Goal: Task Accomplishment & Management: Manage account settings

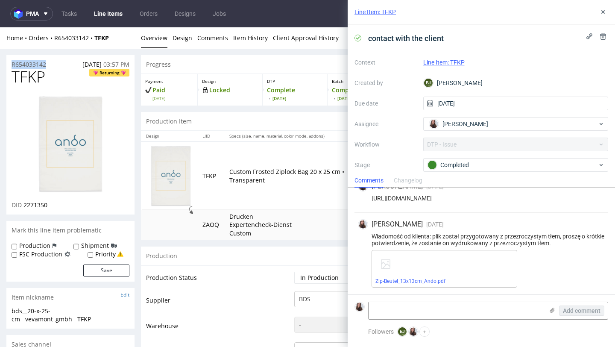
drag, startPoint x: 49, startPoint y: 67, endPoint x: 2, endPoint y: 66, distance: 47.4
copy p "R654033142"
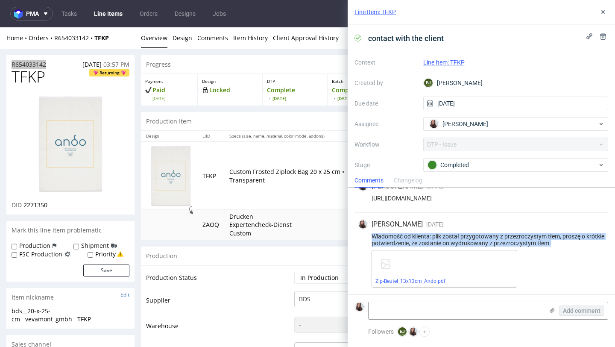
drag, startPoint x: 578, startPoint y: 241, endPoint x: 363, endPoint y: 235, distance: 215.3
click at [363, 235] on div "Wiadomość od klienta: plik został przygotowany z przezroczystym tłem, proszę o …" at bounding box center [481, 240] width 247 height 14
copy div "Wiadomość od klienta: plik został przygotowany z przezroczystym tłem, proszę o …"
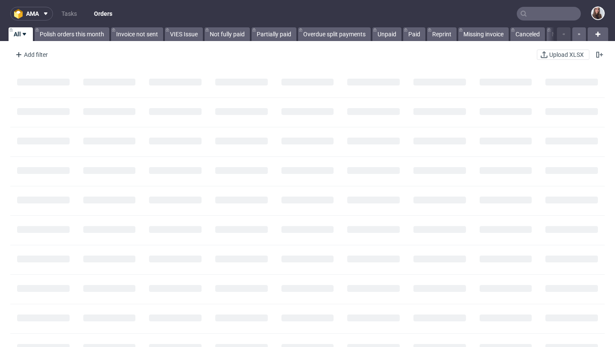
click at [535, 20] on input "text" at bounding box center [549, 14] width 64 height 14
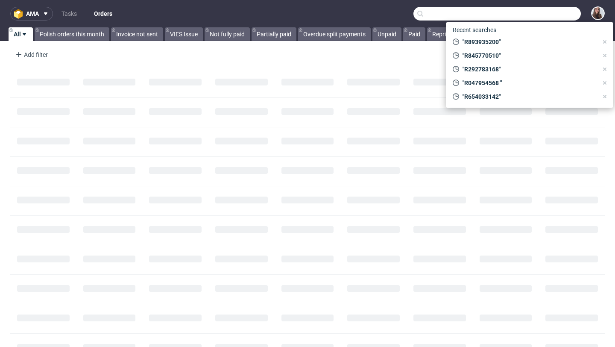
paste input "R897816824"
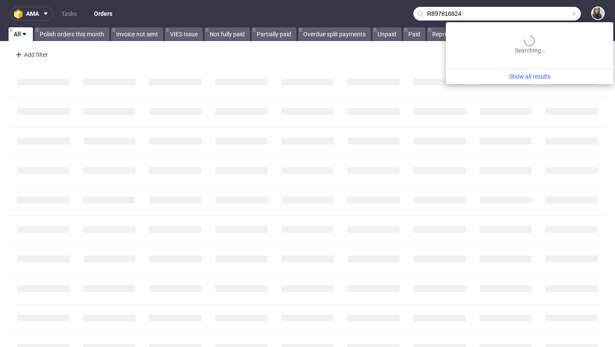
type input "R897816824"
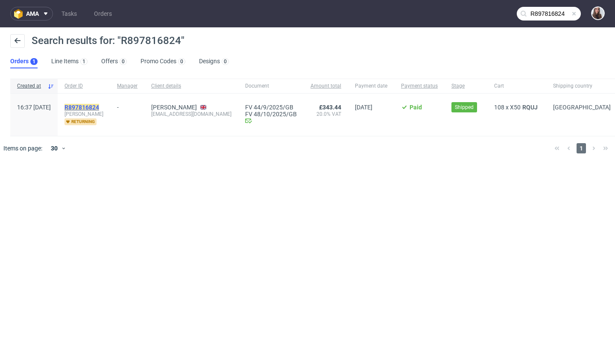
click at [99, 107] on mark "R897816824" at bounding box center [81, 107] width 35 height 7
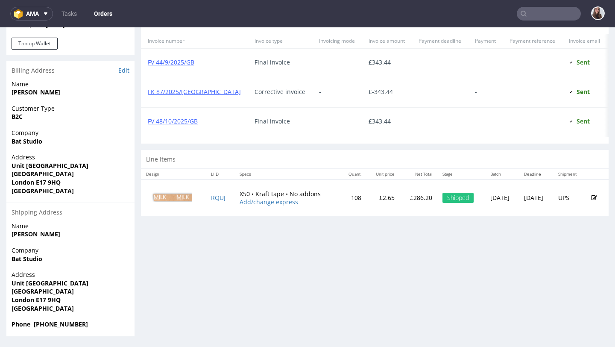
scroll to position [2, 0]
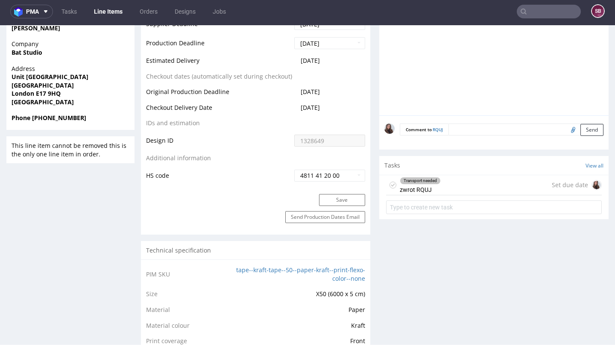
scroll to position [406, 0]
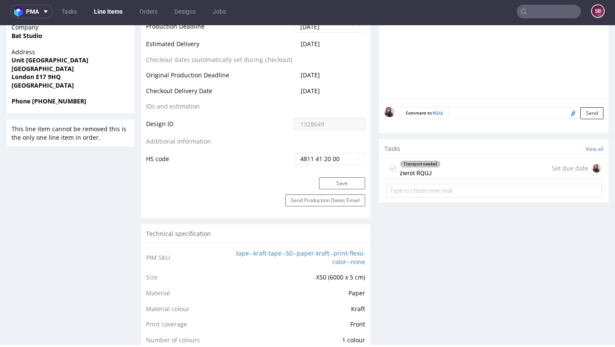
click at [427, 168] on div "Transport needed zwrot RQUJ" at bounding box center [420, 168] width 41 height 20
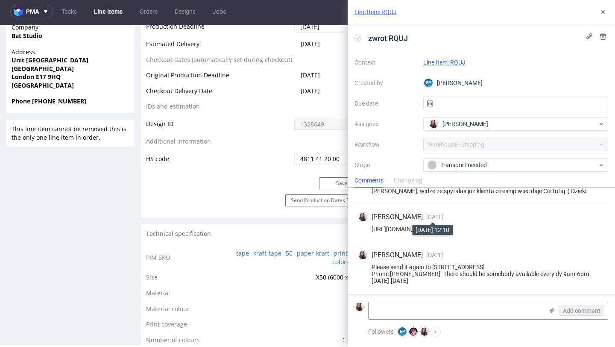
scroll to position [27, 0]
click at [600, 13] on icon at bounding box center [603, 12] width 7 height 7
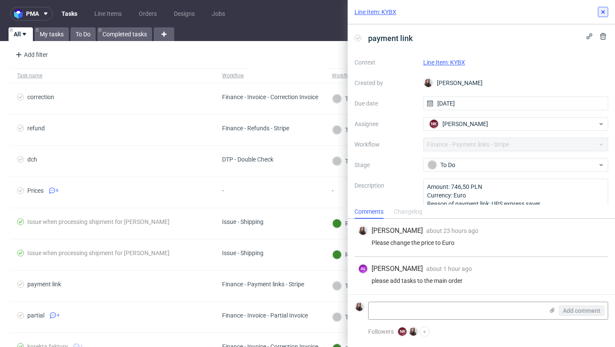
click at [600, 9] on icon at bounding box center [603, 12] width 7 height 7
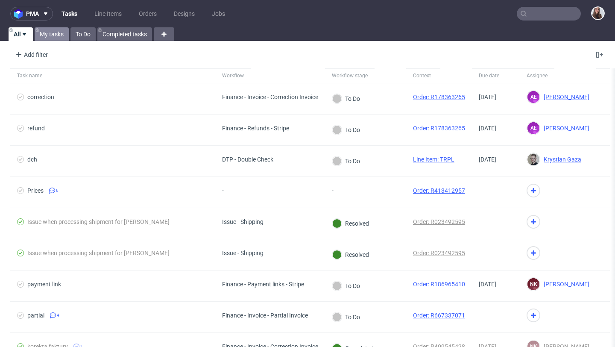
click at [48, 33] on link "My tasks" at bounding box center [52, 34] width 34 height 14
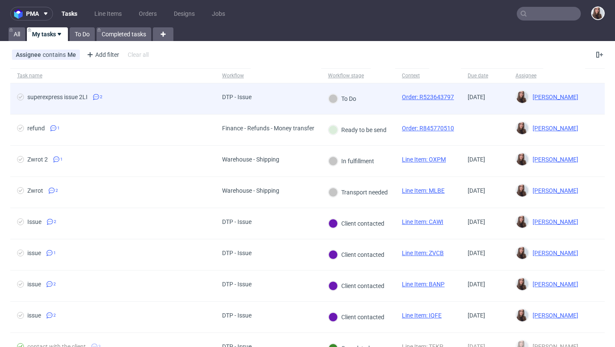
click at [219, 97] on div "DTP - Issue" at bounding box center [236, 98] width 43 height 31
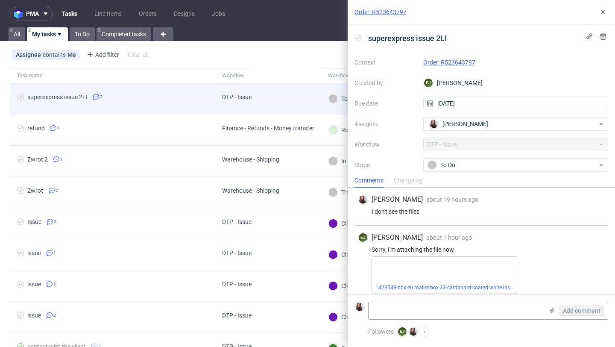
scroll to position [6, 0]
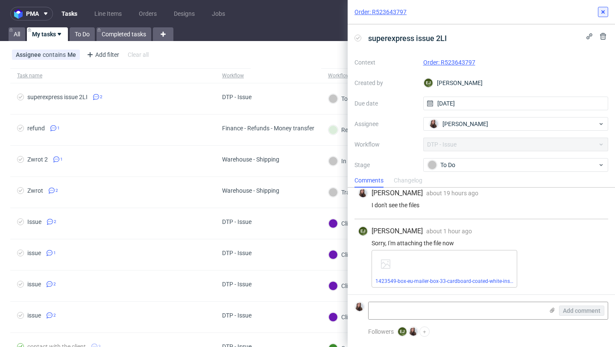
click at [606, 11] on icon at bounding box center [603, 12] width 7 height 7
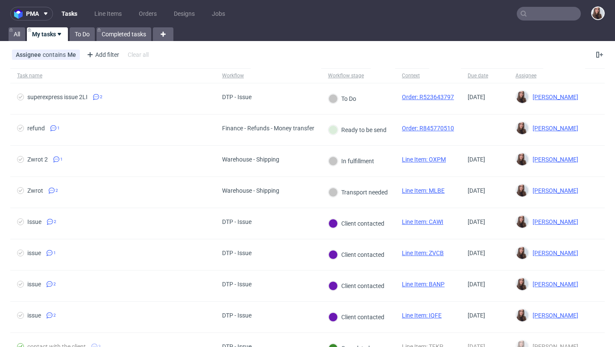
click at [525, 14] on input "text" at bounding box center [549, 14] width 64 height 14
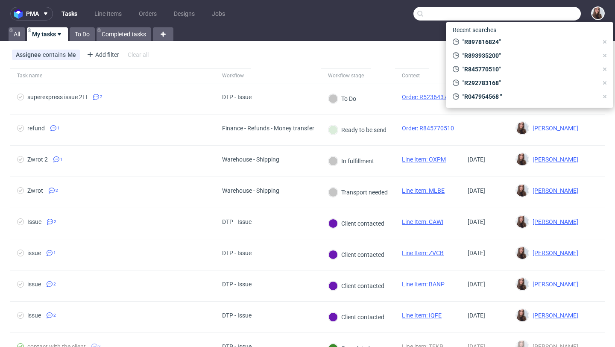
paste input "R436911855"
type input "R436911855"
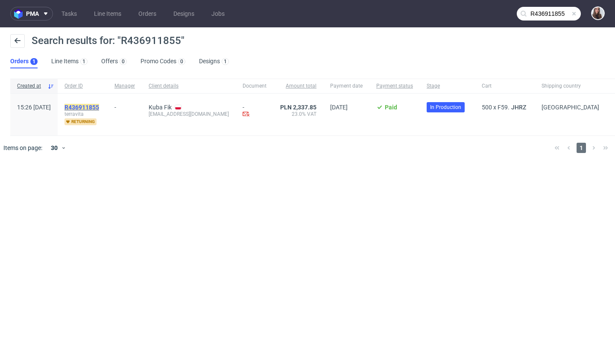
click at [99, 107] on mark "R436911855" at bounding box center [81, 107] width 35 height 7
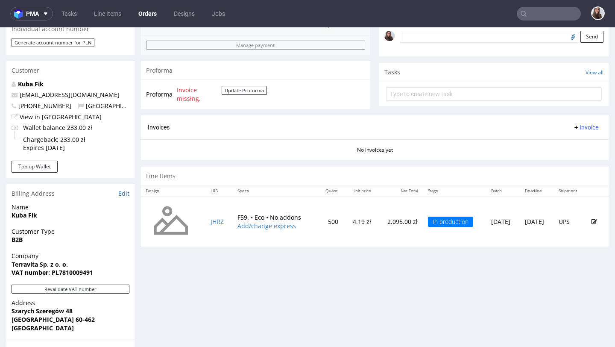
scroll to position [273, 0]
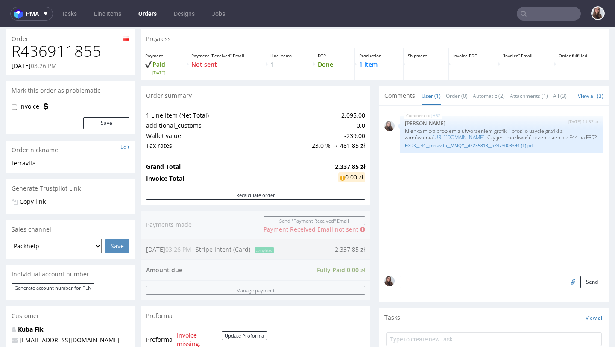
scroll to position [30, 0]
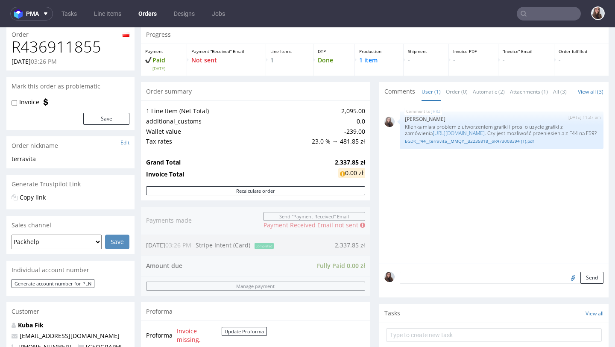
click at [532, 13] on input "text" at bounding box center [549, 14] width 64 height 14
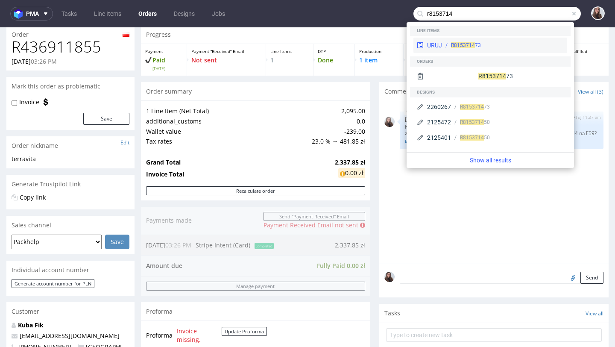
type input "r8153714"
click at [469, 45] on span "R8153714" at bounding box center [463, 45] width 24 height 6
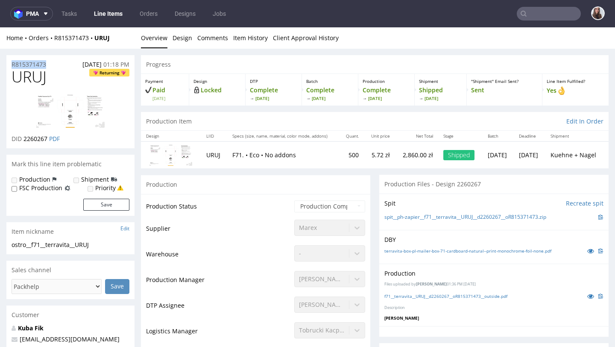
drag, startPoint x: 53, startPoint y: 65, endPoint x: 9, endPoint y: 64, distance: 44.4
click at [9, 64] on div "R815371473 25.09.2025 01:18 PM" at bounding box center [70, 62] width 128 height 14
copy p "R815371473"
click at [532, 13] on input "text" at bounding box center [549, 14] width 64 height 14
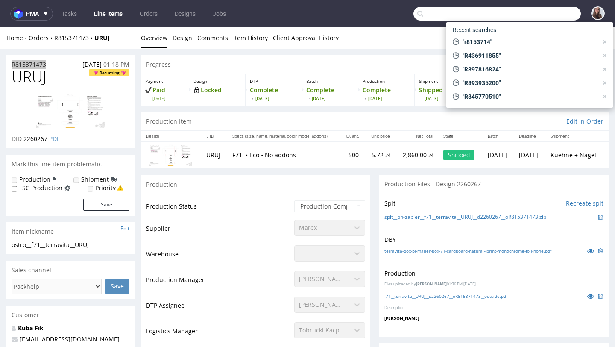
paste input "R599410793"
type input "R599410793"
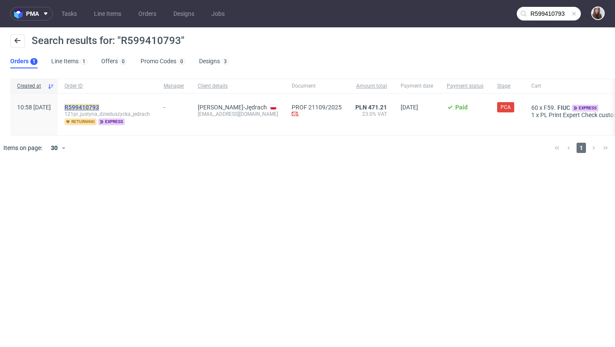
click at [99, 107] on mark "R599410793" at bounding box center [81, 107] width 35 height 7
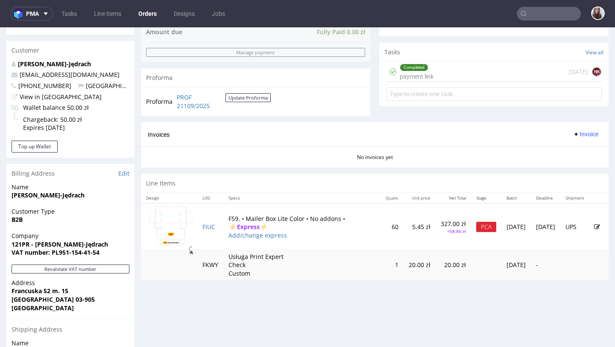
scroll to position [312, 0]
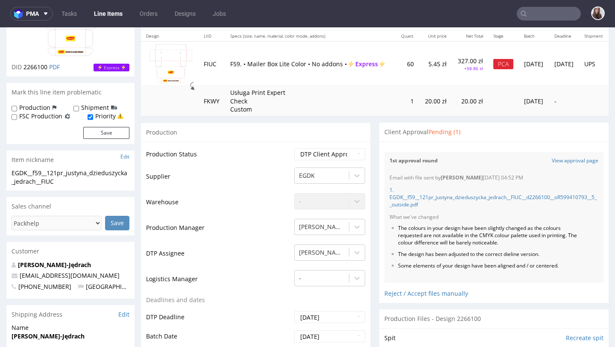
scroll to position [88, 0]
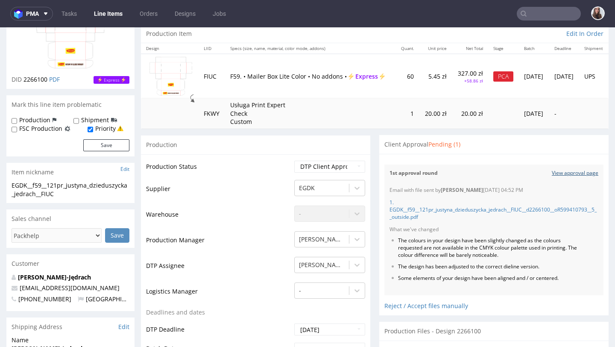
click at [568, 173] on link "View approval page" at bounding box center [575, 173] width 47 height 7
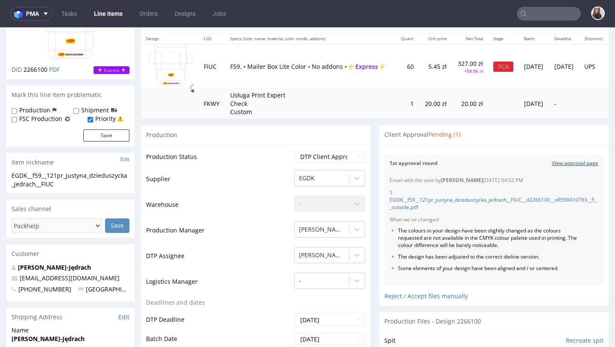
scroll to position [161, 0]
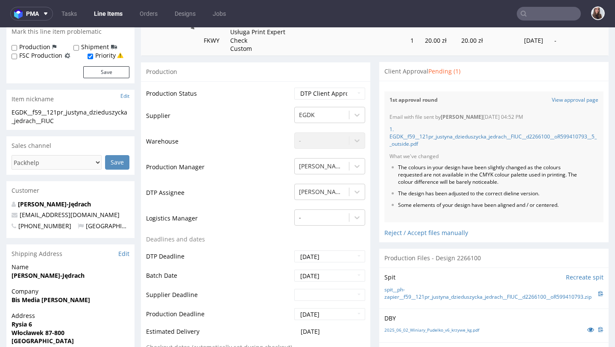
drag, startPoint x: 115, startPoint y: 205, endPoint x: 12, endPoint y: 205, distance: 103.8
click at [12, 205] on p "Justyna Dzieduszycka-Jędrach" at bounding box center [71, 204] width 118 height 9
copy strong "Justyna Dzieduszycka-Jędrach"
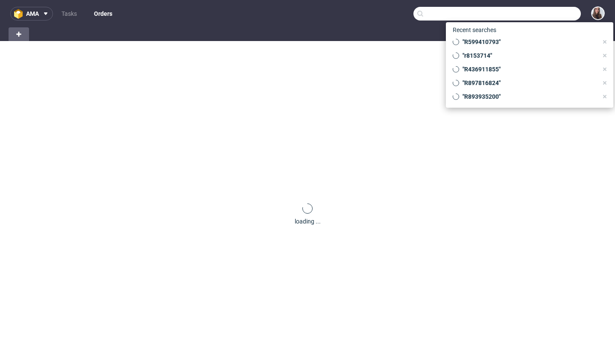
click at [542, 13] on input "text" at bounding box center [496, 14] width 167 height 14
paste input "R544206651"
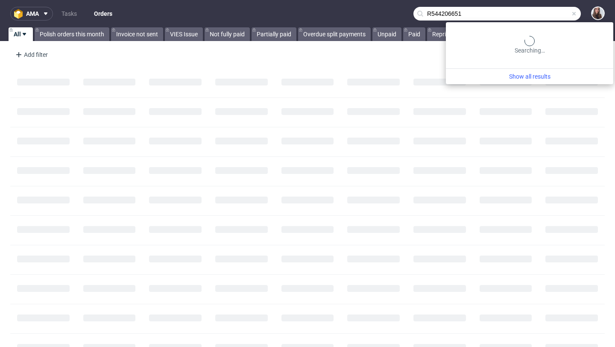
type input "R544206651"
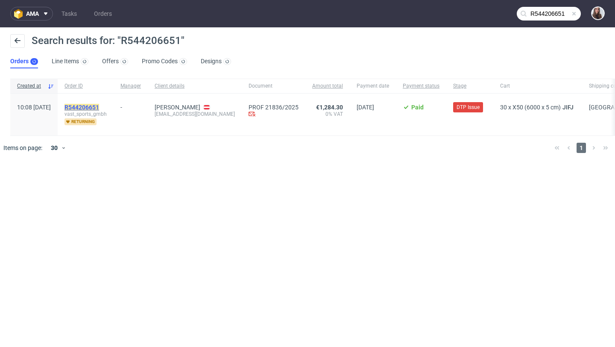
click at [99, 108] on mark "R544206651" at bounding box center [81, 107] width 35 height 7
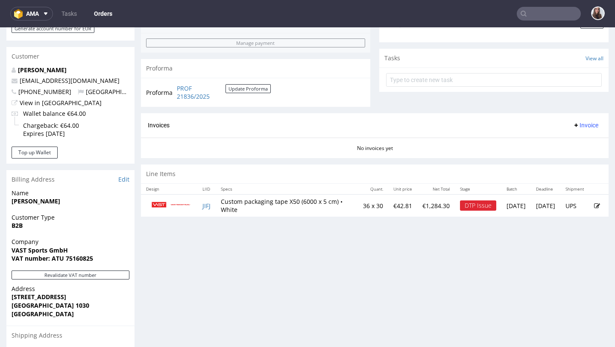
scroll to position [285, 0]
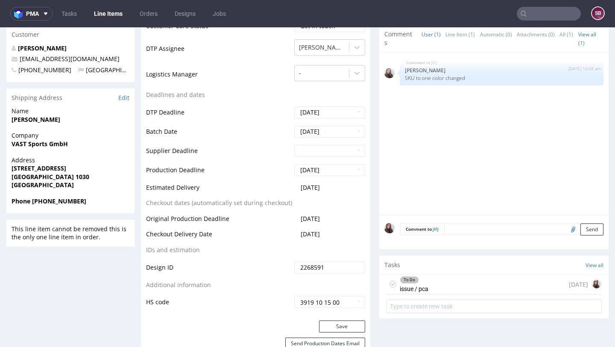
scroll to position [299, 0]
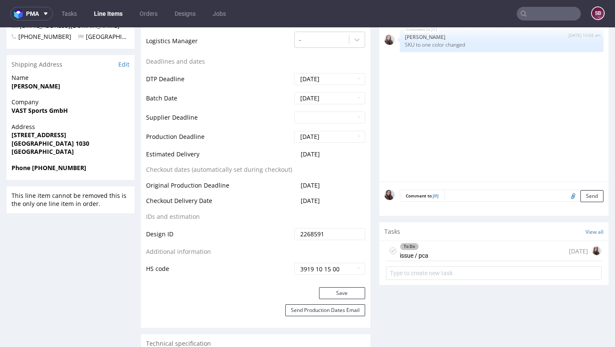
click at [453, 257] on div "To Do issue / pca 8 days ago" at bounding box center [494, 251] width 216 height 20
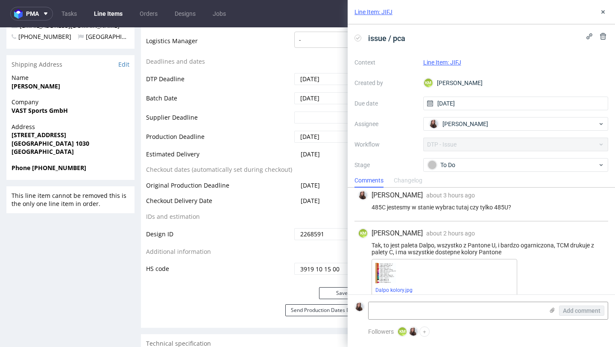
scroll to position [416, 0]
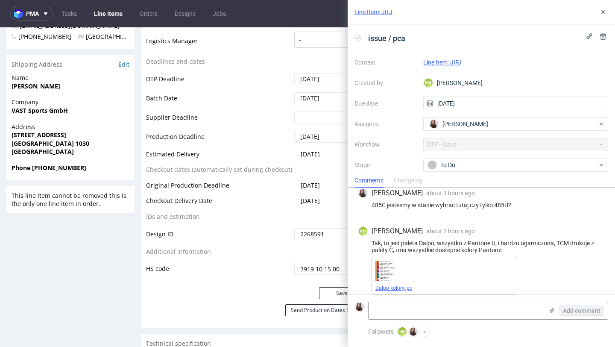
click at [404, 285] on link "Dalpo kolory.jpg" at bounding box center [393, 288] width 37 height 6
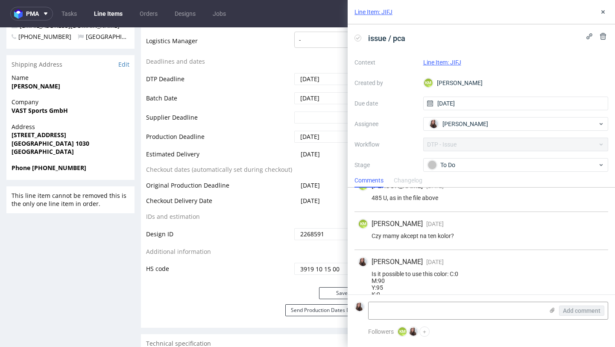
scroll to position [228, 0]
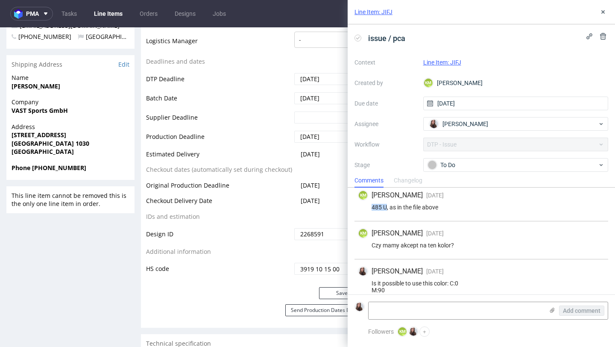
drag, startPoint x: 387, startPoint y: 206, endPoint x: 370, endPoint y: 206, distance: 17.1
click at [370, 206] on div "485 U, as in the file above" at bounding box center [481, 207] width 247 height 7
copy div "485 U"
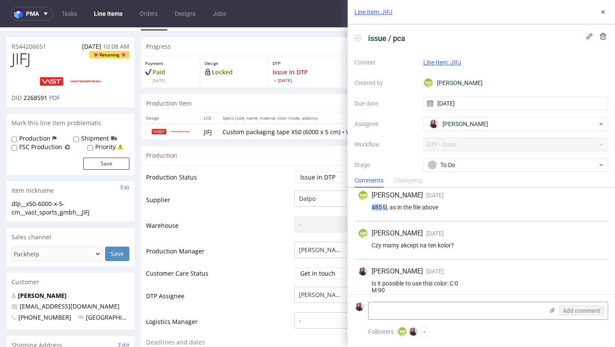
scroll to position [0, 0]
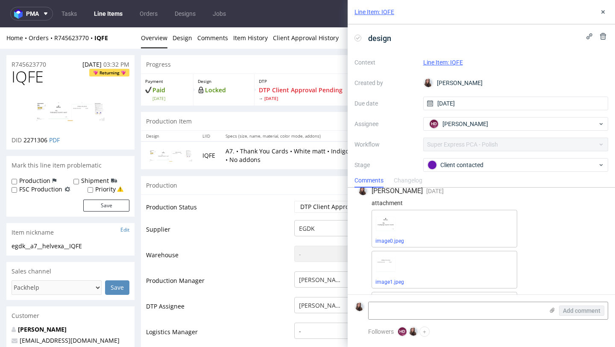
scroll to position [171, 0]
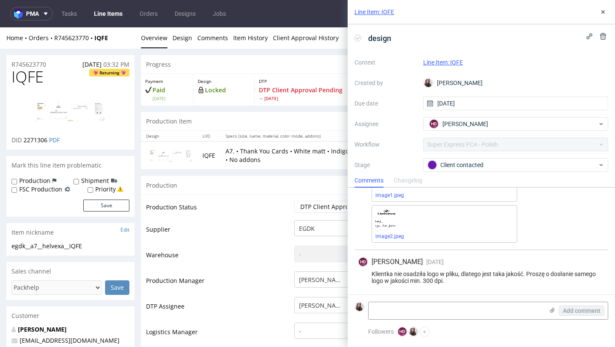
click at [448, 61] on link "Line Item: IQFE" at bounding box center [443, 62] width 40 height 7
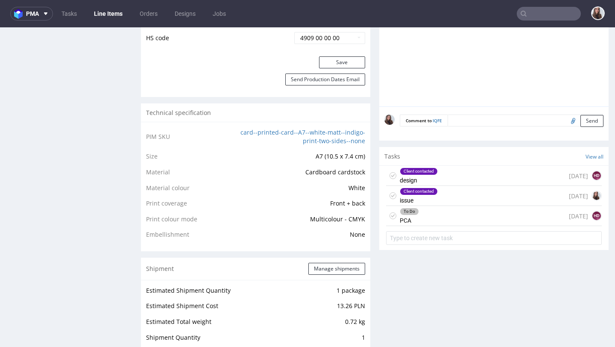
scroll to position [527, 0]
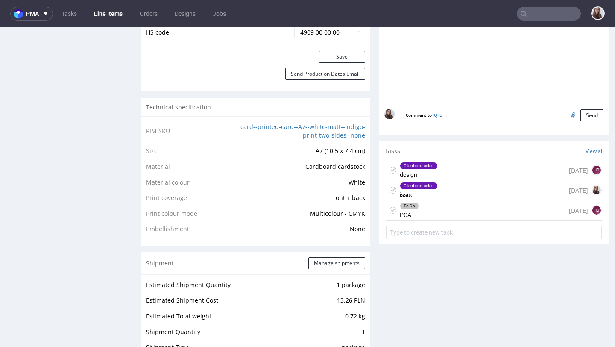
click at [428, 203] on div "To Do PCA [DATE] HD" at bounding box center [494, 210] width 216 height 20
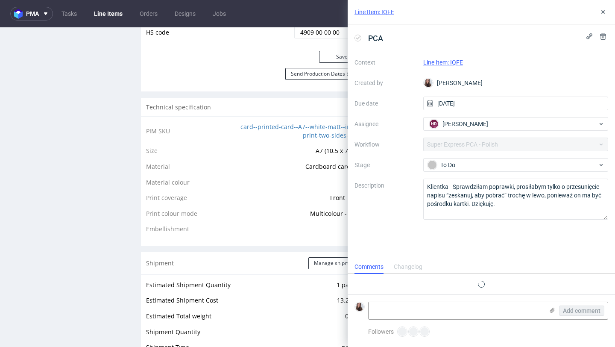
scroll to position [7, 0]
click at [604, 9] on icon at bounding box center [603, 12] width 7 height 7
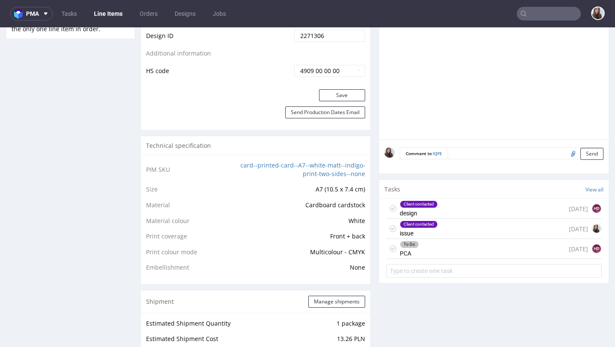
scroll to position [490, 0]
click at [428, 242] on div "To Do PCA [DATE] HD" at bounding box center [494, 248] width 216 height 20
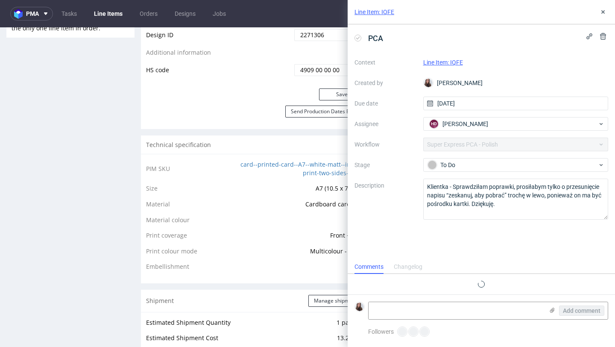
scroll to position [7, 0]
click at [600, 12] on icon at bounding box center [603, 12] width 7 height 7
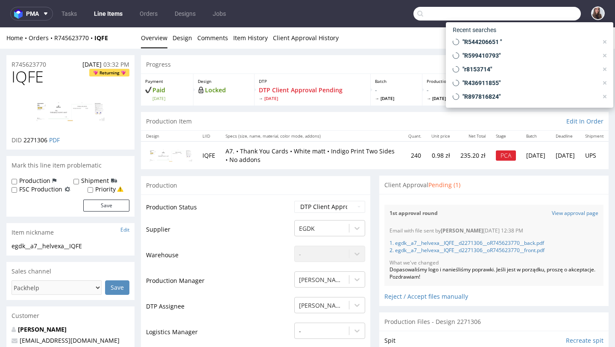
click at [549, 18] on input "text" at bounding box center [496, 14] width 167 height 14
paste input "R745623770 and R474969390"
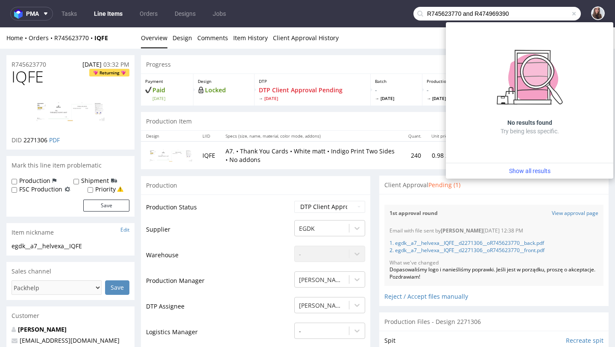
drag, startPoint x: 467, startPoint y: 13, endPoint x: 400, endPoint y: 20, distance: 67.4
click at [400, 20] on nav "pma Tasks Line Items Orders Designs Jobs R745623770 and R474969390" at bounding box center [307, 13] width 615 height 27
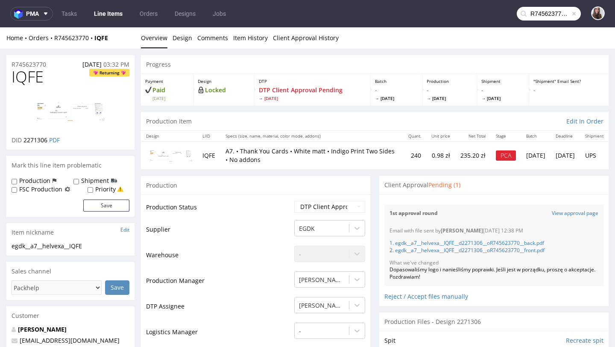
click at [556, 15] on input "R745623770 and R474969390" at bounding box center [549, 14] width 64 height 14
click at [527, 14] on input "R745623770 and R474969390" at bounding box center [549, 14] width 64 height 14
type input "R474969390"
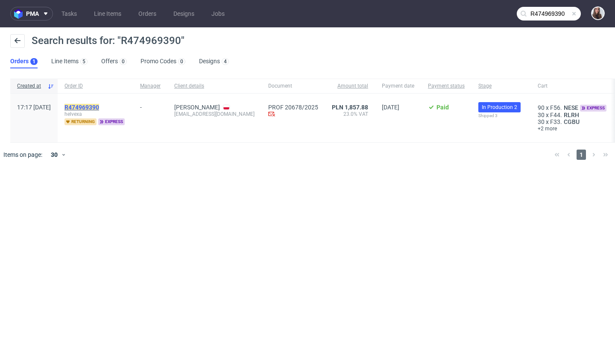
click at [99, 108] on mark "R474969390" at bounding box center [81, 107] width 35 height 7
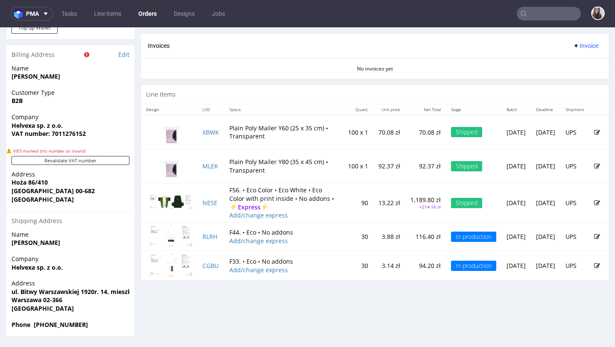
scroll to position [2, 0]
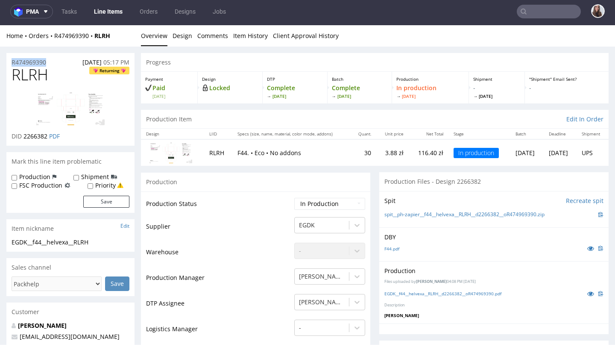
drag, startPoint x: 55, startPoint y: 62, endPoint x: 3, endPoint y: 62, distance: 52.5
copy p "R474969390"
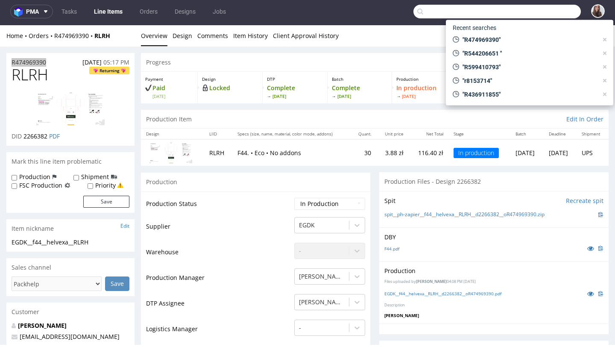
click at [527, 9] on input "text" at bounding box center [496, 12] width 167 height 14
paste input "R464891208"
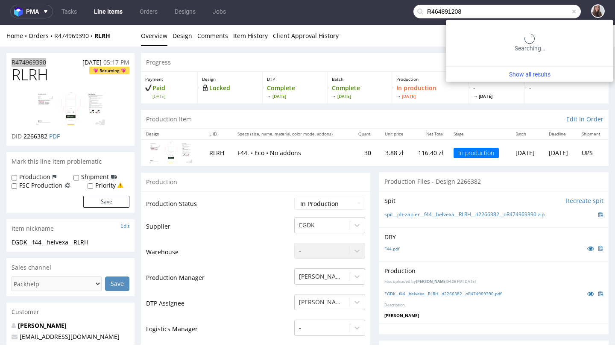
type input "R464891208"
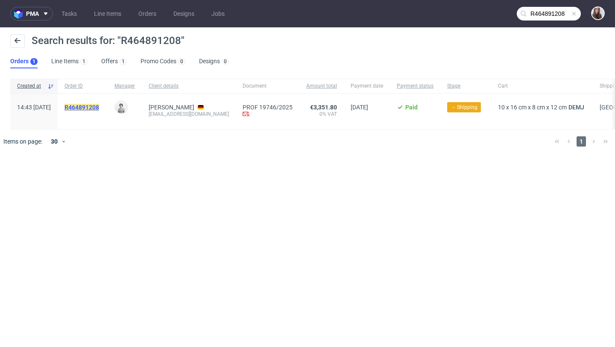
click at [99, 105] on mark "R464891208" at bounding box center [81, 107] width 35 height 7
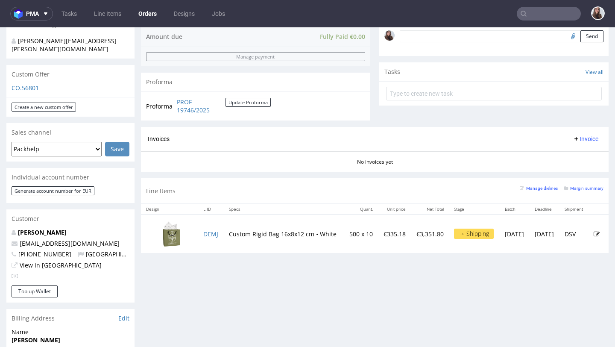
scroll to position [284, 0]
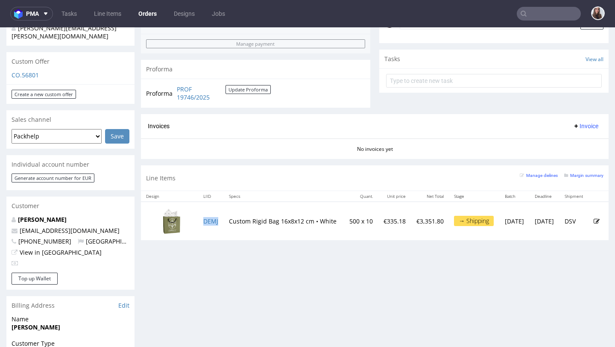
click at [202, 221] on td "DEMJ" at bounding box center [211, 221] width 26 height 38
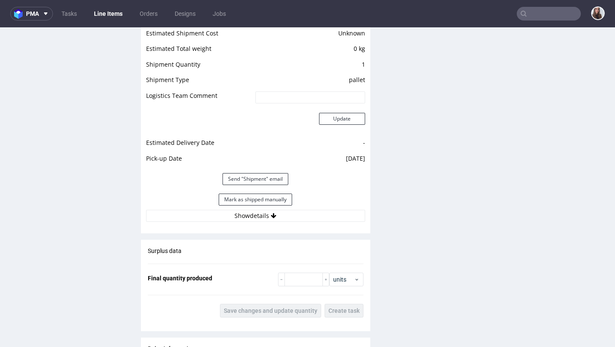
scroll to position [998, 0]
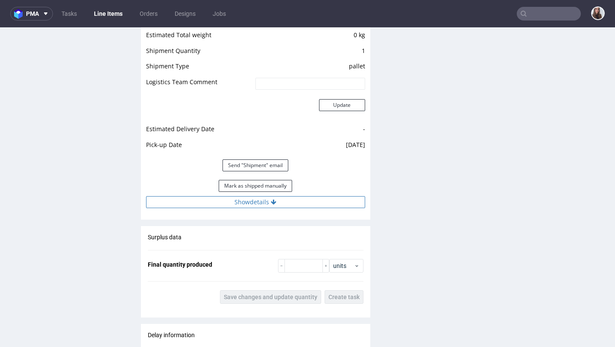
click at [264, 202] on button "Show details" at bounding box center [255, 202] width 219 height 12
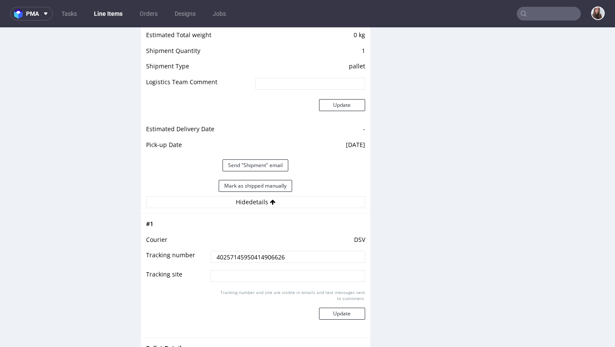
drag, startPoint x: 292, startPoint y: 254, endPoint x: 188, endPoint y: 250, distance: 103.8
click at [188, 250] on tr "Tracking number 40257145950414906626" at bounding box center [255, 259] width 219 height 19
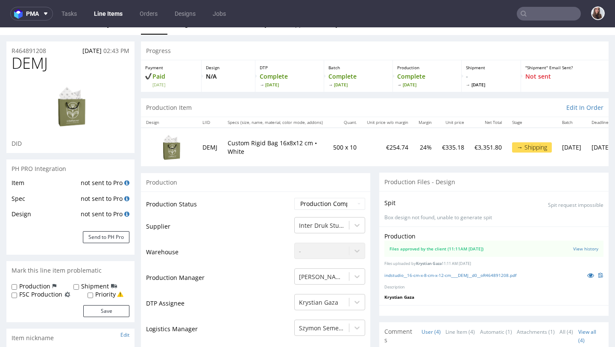
scroll to position [0, 0]
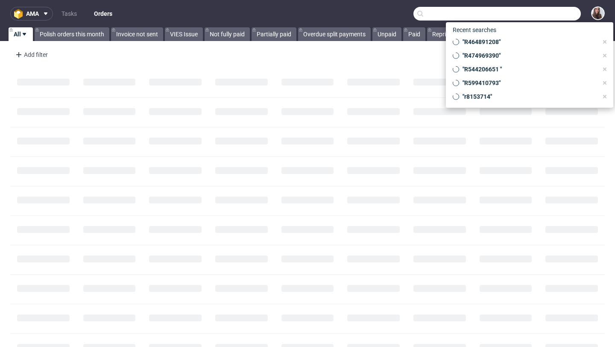
click at [541, 13] on input "text" at bounding box center [496, 14] width 167 height 14
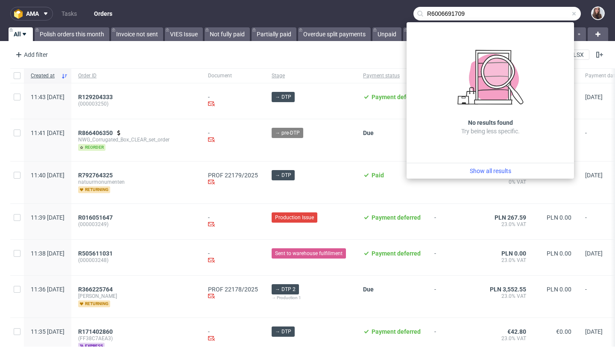
click at [467, 14] on input "R6006691709" at bounding box center [496, 14] width 167 height 14
click at [433, 11] on input "R6006691709" at bounding box center [496, 14] width 167 height 14
click at [469, 16] on input "R6006691709" at bounding box center [496, 14] width 167 height 14
click at [442, 13] on input "R6006691709" at bounding box center [496, 14] width 167 height 14
click at [445, 13] on input "R6006691709" at bounding box center [496, 14] width 167 height 14
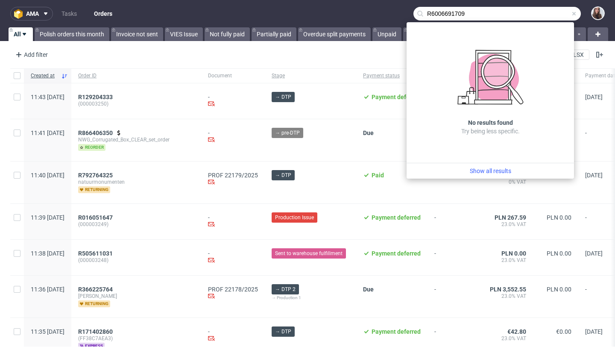
click at [448, 13] on input "R6006691709" at bounding box center [496, 14] width 167 height 14
click at [459, 14] on input "R6006691709" at bounding box center [496, 14] width 167 height 14
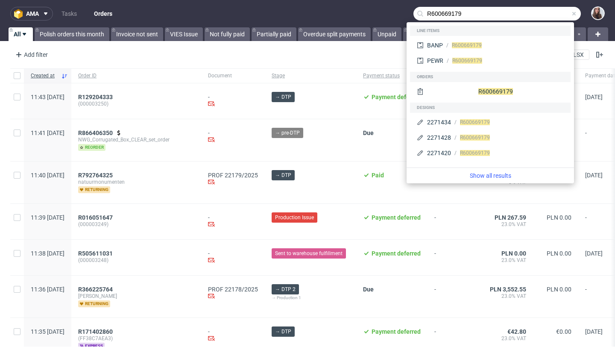
type input "R600669179"
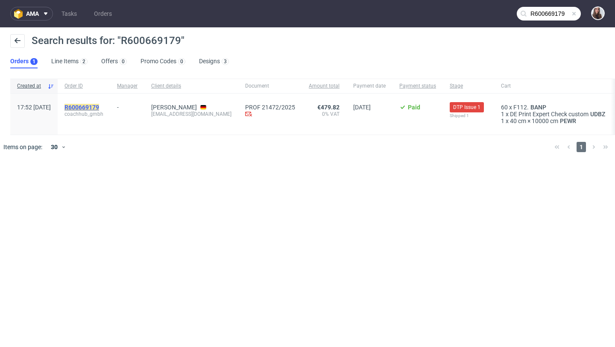
click at [99, 104] on mark "R600669179" at bounding box center [81, 107] width 35 height 7
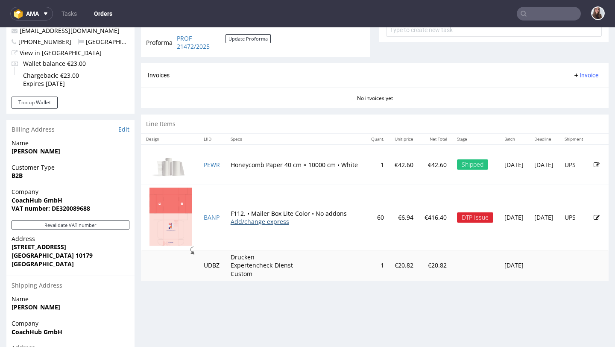
scroll to position [337, 0]
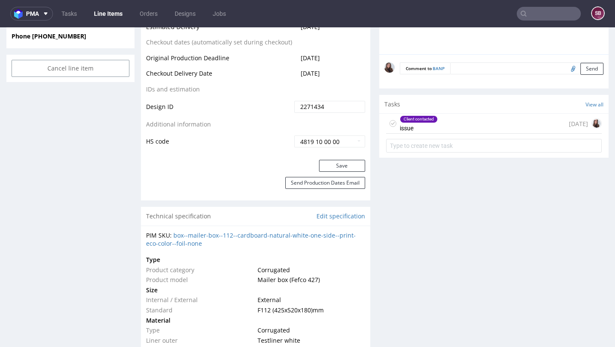
scroll to position [507, 0]
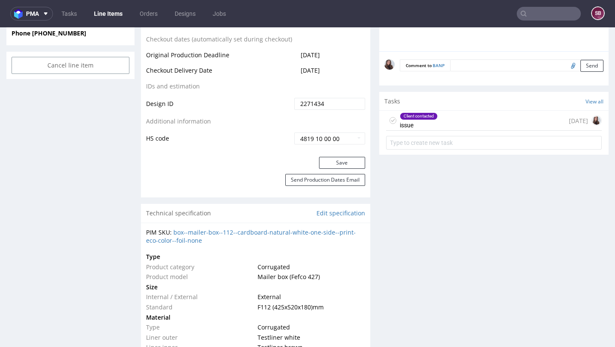
click at [438, 130] on div "Client contacted issue 5 days ago" at bounding box center [494, 121] width 216 height 20
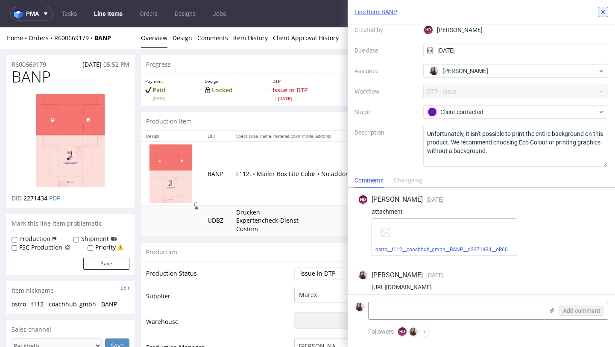
click at [603, 11] on use at bounding box center [602, 11] width 3 height 3
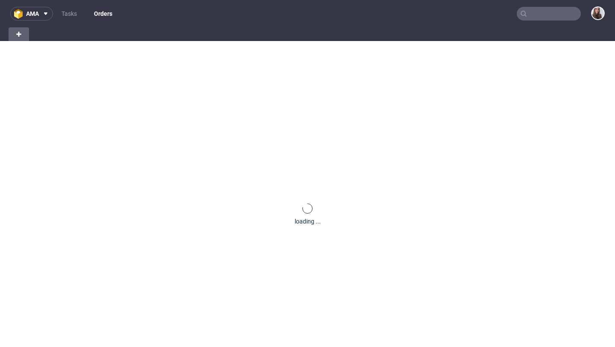
click at [523, 14] on input "text" at bounding box center [549, 14] width 64 height 14
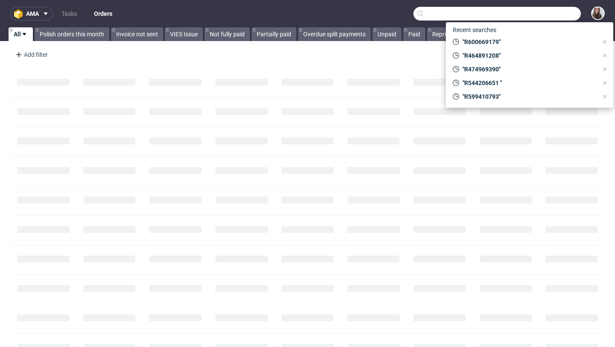
paste input "R544206651"
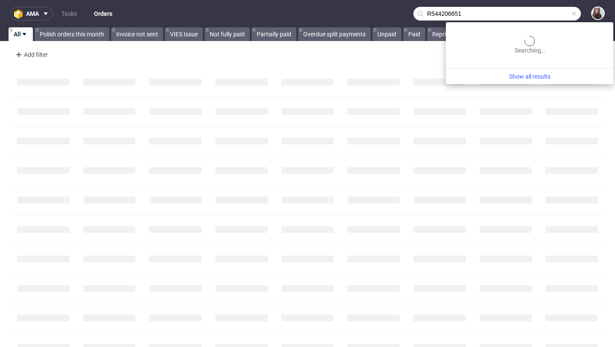
type input "R544206651"
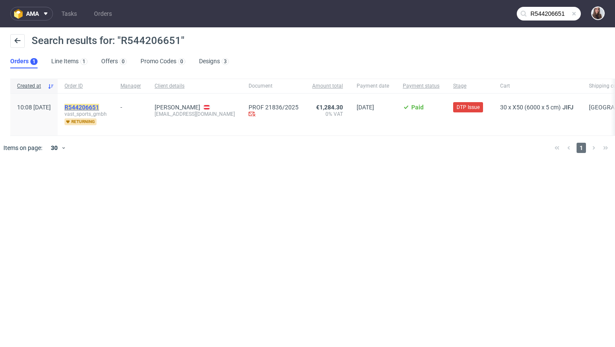
click at [99, 108] on mark "R544206651" at bounding box center [81, 107] width 35 height 7
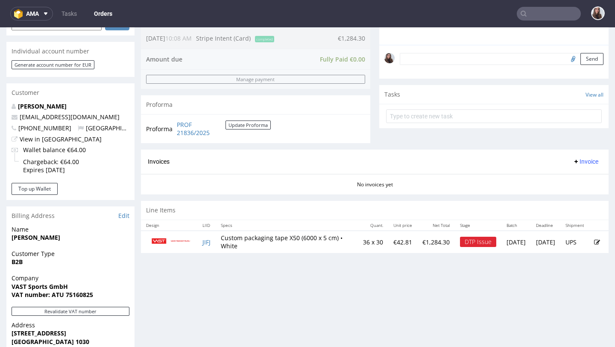
scroll to position [258, 0]
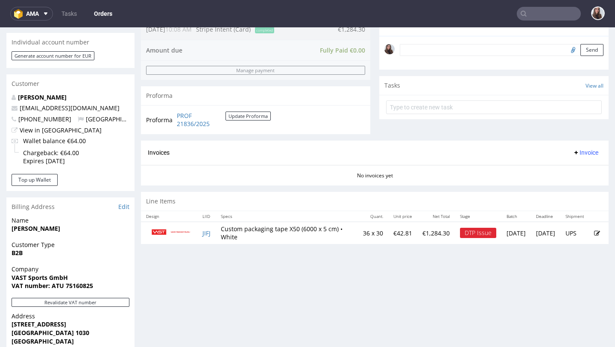
click at [198, 234] on td "JIFJ" at bounding box center [206, 233] width 18 height 22
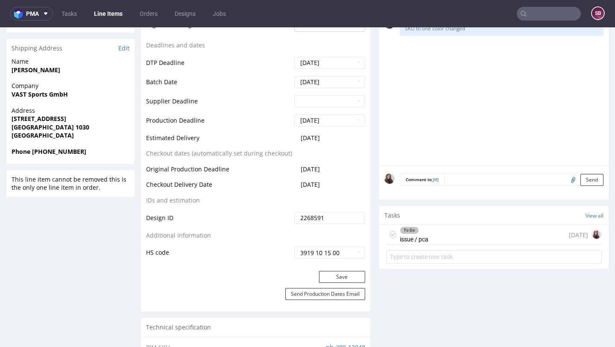
scroll to position [362, 0]
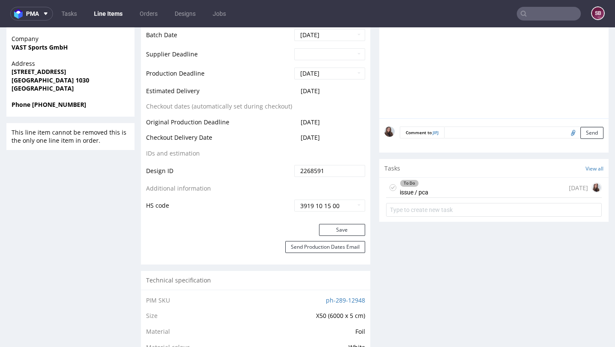
click at [469, 198] on div "To Do issue / pca [DATE]" at bounding box center [494, 188] width 216 height 20
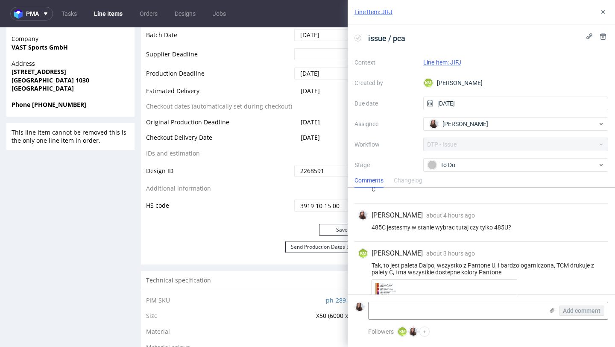
scroll to position [416, 0]
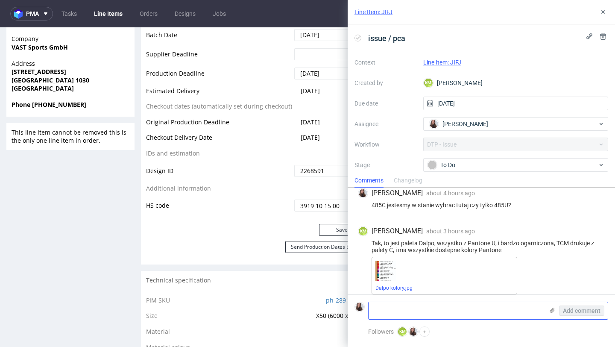
click at [388, 310] on textarea at bounding box center [456, 310] width 175 height 17
paste textarea "Potrzebujemy albo Pantone 485 C (tak jak przy poprzednich zamówieniach), albo C…"
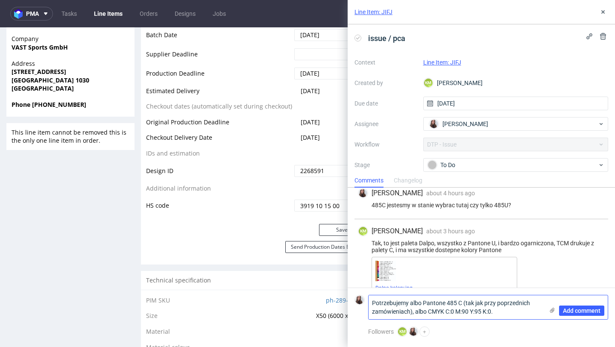
click at [508, 311] on textarea "Potrzebujemy albo Pantone 485 C (tak jak przy poprzednich zamówieniach), albo C…" at bounding box center [456, 307] width 175 height 24
type textarea "Potrzebujemy albo Pantone 485 C (tak jak przy poprzednich zamówieniach), albo C…"
click at [575, 309] on span "Add comment" at bounding box center [582, 310] width 38 height 6
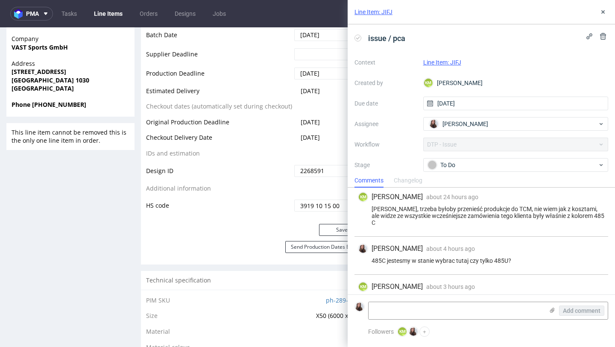
scroll to position [360, 0]
click at [446, 313] on textarea at bounding box center [456, 310] width 175 height 17
click at [414, 308] on textarea at bounding box center [456, 310] width 175 height 17
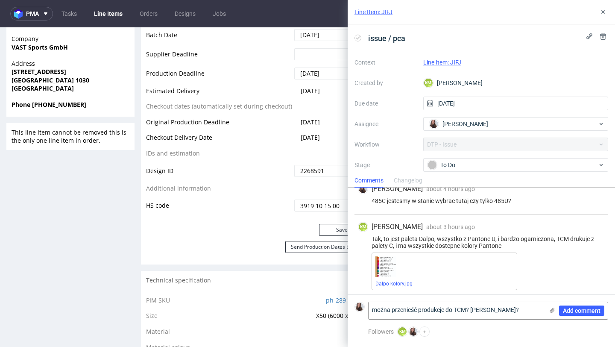
scroll to position [461, 0]
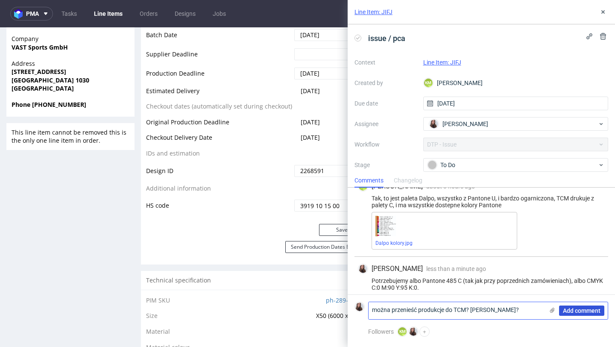
type textarea "można przenieść produkcje do TCM? [PERSON_NAME]?"
click at [575, 307] on span "Add comment" at bounding box center [582, 310] width 38 height 6
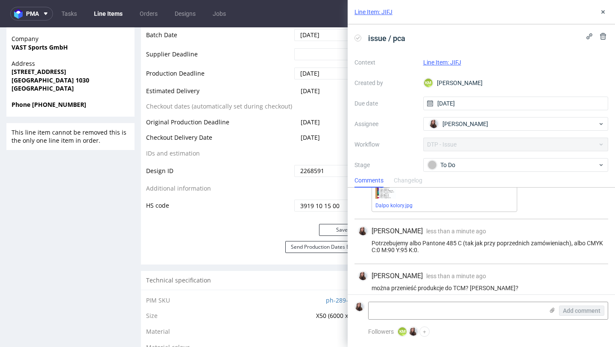
scroll to position [499, 0]
click at [453, 66] on div "Line Item: JIFJ" at bounding box center [515, 62] width 185 height 10
click at [445, 61] on link "Line Item: JIFJ" at bounding box center [442, 62] width 38 height 7
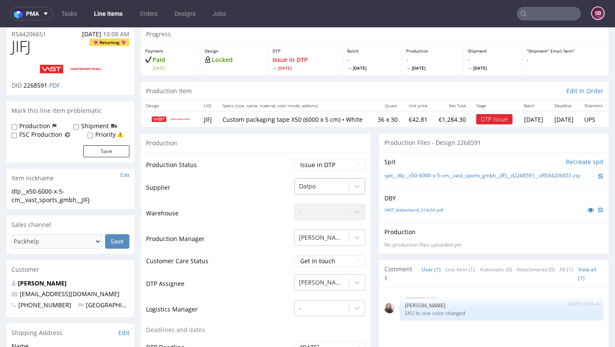
scroll to position [30, 0]
click at [320, 171] on select "Waiting for Artwork Waiting for Diecut Waiting for Mockup Waiting for DTP Waiti…" at bounding box center [329, 165] width 71 height 12
select select "back_for_dtp"
click at [294, 159] on select "Waiting for Artwork Waiting for Diecut Waiting for Mockup Waiting for DTP Waiti…" at bounding box center [329, 165] width 71 height 12
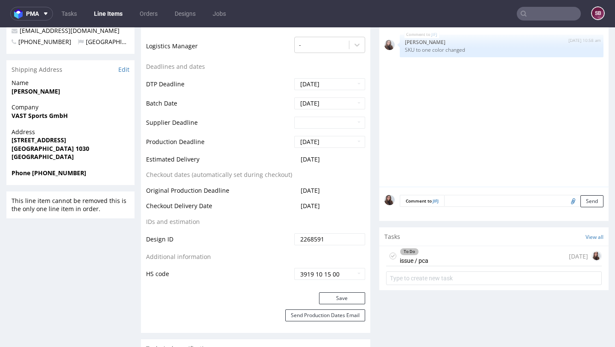
scroll to position [296, 0]
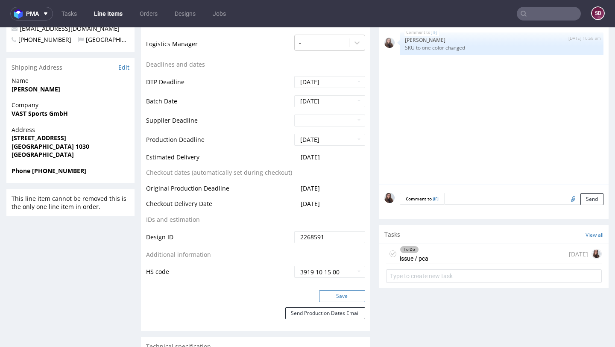
click at [331, 302] on button "Save" at bounding box center [342, 296] width 46 height 12
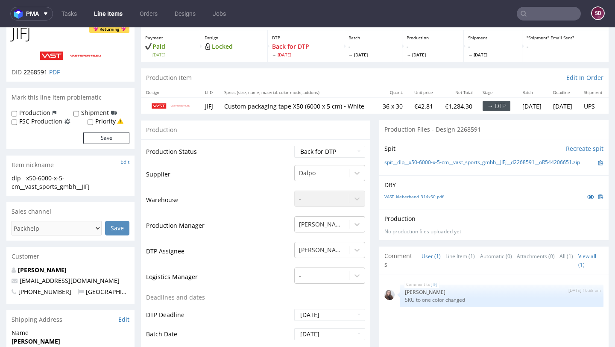
scroll to position [45, 0]
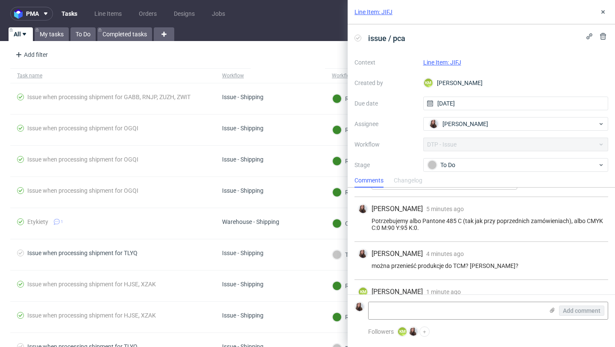
scroll to position [516, 0]
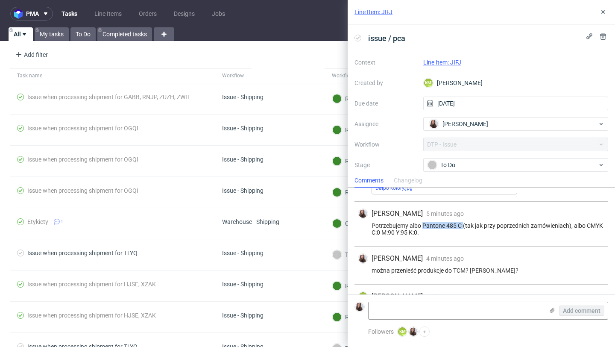
drag, startPoint x: 463, startPoint y: 217, endPoint x: 423, endPoint y: 215, distance: 40.2
click at [423, 222] on div "Potrzebujemy albo Pantone 485 C (tak jak przy poprzednich zamówieniach), albo C…" at bounding box center [481, 229] width 247 height 14
copy div "Pantone 485 C"
drag, startPoint x: 586, startPoint y: 218, endPoint x: 584, endPoint y: 225, distance: 7.6
click at [585, 226] on div "Potrzebujemy albo Pantone 485 C (tak jak przy poprzednich zamówieniach), albo C…" at bounding box center [481, 229] width 247 height 14
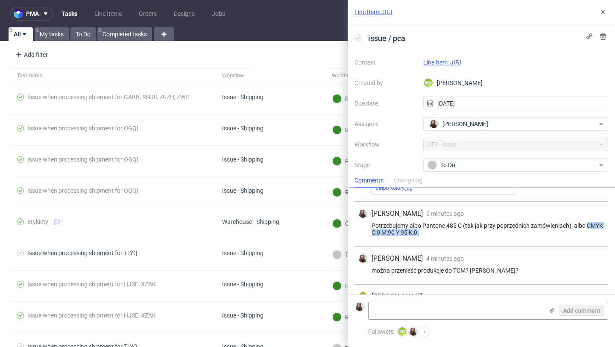
copy div "CMYK C:0 M:90 Y:95 K:0."
drag, startPoint x: 524, startPoint y: 263, endPoint x: 352, endPoint y: 263, distance: 172.1
copy div "można przenieść produkcje do TCM? [PERSON_NAME]?"
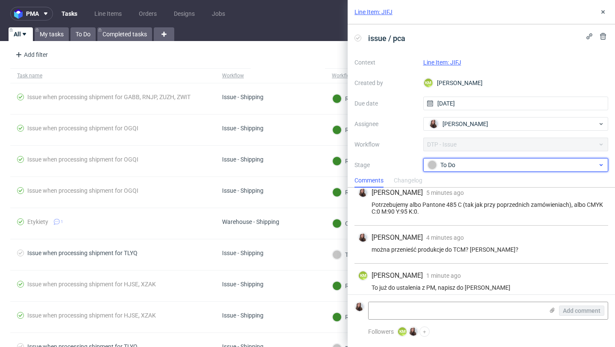
click at [463, 163] on div "To Do" at bounding box center [512, 164] width 170 height 9
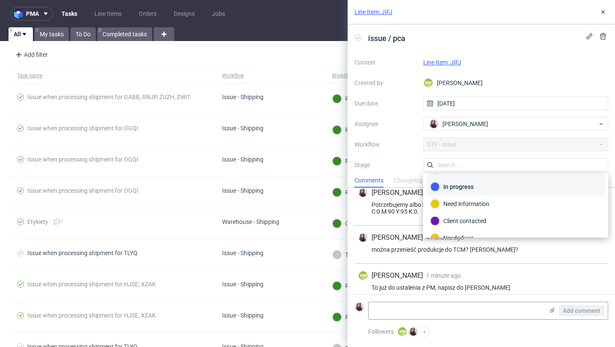
scroll to position [15, 0]
click at [461, 191] on div "In progress" at bounding box center [515, 187] width 171 height 9
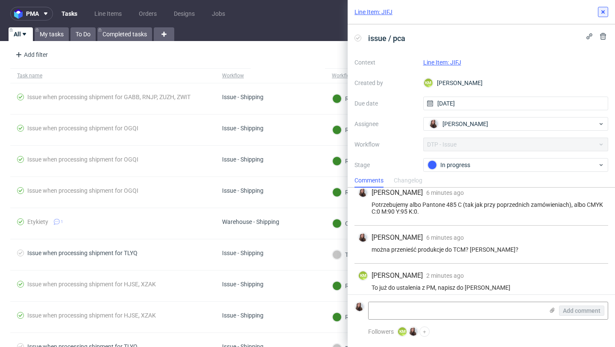
click at [603, 17] on button at bounding box center [603, 12] width 10 height 10
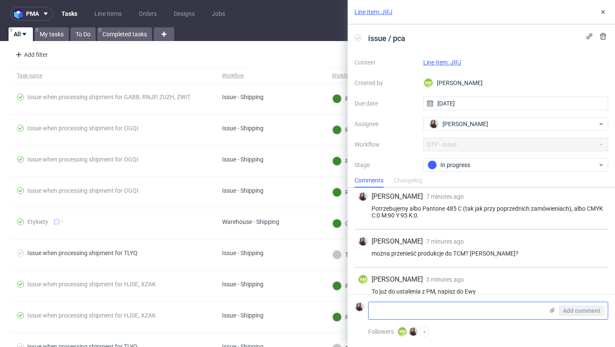
click at [400, 304] on textarea at bounding box center [456, 310] width 175 height 17
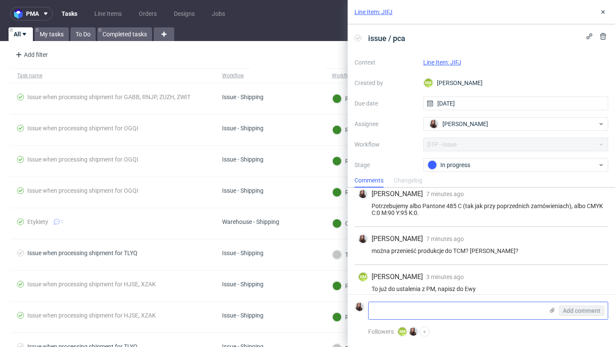
scroll to position [537, 0]
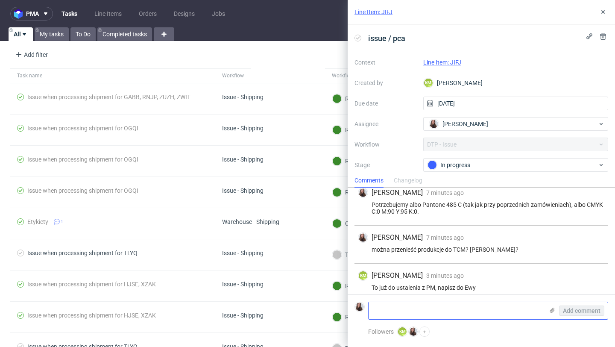
click at [378, 302] on textarea at bounding box center [456, 310] width 175 height 17
paste textarea "hej! tak, możemy przenieść do TCM, koszt bez zmian"
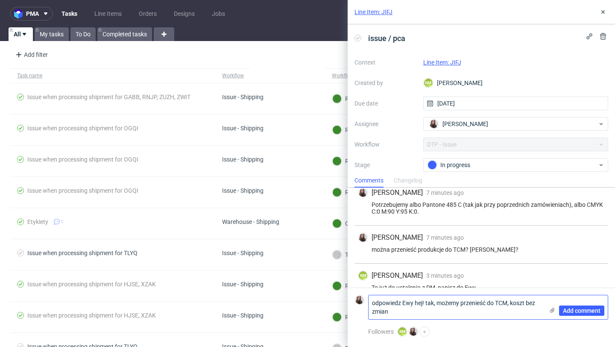
scroll to position [0, 0]
type textarea "odpowiedz Ewy hej! tak, możemy przenieść do TCM, koszt bez zmian"
click at [571, 309] on span "Add comment" at bounding box center [582, 310] width 38 height 6
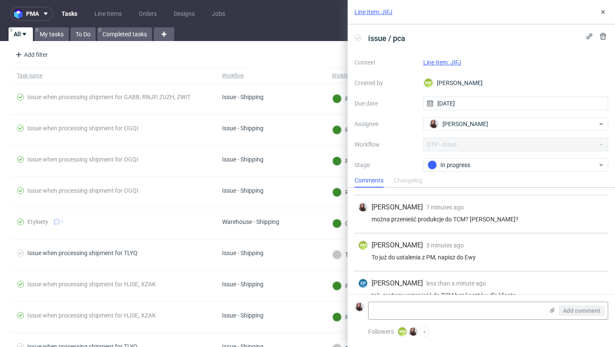
scroll to position [613, 0]
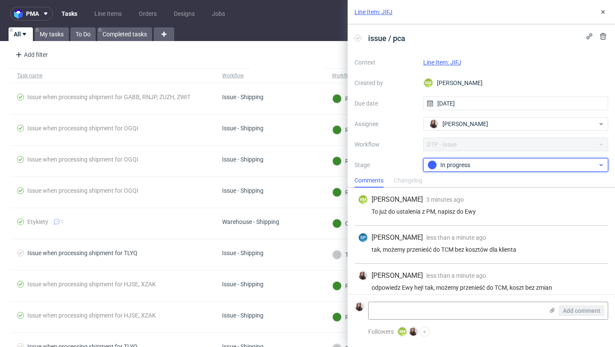
click at [471, 161] on div "In progress" at bounding box center [512, 164] width 170 height 9
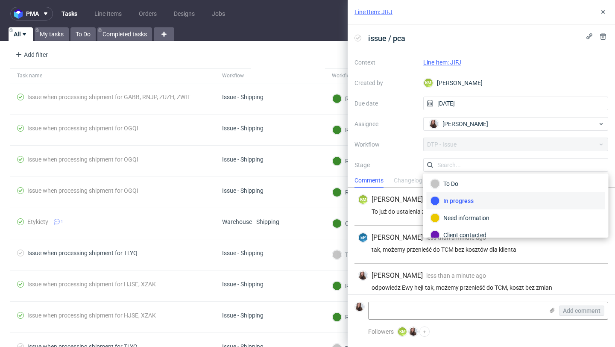
scroll to position [0, 0]
click at [452, 61] on link "Line Item: JIFJ" at bounding box center [442, 62] width 38 height 7
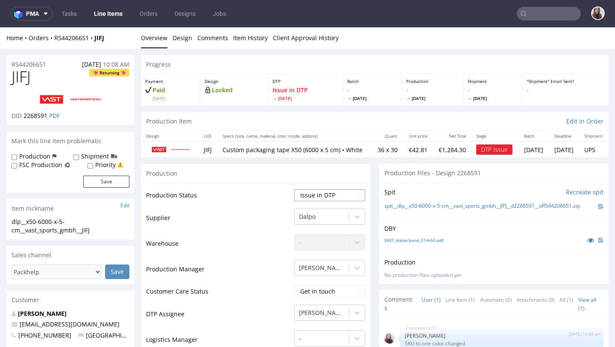
click at [323, 199] on select "Waiting for Artwork Waiting for Diecut Waiting for Mockup Waiting for DTP Waiti…" at bounding box center [329, 195] width 71 height 12
click at [294, 189] on select "Waiting for Artwork Waiting for Diecut Waiting for Mockup Waiting for DTP Waiti…" at bounding box center [329, 195] width 71 height 12
click at [303, 201] on select "Waiting for Artwork Waiting for Diecut Waiting for Mockup Waiting for DTP Waiti…" at bounding box center [329, 195] width 71 height 12
select select "back_for_dtp"
click at [294, 189] on select "Waiting for Artwork Waiting for Diecut Waiting for Mockup Waiting for DTP Waiti…" at bounding box center [329, 195] width 71 height 12
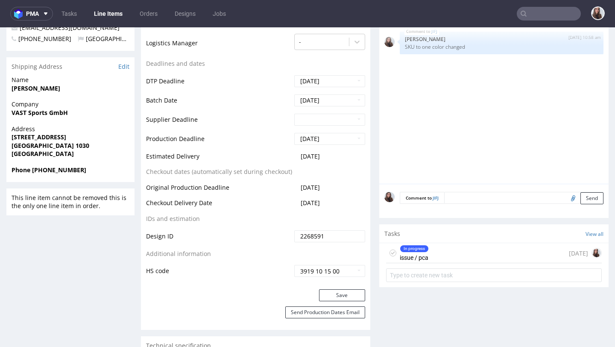
scroll to position [297, 0]
click at [336, 296] on button "Save" at bounding box center [342, 295] width 46 height 12
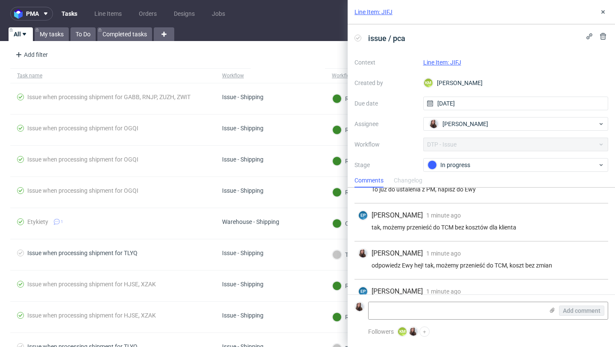
scroll to position [635, 0]
click at [599, 12] on button at bounding box center [603, 12] width 10 height 10
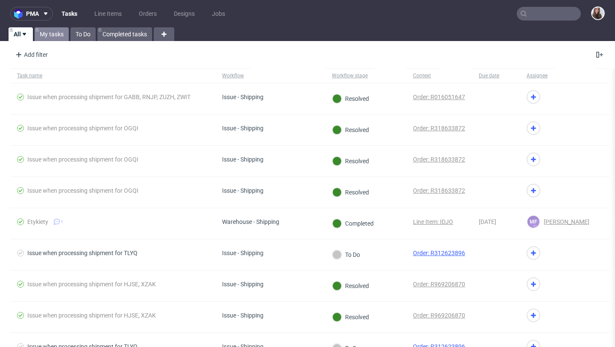
click at [50, 35] on link "My tasks" at bounding box center [52, 34] width 34 height 14
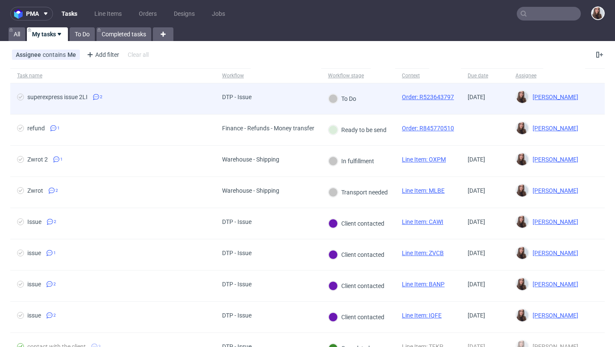
click at [184, 99] on span "superexpress issue 2LI 2" at bounding box center [112, 99] width 191 height 10
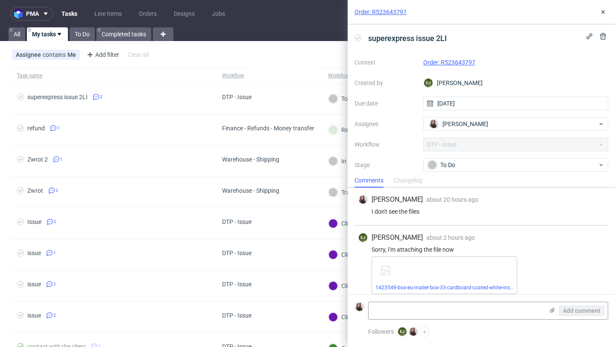
click at [399, 10] on link "Order: R523643797" at bounding box center [380, 12] width 52 height 9
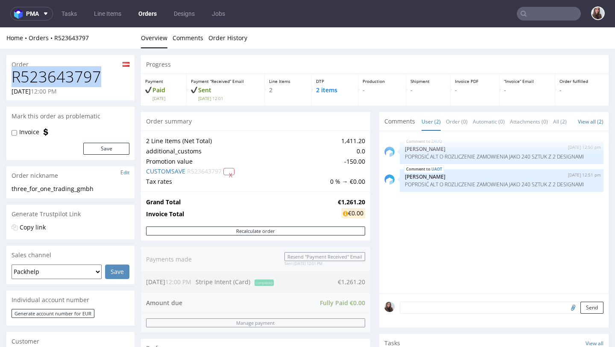
drag, startPoint x: 108, startPoint y: 82, endPoint x: 5, endPoint y: 76, distance: 103.5
copy h1 "R523643797"
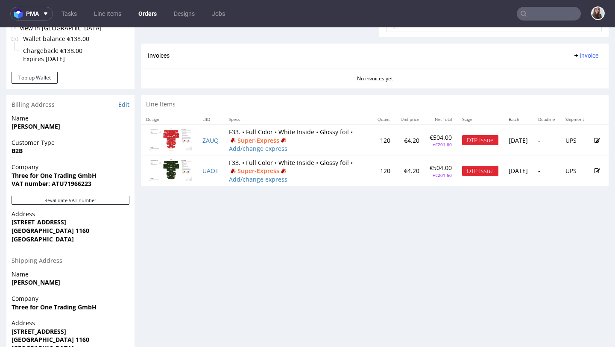
scroll to position [370, 0]
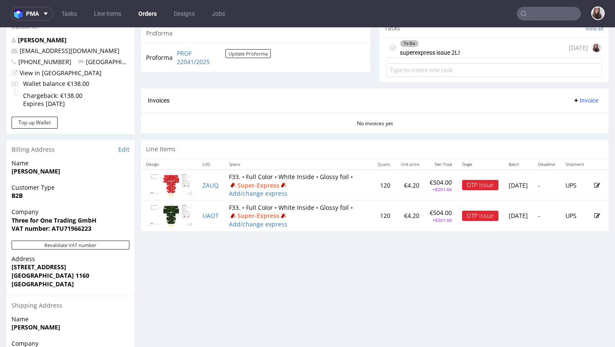
scroll to position [315, 0]
click at [433, 47] on div "To Do" at bounding box center [429, 43] width 59 height 7
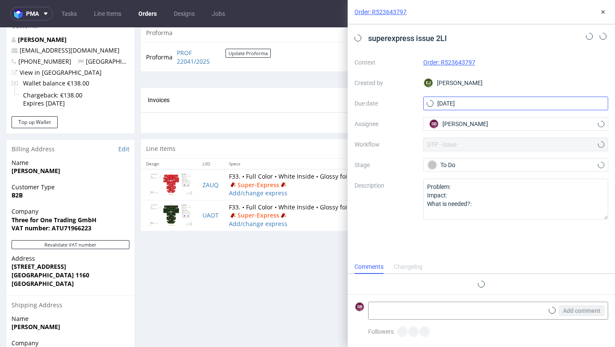
scroll to position [6, 0]
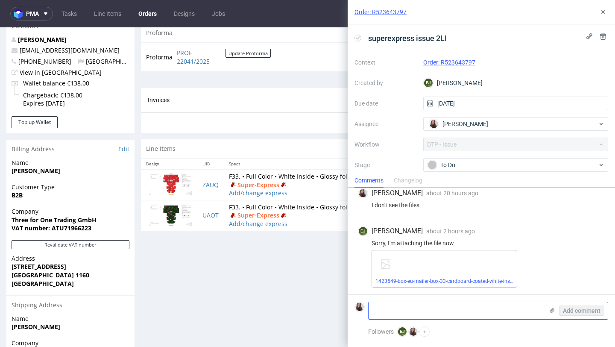
click at [418, 313] on textarea at bounding box center [456, 310] width 175 height 17
paste textarea "[URL][DOMAIN_NAME]"
type textarea "[URL][DOMAIN_NAME]"
click at [564, 313] on span "Add comment" at bounding box center [582, 310] width 38 height 6
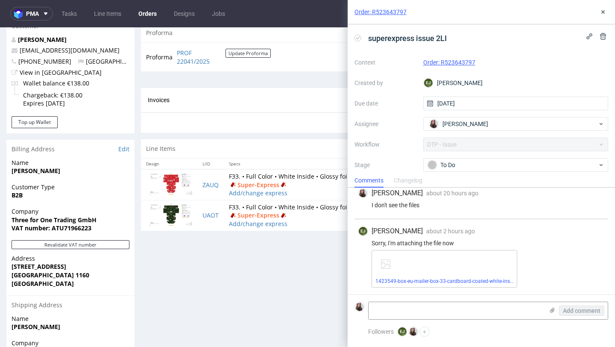
scroll to position [44, 0]
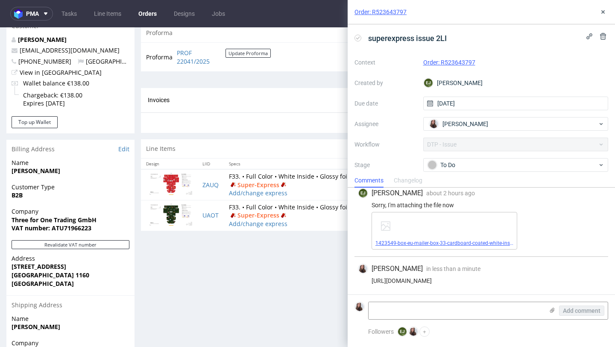
click at [412, 241] on link "1423549-box-eu-mailer-box-33-cardboard-coated-white-inside-print-color-hd-foil-…" at bounding box center [491, 243] width 232 height 6
click at [200, 270] on div "Progress Payment Paid [DATE] Payment “Received” Email Sent [DATE] 12:01 Line It…" at bounding box center [375, 80] width 468 height 681
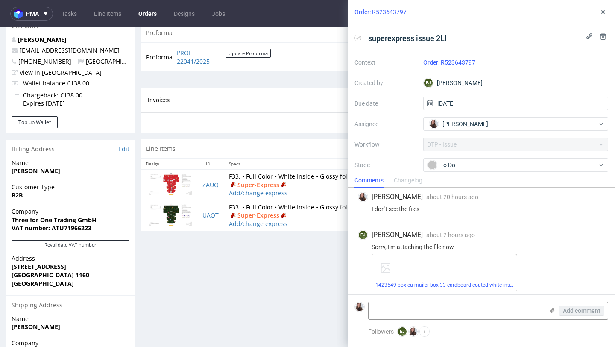
scroll to position [0, 0]
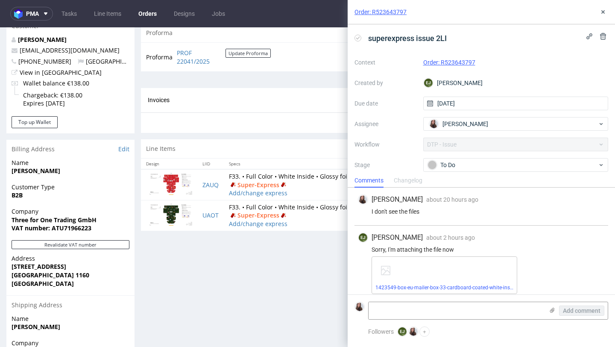
click at [487, 219] on div "Sandra Beśka about 20 hours ago 13th Oct 2025, 15:35 I don't see the files" at bounding box center [481, 206] width 254 height 38
click at [479, 44] on div "superexpress issue 2LI" at bounding box center [481, 38] width 254 height 14
click at [491, 35] on div "superexpress issue 2LI" at bounding box center [481, 38] width 254 height 14
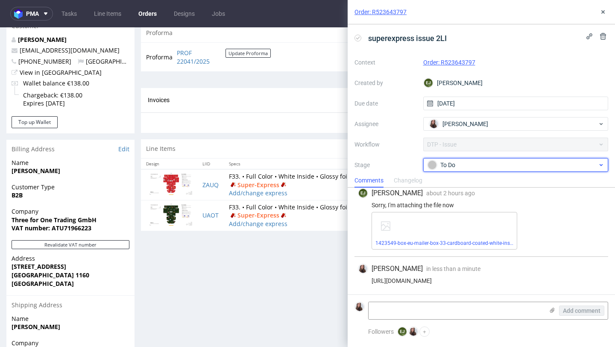
click at [494, 158] on div "To Do" at bounding box center [515, 165] width 185 height 14
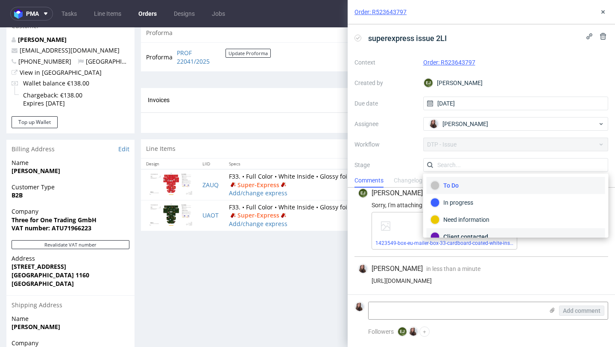
click at [471, 232] on div "Client contacted" at bounding box center [515, 236] width 171 height 9
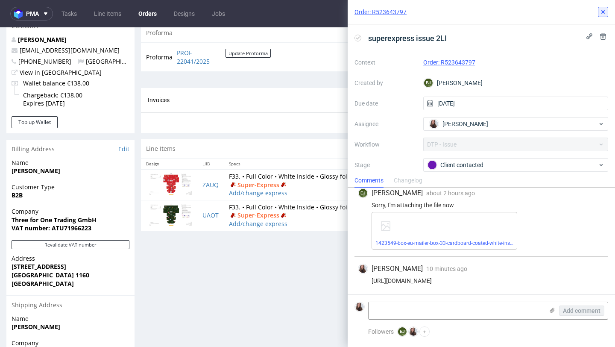
click at [603, 11] on icon at bounding box center [603, 12] width 7 height 7
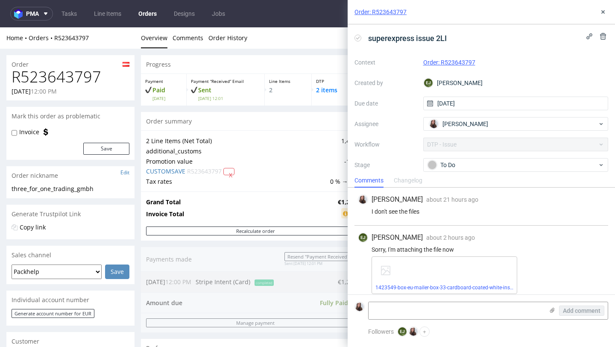
click at [468, 63] on link "Order: R523643797" at bounding box center [449, 62] width 52 height 7
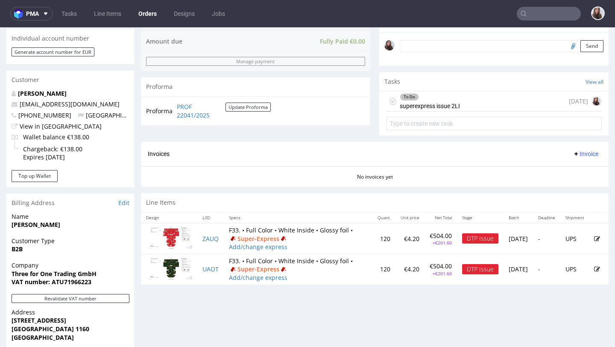
scroll to position [260, 0]
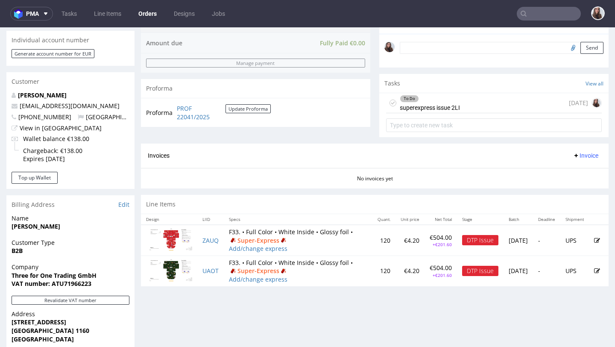
click at [427, 102] on div "To Do" at bounding box center [429, 98] width 59 height 7
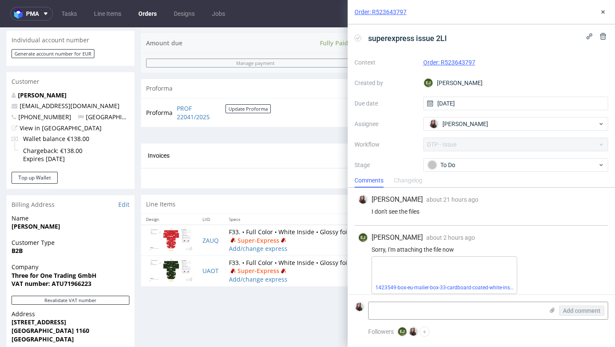
scroll to position [44, 0]
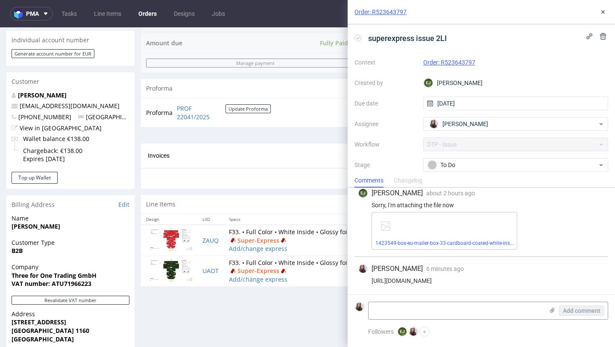
click at [424, 238] on div "1423549-box-eu-mailer-box-33-cardboard-coated-white-inside-print-color-hd-foil-…" at bounding box center [445, 231] width 146 height 38
click at [426, 241] on link "1423549-box-eu-mailer-box-33-cardboard-coated-white-inside-print-color-hd-foil-…" at bounding box center [491, 243] width 232 height 6
click at [226, 321] on div "Progress Payment Paid Mon 13 Oct Payment “Received” Email Sent Mon 13 Oct 12:01…" at bounding box center [375, 135] width 468 height 681
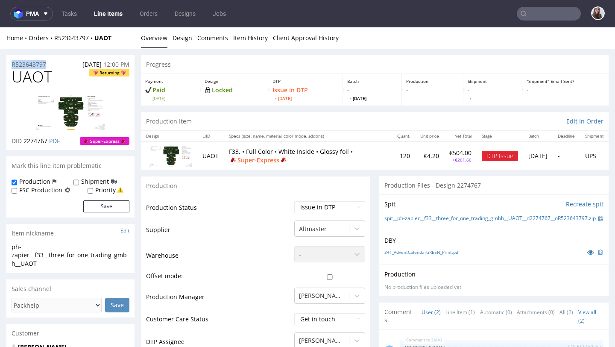
drag, startPoint x: 56, startPoint y: 65, endPoint x: 0, endPoint y: 65, distance: 55.5
copy p "R523643797"
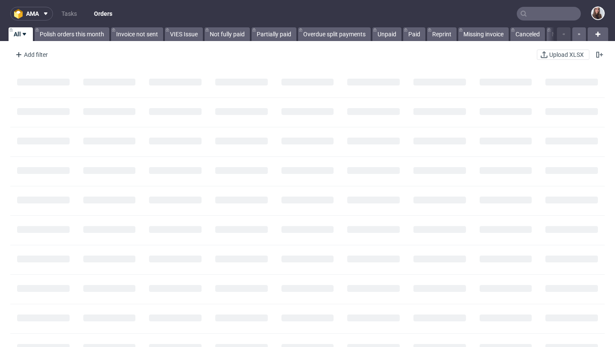
click at [550, 8] on input "text" at bounding box center [549, 14] width 64 height 14
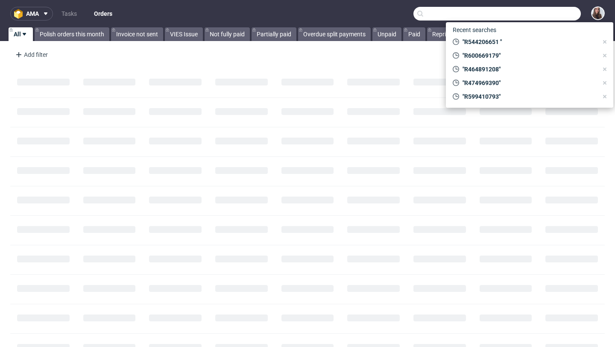
paste input "R030580619"
type input "R030580619"
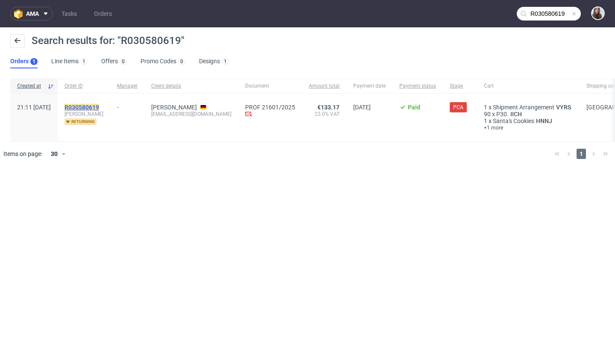
click at [99, 105] on mark "R030580619" at bounding box center [81, 107] width 35 height 7
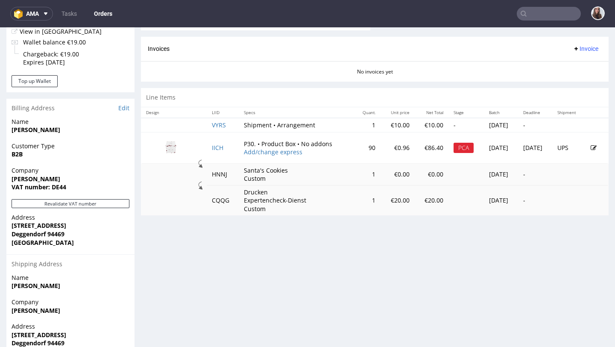
scroll to position [357, 0]
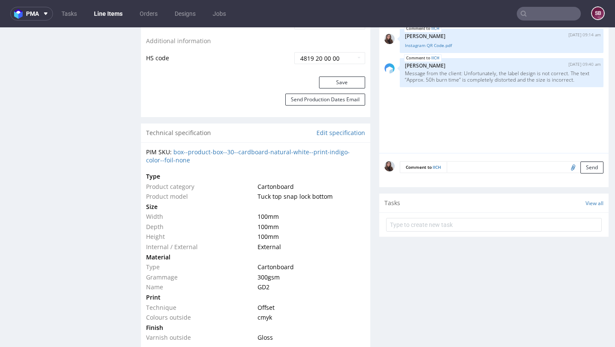
scroll to position [584, 0]
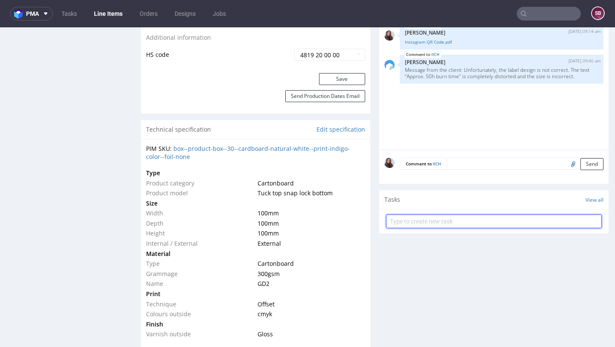
click at [443, 228] on input "text" at bounding box center [494, 221] width 216 height 14
type input "PCA"
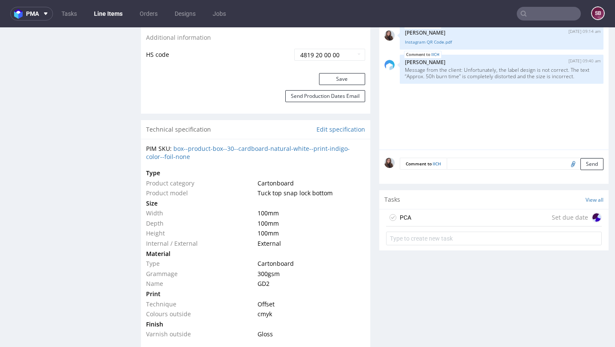
click at [434, 220] on div "PCA Set due date" at bounding box center [494, 217] width 216 height 17
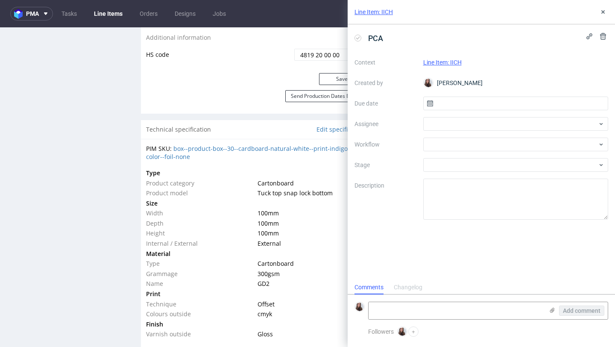
scroll to position [7, 0]
click at [487, 97] on input "text" at bounding box center [515, 104] width 185 height 14
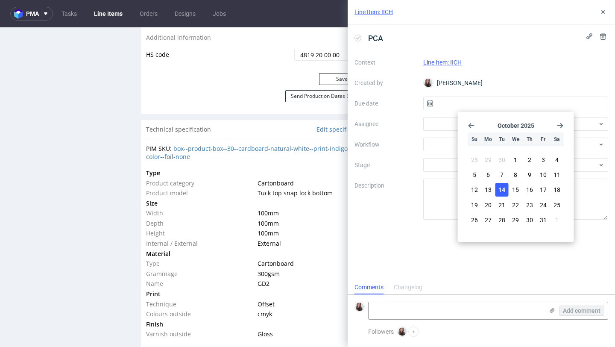
click at [498, 187] on span "14" at bounding box center [501, 189] width 7 height 9
type input "14/10/2025"
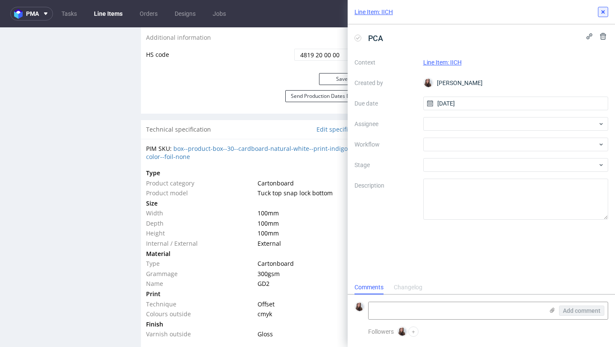
click at [604, 15] on icon at bounding box center [603, 12] width 7 height 7
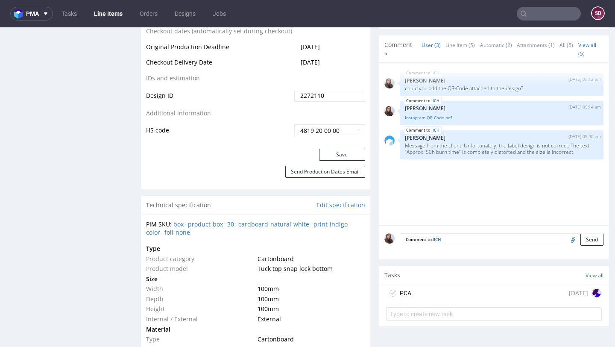
scroll to position [529, 0]
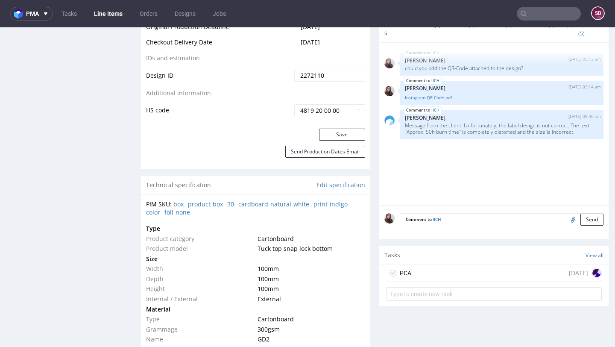
click at [420, 281] on div "PCA today" at bounding box center [494, 273] width 216 height 17
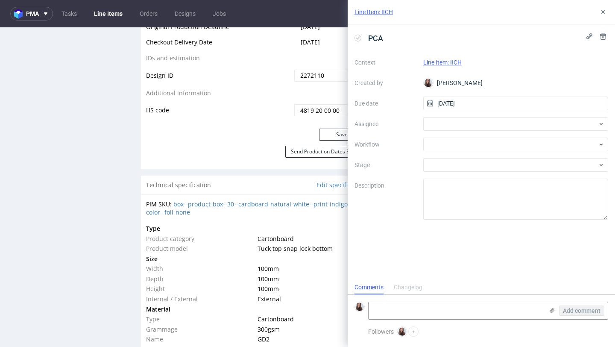
scroll to position [7, 0]
click at [438, 123] on div at bounding box center [515, 124] width 185 height 14
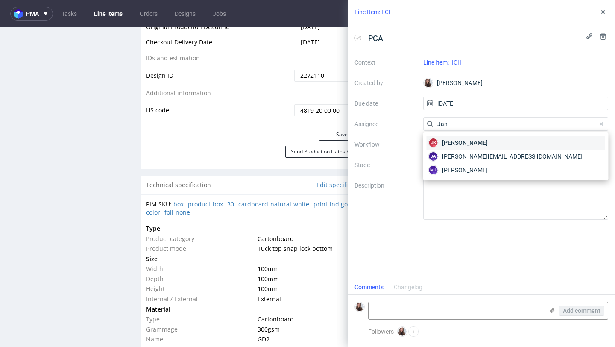
type input "Jan"
click at [456, 143] on span "Jan Kocik" at bounding box center [465, 142] width 46 height 9
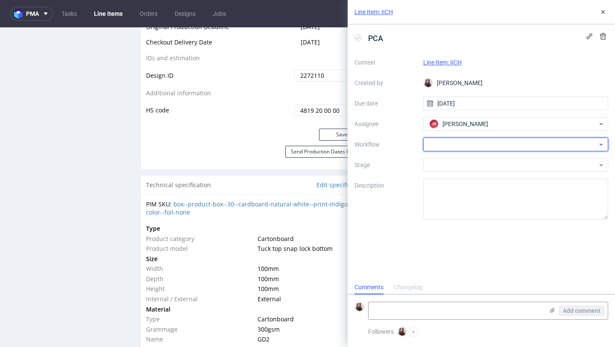
click at [451, 148] on div at bounding box center [515, 145] width 185 height 14
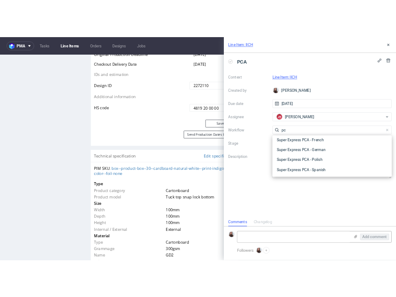
scroll to position [108, 0]
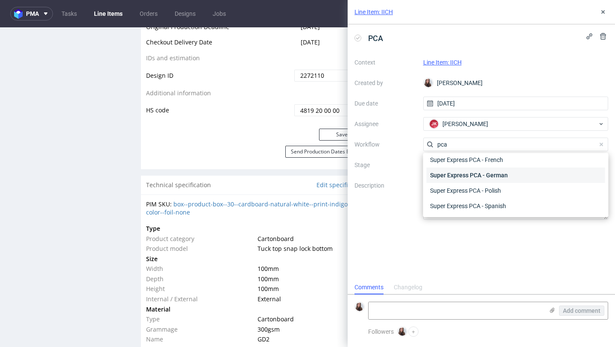
type input "pca"
click at [455, 171] on div "Super Express PCA - German" at bounding box center [516, 174] width 179 height 15
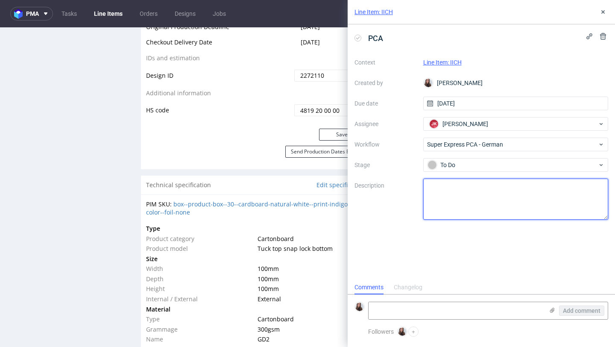
click at [448, 187] on textarea at bounding box center [515, 199] width 185 height 41
paste textarea "Unfortunately, I had to reject the design again because the entire proportions …"
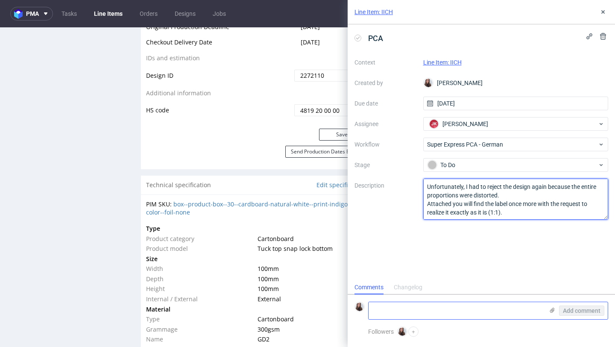
type textarea "Unfortunately, I had to reject the design again because the entire proportions …"
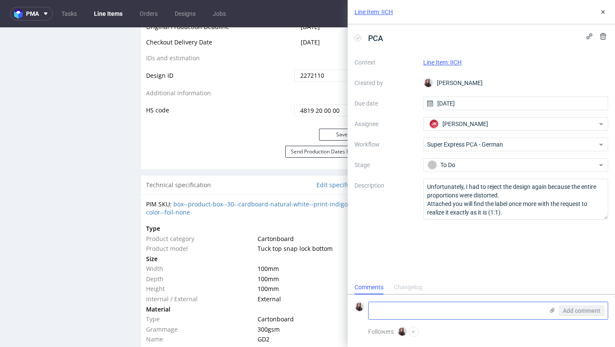
click at [505, 313] on textarea at bounding box center [456, 310] width 175 height 17
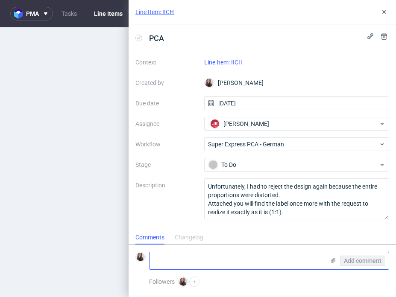
click at [333, 259] on use at bounding box center [333, 260] width 5 height 5
click at [0, 0] on input "file" at bounding box center [0, 0] width 0 height 0
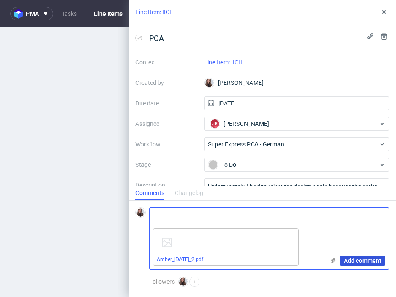
click at [358, 261] on span "Add comment" at bounding box center [363, 261] width 38 height 6
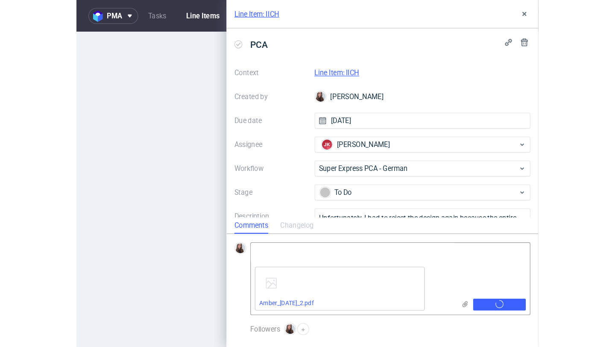
scroll to position [0, 0]
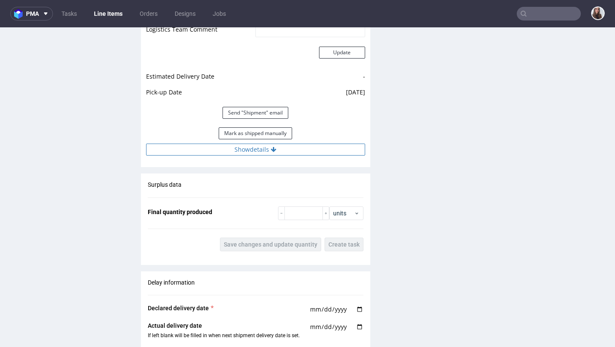
scroll to position [1054, 0]
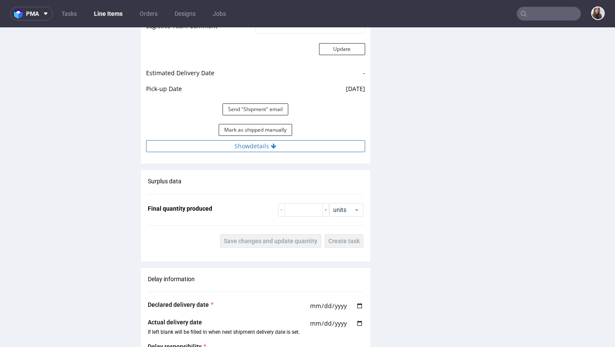
click at [256, 142] on button "Show details" at bounding box center [255, 146] width 219 height 12
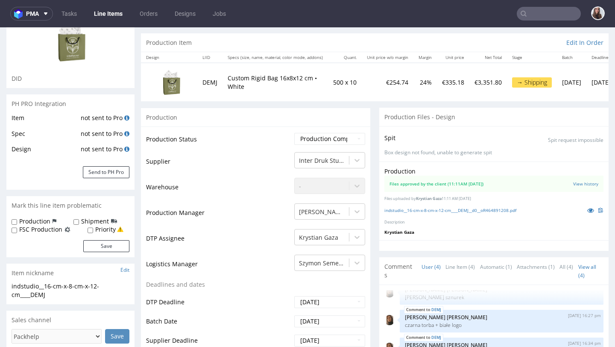
scroll to position [0, 0]
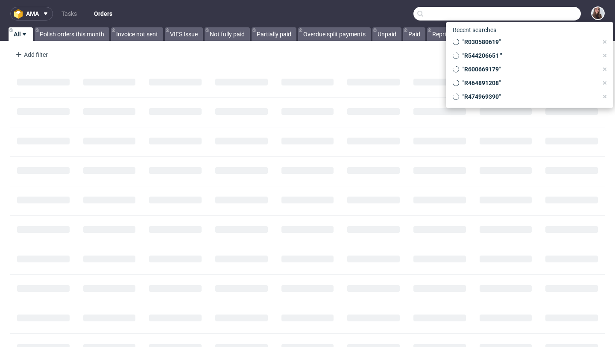
click at [527, 12] on input "text" at bounding box center [496, 14] width 167 height 14
paste input "R600669179"
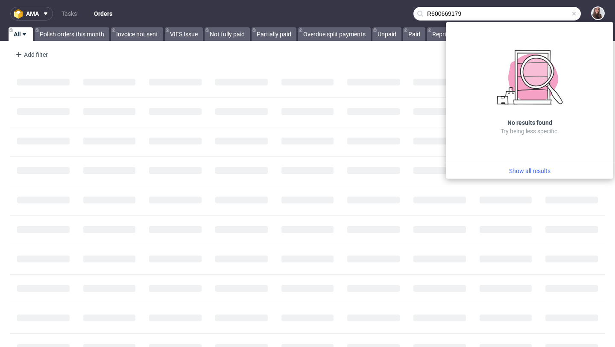
type input "R600669179"
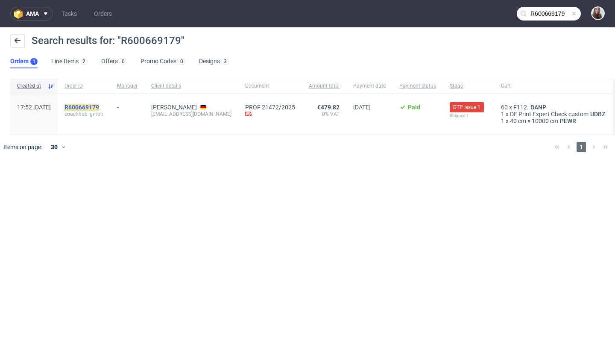
click at [99, 105] on mark "R600669179" at bounding box center [81, 107] width 35 height 7
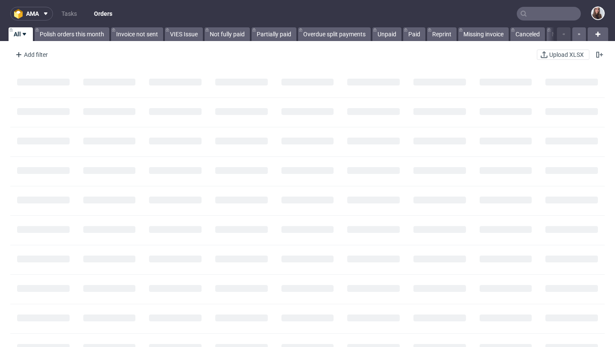
click at [549, 14] on input "text" at bounding box center [549, 14] width 64 height 14
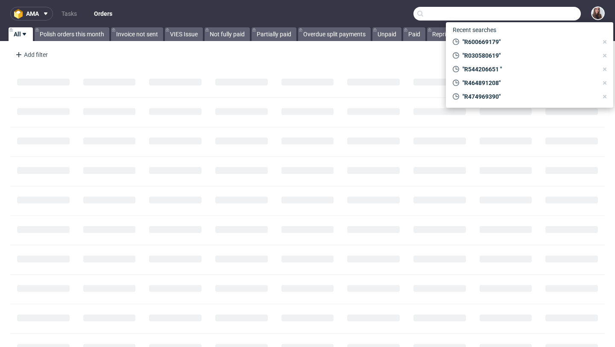
paste input "R576936397"
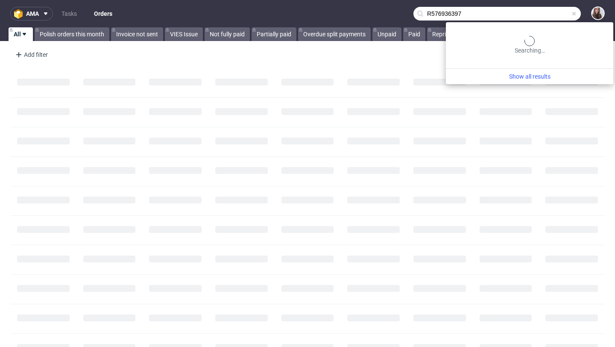
type input "R576936397"
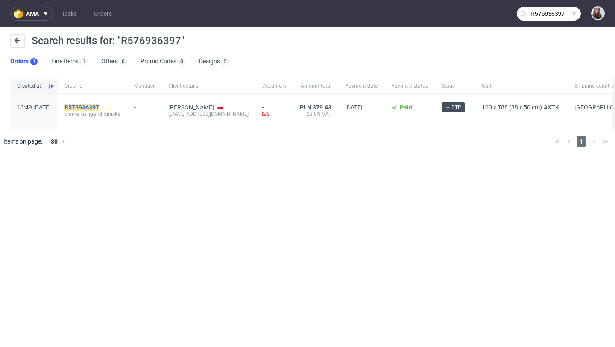
click at [99, 108] on mark "R576936397" at bounding box center [81, 107] width 35 height 7
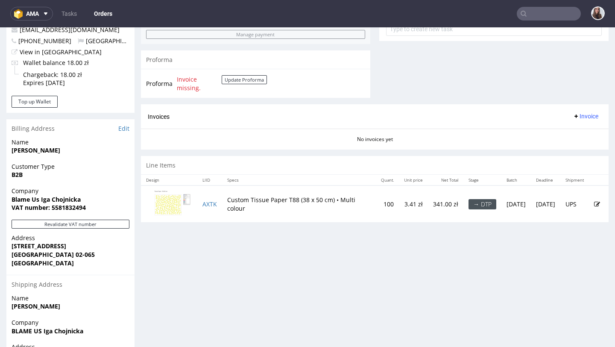
scroll to position [408, 0]
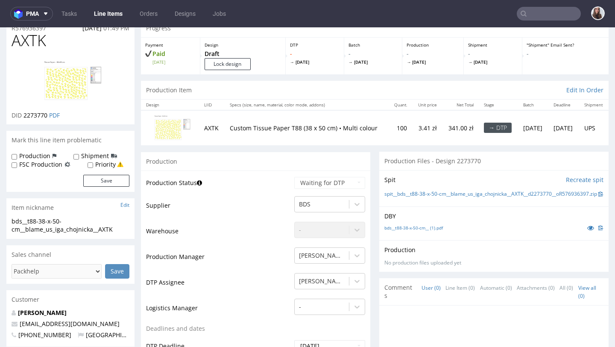
scroll to position [40, 0]
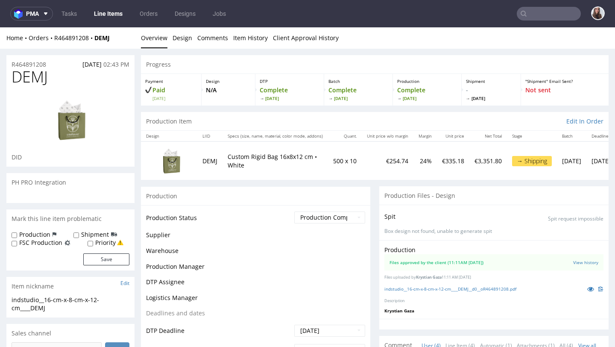
scroll to position [20, 0]
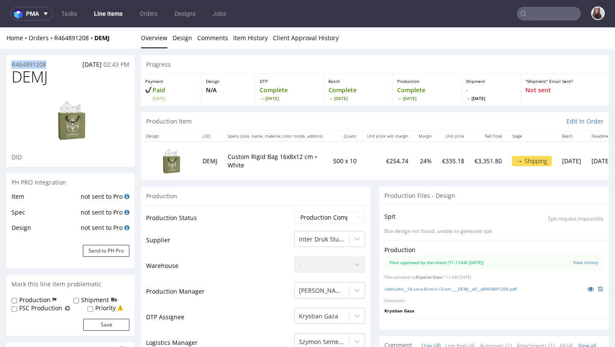
drag, startPoint x: 57, startPoint y: 65, endPoint x: 4, endPoint y: 65, distance: 53.0
copy p "R464891208"
click at [539, 17] on input "text" at bounding box center [549, 14] width 64 height 14
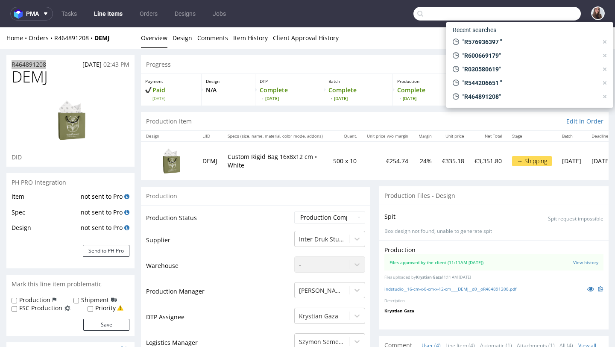
paste input "matt@aniballers.com"
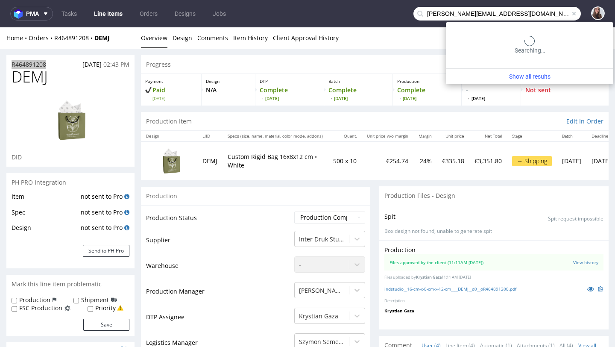
type input "matt@aniballers.com"
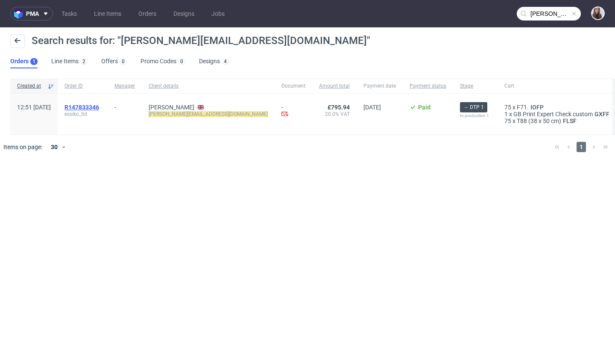
click at [99, 106] on span "R147833346" at bounding box center [81, 107] width 35 height 7
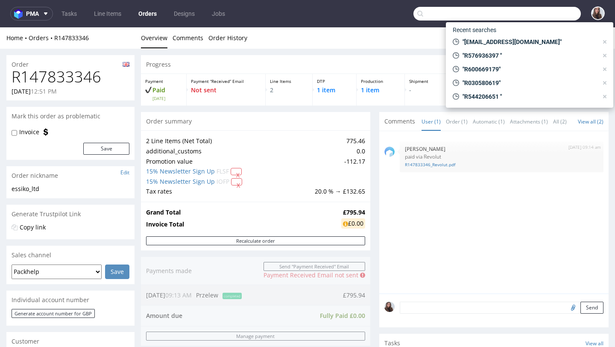
click at [539, 17] on input "text" at bounding box center [496, 14] width 167 height 14
paste input "R909705364"
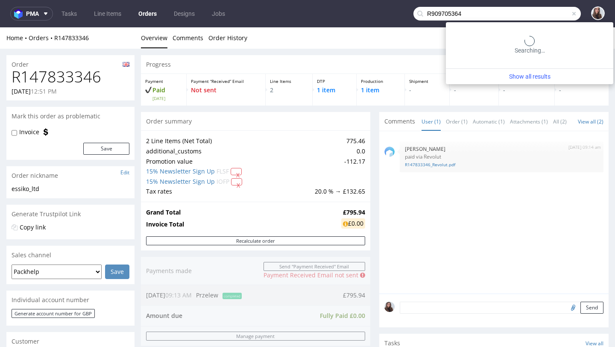
type input "R909705364"
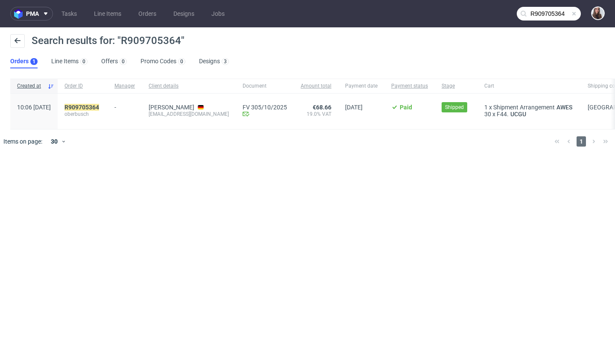
click at [106, 102] on div "R909705364 oberbusch" at bounding box center [83, 111] width 50 height 35
click at [99, 106] on mark "R909705364" at bounding box center [81, 107] width 35 height 7
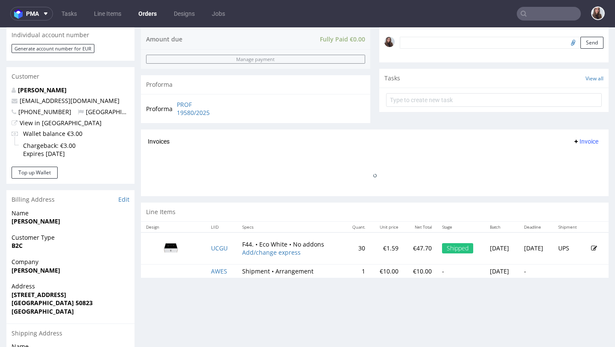
scroll to position [270, 0]
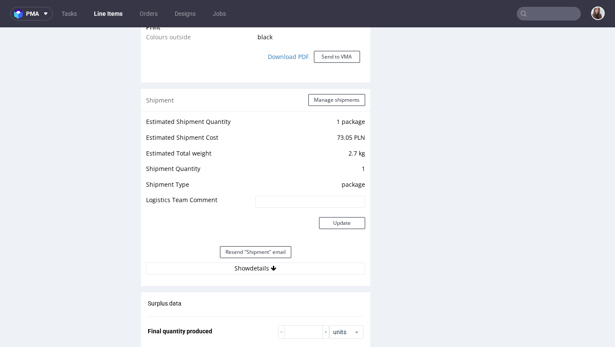
scroll to position [766, 0]
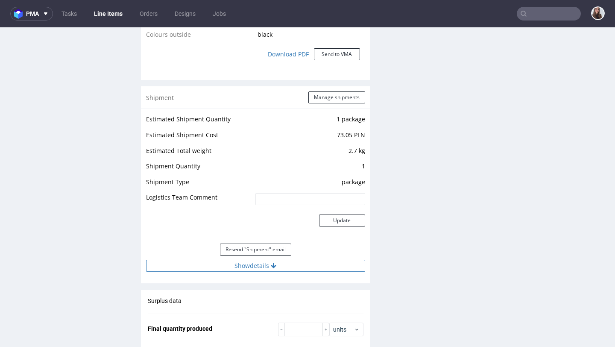
click at [271, 268] on icon at bounding box center [274, 266] width 6 height 6
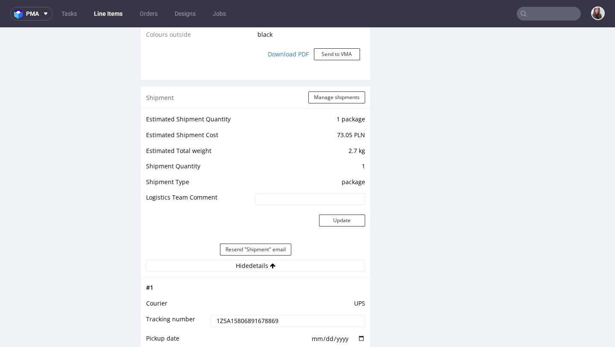
drag, startPoint x: 284, startPoint y: 317, endPoint x: 210, endPoint y: 318, distance: 74.3
click at [211, 318] on input "1Z5A15806891678869" at bounding box center [288, 321] width 154 height 12
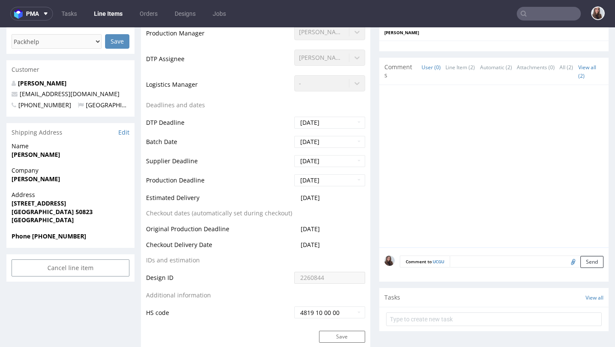
scroll to position [251, 0]
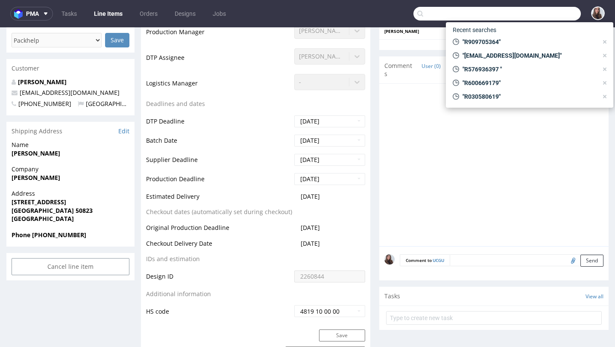
click at [565, 16] on input "text" at bounding box center [496, 14] width 167 height 14
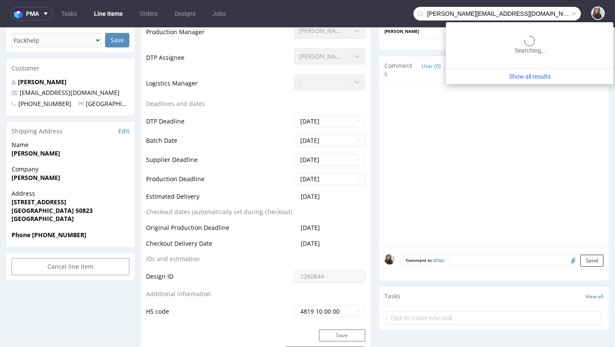
type input "lina.kuhrmann@taz.de"
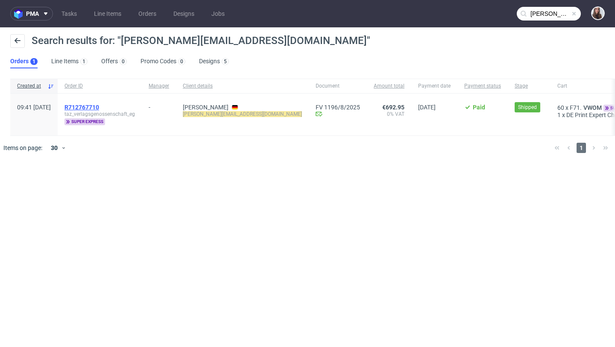
click at [99, 108] on span "R712767710" at bounding box center [81, 107] width 35 height 7
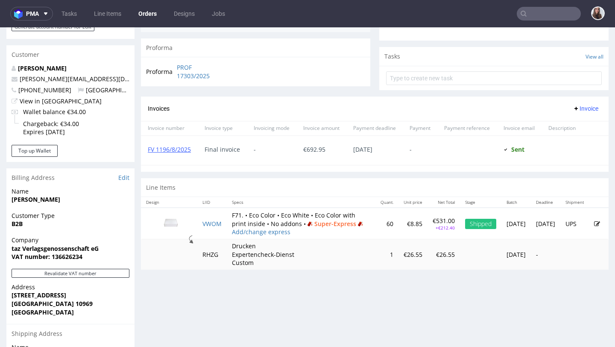
scroll to position [290, 0]
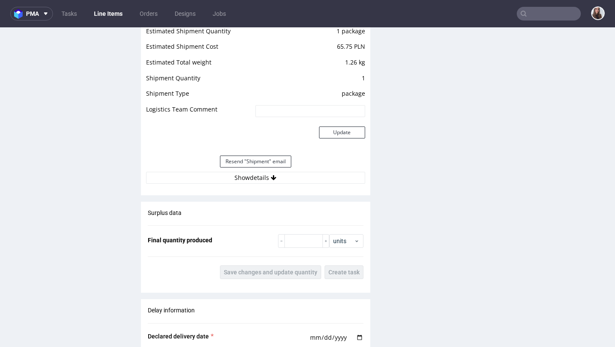
scroll to position [896, 0]
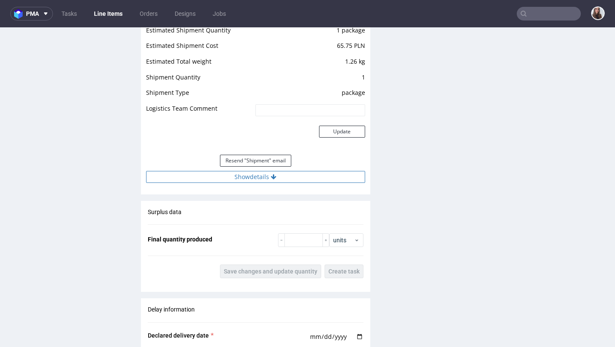
click at [244, 179] on button "Show details" at bounding box center [255, 177] width 219 height 12
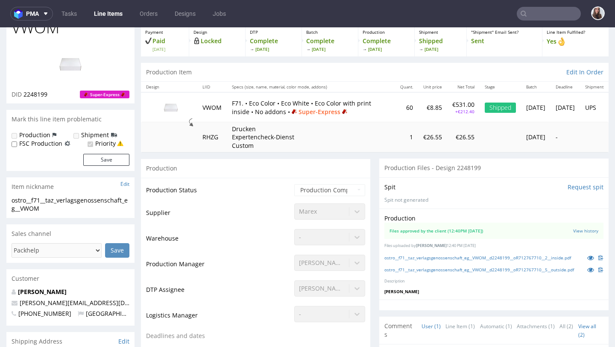
scroll to position [0, 0]
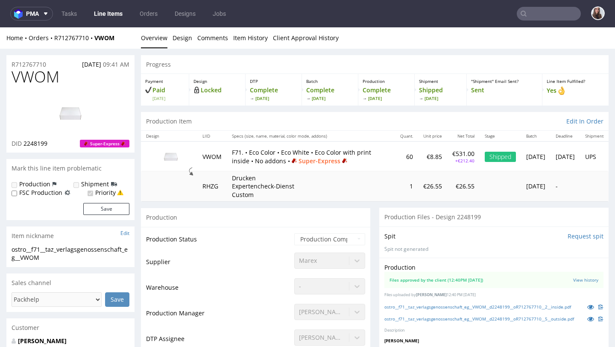
click at [60, 122] on img at bounding box center [70, 113] width 68 height 38
click at [179, 35] on link "Design" at bounding box center [183, 37] width 20 height 21
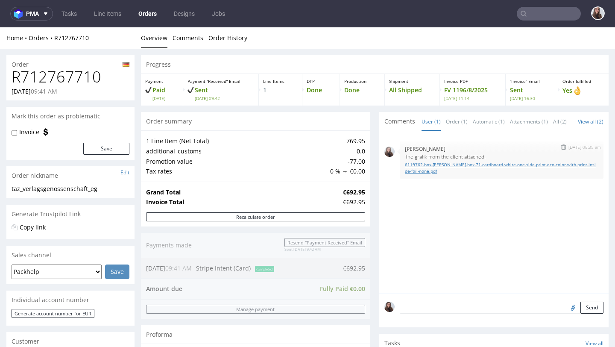
click at [424, 168] on link "6119762-box-de-mailer-box-71-cardboard-white-one-side-print-eco-color-with-prin…" at bounding box center [501, 167] width 193 height 13
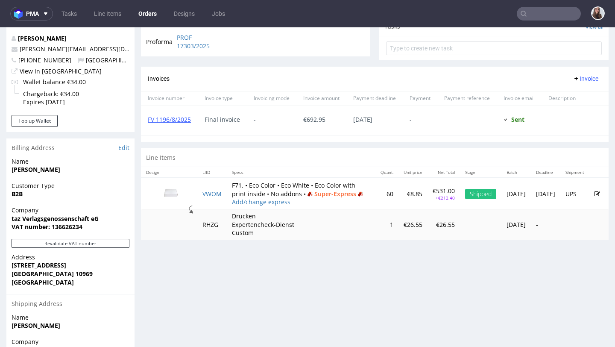
scroll to position [344, 0]
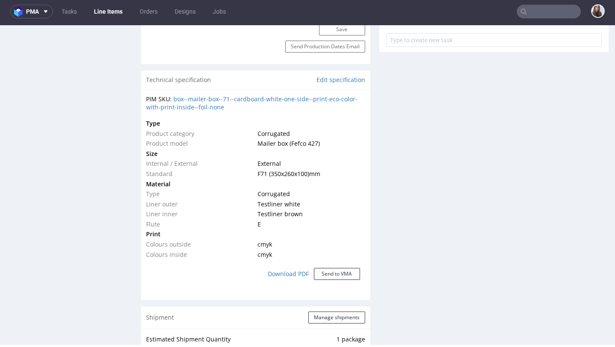
scroll to position [586, 0]
drag, startPoint x: 328, startPoint y: 174, endPoint x: 266, endPoint y: 173, distance: 61.5
click at [266, 173] on td "F71 (350x260x100) mm" at bounding box center [309, 172] width 109 height 10
copy span "(350x260x100) mm"
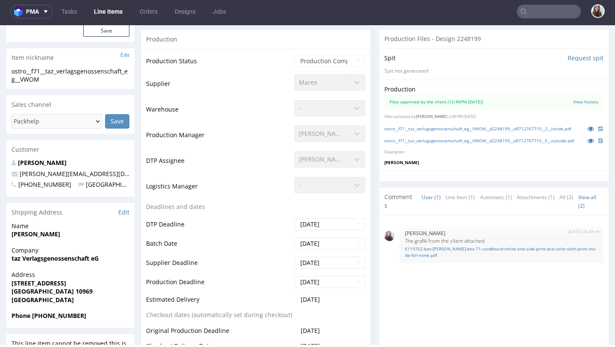
scroll to position [0, 0]
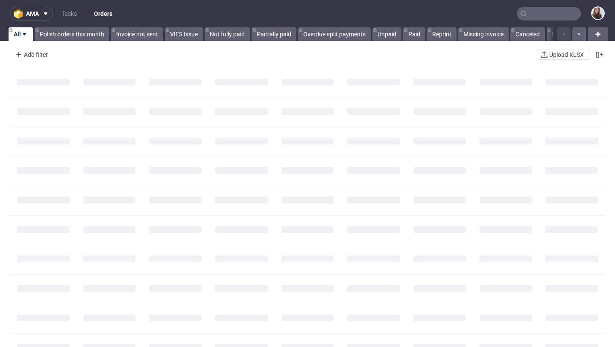
click at [530, 14] on input "text" at bounding box center [549, 14] width 64 height 14
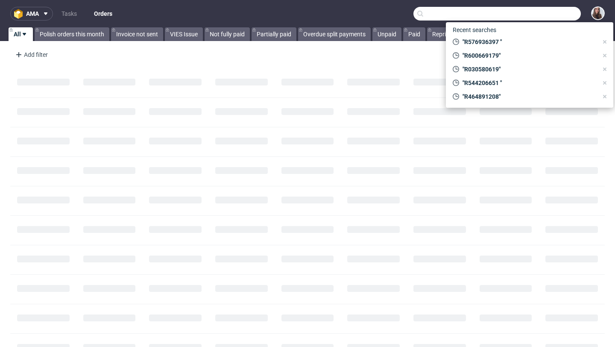
paste input "R047291086"
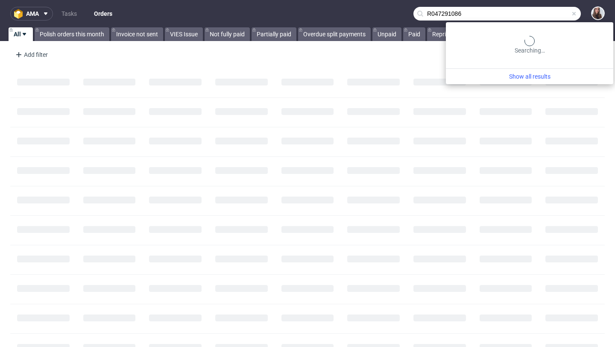
type input "R047291086"
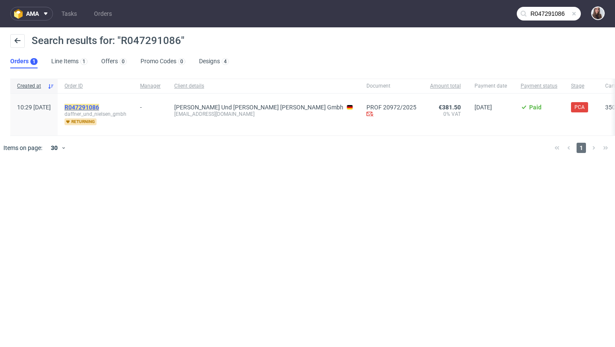
click at [99, 104] on mark "R047291086" at bounding box center [81, 107] width 35 height 7
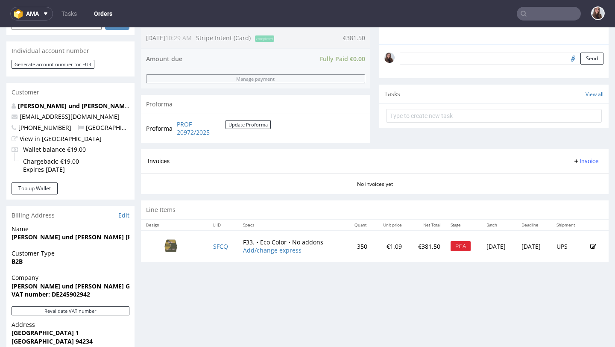
scroll to position [249, 0]
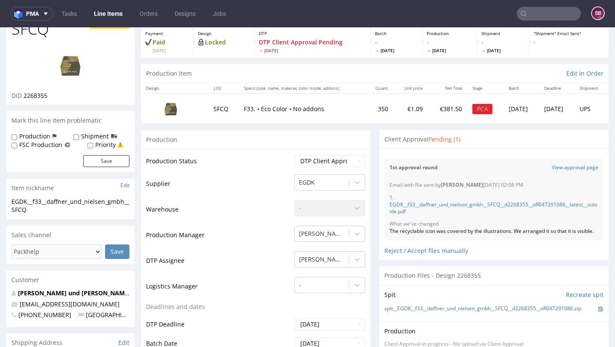
scroll to position [72, 0]
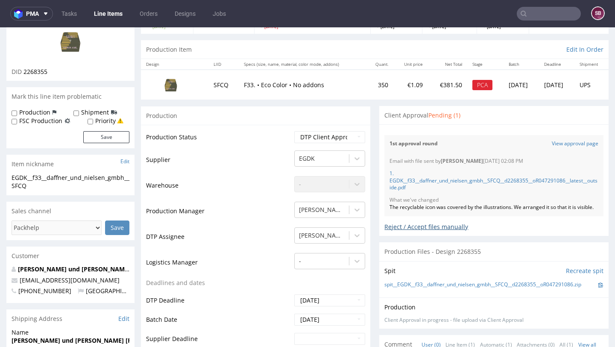
click at [394, 231] on div "Reject / Accept files manually" at bounding box center [493, 223] width 219 height 15
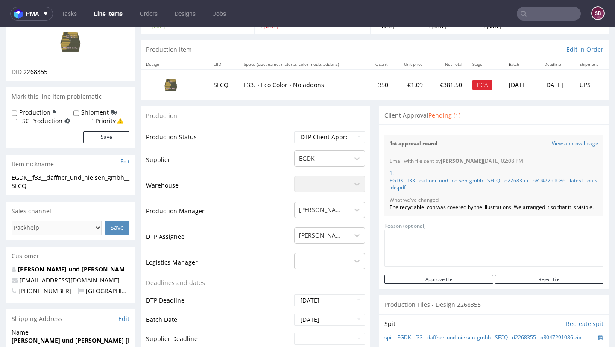
click at [431, 252] on textarea at bounding box center [493, 248] width 219 height 37
type textarea "Client approved"
click at [433, 284] on input "Approve file" at bounding box center [438, 279] width 108 height 9
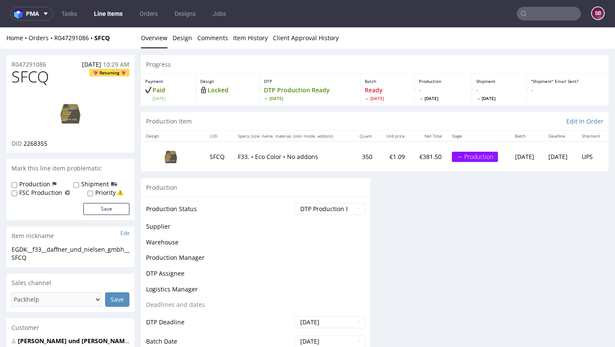
scroll to position [0, 0]
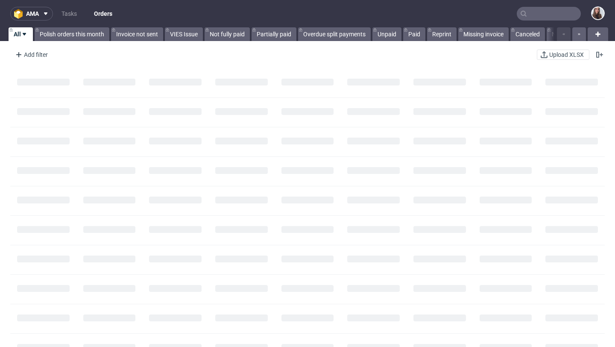
click at [541, 19] on input "text" at bounding box center [549, 14] width 64 height 14
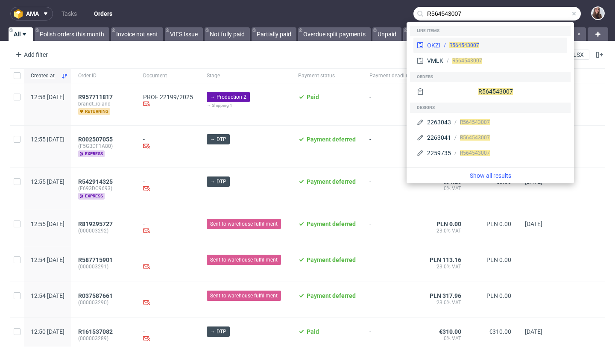
type input "R564543007"
click at [535, 45] on div "R564543007" at bounding box center [501, 45] width 123 height 8
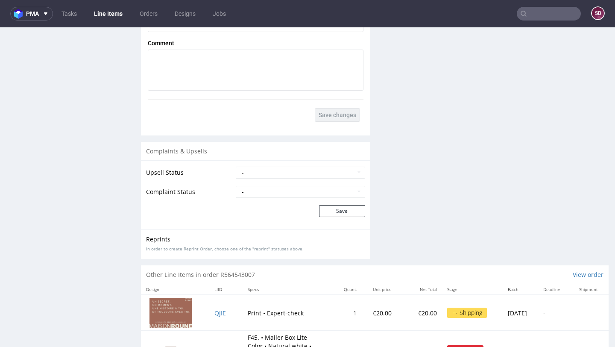
scroll to position [1337, 0]
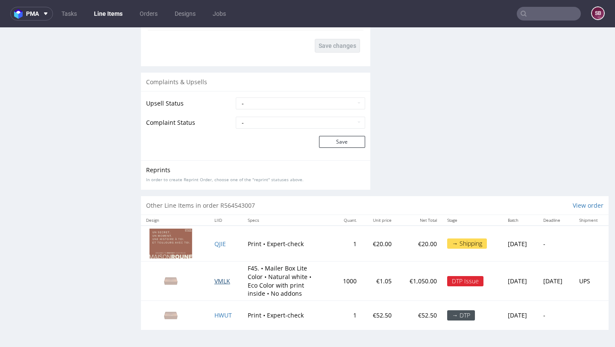
click at [219, 282] on span "VMLK" at bounding box center [222, 281] width 16 height 8
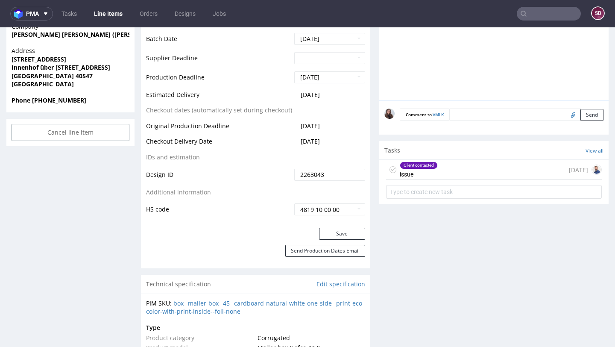
scroll to position [409, 0]
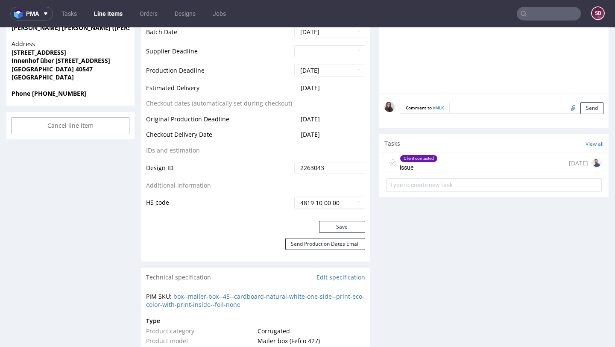
click at [432, 156] on div "Client contacted" at bounding box center [418, 158] width 37 height 7
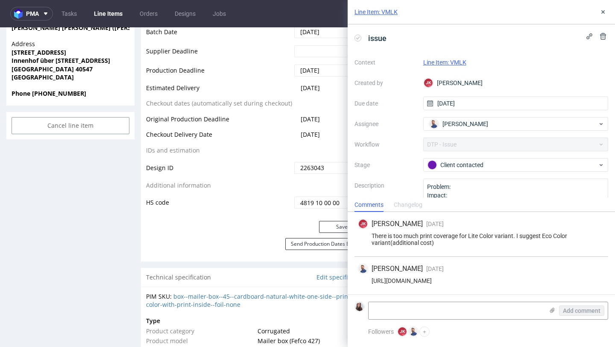
drag, startPoint x: 598, startPoint y: 283, endPoint x: 370, endPoint y: 280, distance: 227.6
click at [370, 280] on div "[URL][DOMAIN_NAME]" at bounding box center [481, 280] width 247 height 7
copy div "[URL][DOMAIN_NAME]"
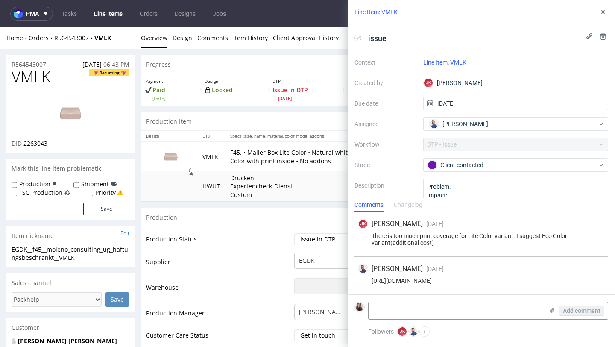
click at [480, 243] on div "There is too much print coverage for Lite Color variant. I suggest Eco Color va…" at bounding box center [481, 239] width 247 height 14
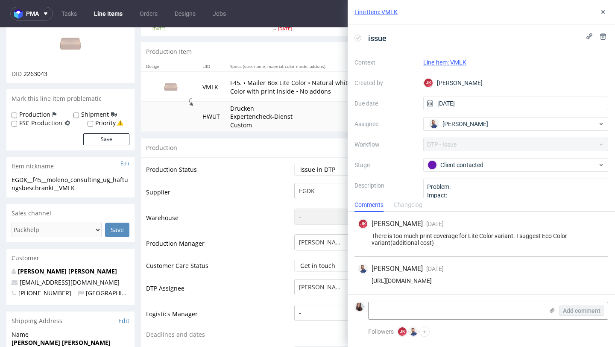
scroll to position [71, 0]
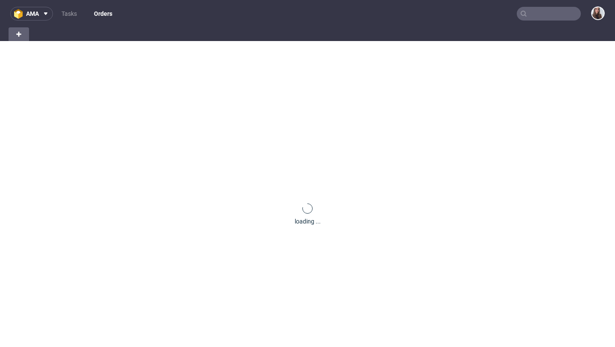
click at [532, 13] on input "text" at bounding box center [549, 14] width 64 height 14
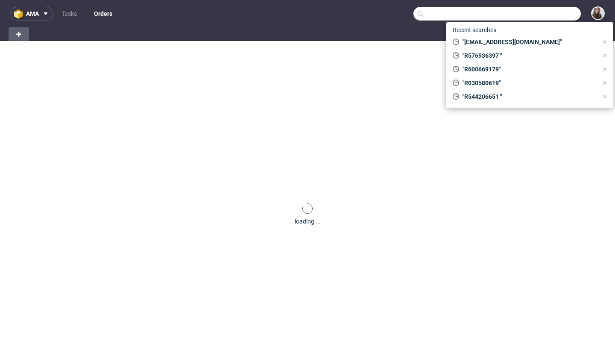
paste input "R941490482"
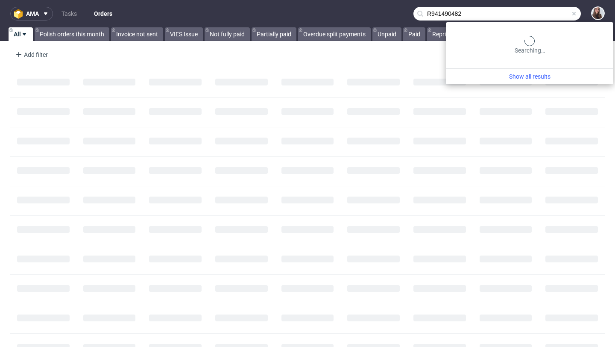
type input "R941490482"
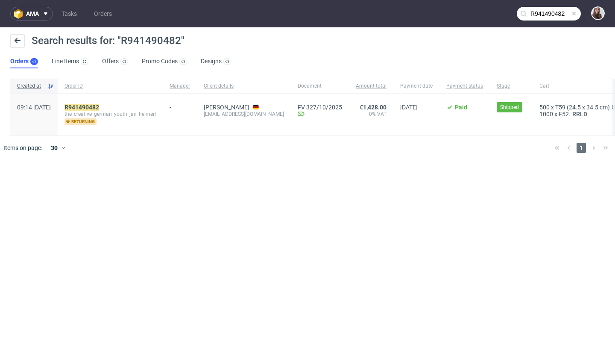
click at [108, 103] on div "R941490482 the_creative_german_youth_jan_heimerl returning" at bounding box center [110, 115] width 105 height 42
click at [99, 106] on mark "R941490482" at bounding box center [81, 107] width 35 height 7
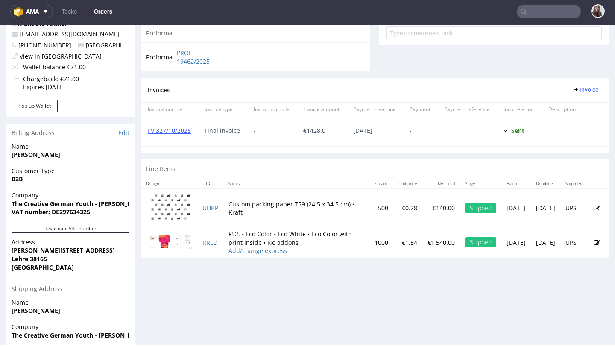
scroll to position [330, 0]
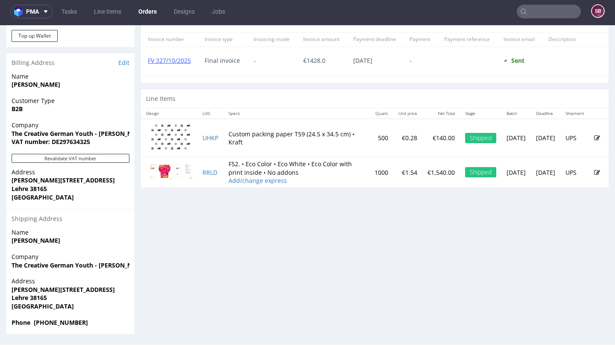
scroll to position [399, 0]
click at [39, 87] on strong "Jan Heimerl" at bounding box center [36, 85] width 49 height 8
click at [29, 83] on strong "Jan Heimerl" at bounding box center [36, 85] width 49 height 8
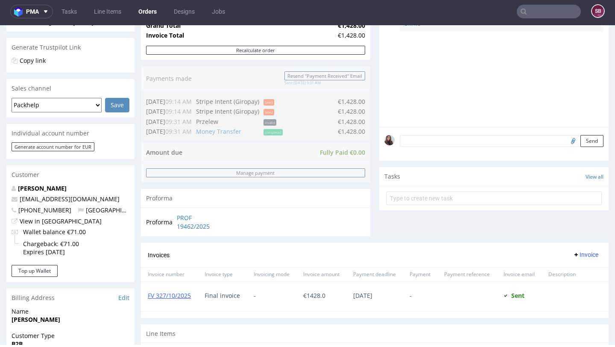
scroll to position [163, 0]
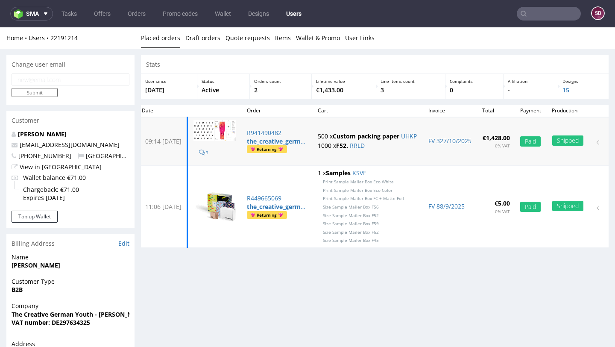
click at [284, 149] on span "Returning" at bounding box center [266, 149] width 35 height 8
click at [68, 144] on p "info@lwsfck.de" at bounding box center [71, 144] width 118 height 9
click at [48, 144] on link "info@lwsfck.de" at bounding box center [70, 144] width 100 height 8
drag, startPoint x: 73, startPoint y: 143, endPoint x: 20, endPoint y: 144, distance: 52.5
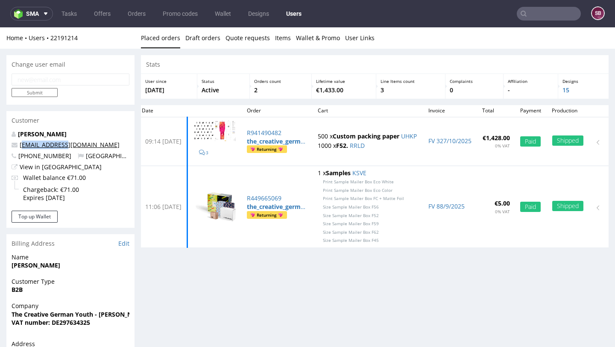
click at [20, 144] on p "info@lwsfck.de" at bounding box center [71, 144] width 118 height 9
copy link "nfo@lwsfck.de"
click at [540, 16] on input "text" at bounding box center [549, 14] width 64 height 14
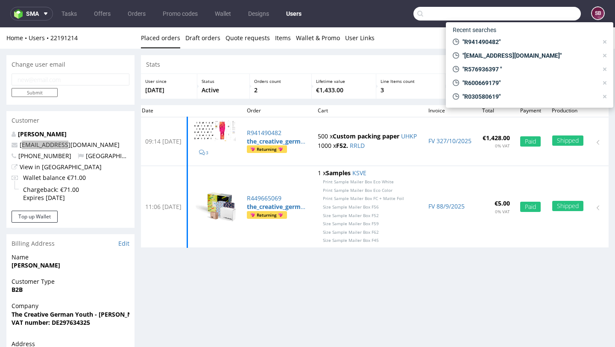
paste input "nfo@lwsfck.de"
type input "nfo@lwsfck.de"
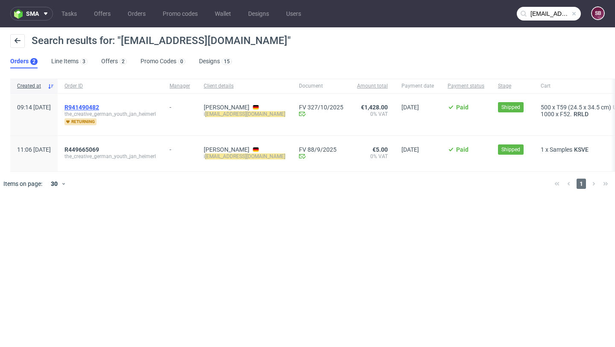
click at [99, 104] on span "R941490482" at bounding box center [81, 107] width 35 height 7
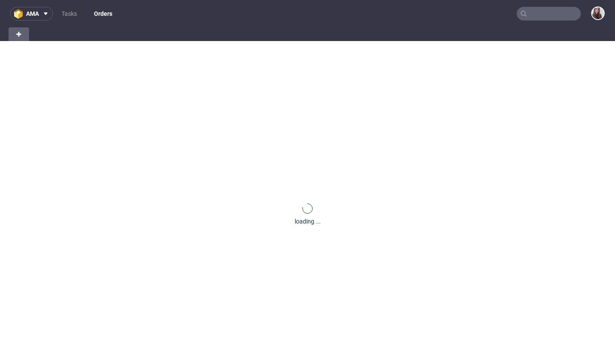
click at [536, 13] on input "text" at bounding box center [549, 14] width 64 height 14
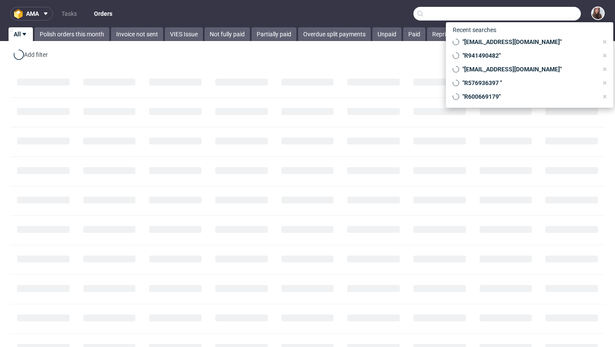
paste input "R582194368"
type input "R582194368"
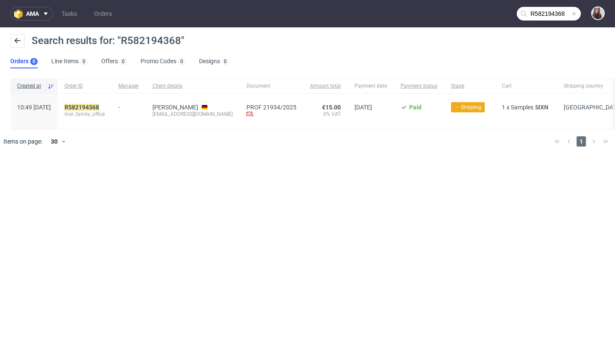
click at [102, 102] on div "R582194368 msr_family_office" at bounding box center [85, 111] width 54 height 35
click at [105, 111] on span "msr_family_office" at bounding box center [84, 114] width 40 height 7
click at [99, 108] on mark "R582194368" at bounding box center [81, 107] width 35 height 7
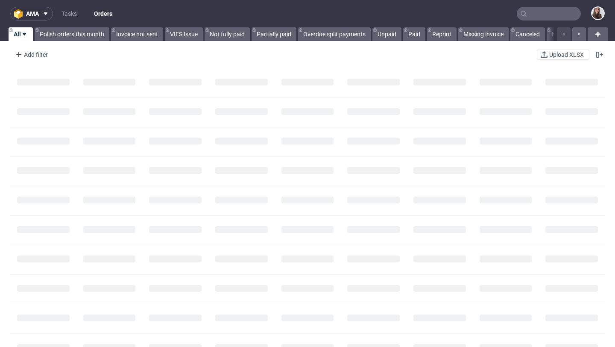
click at [552, 15] on input "text" at bounding box center [549, 14] width 64 height 14
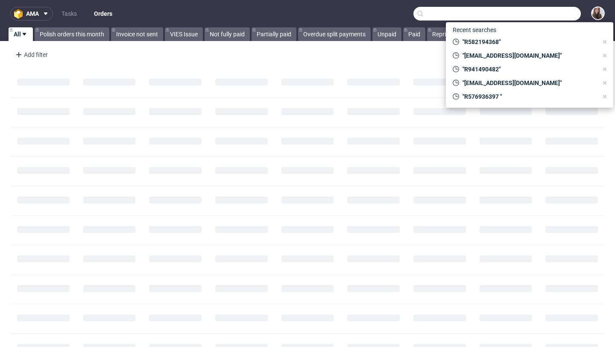
paste input "R582194368"
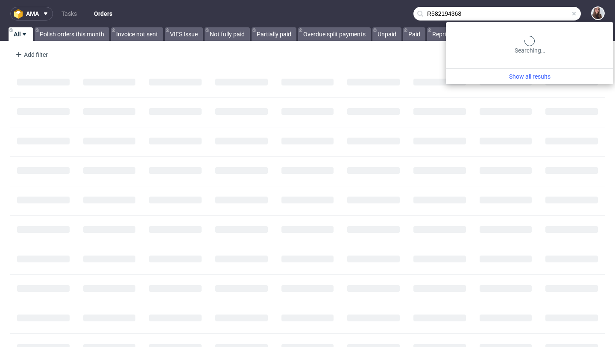
type input "R582194368"
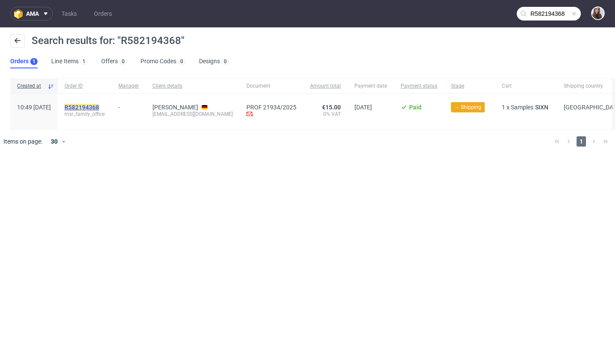
click at [99, 105] on mark "R582194368" at bounding box center [81, 107] width 35 height 7
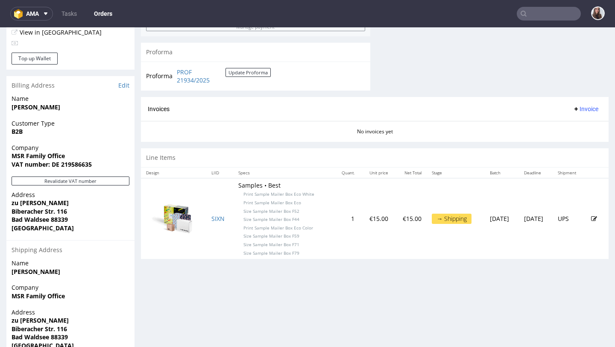
scroll to position [359, 0]
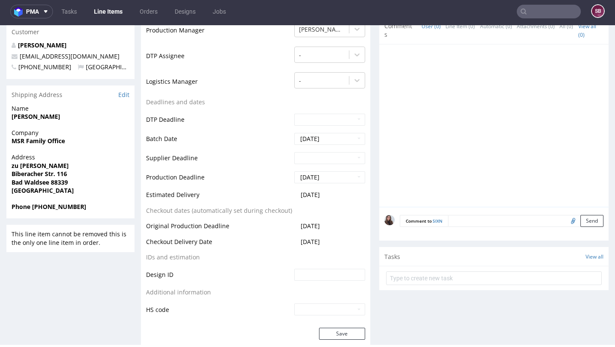
scroll to position [304, 0]
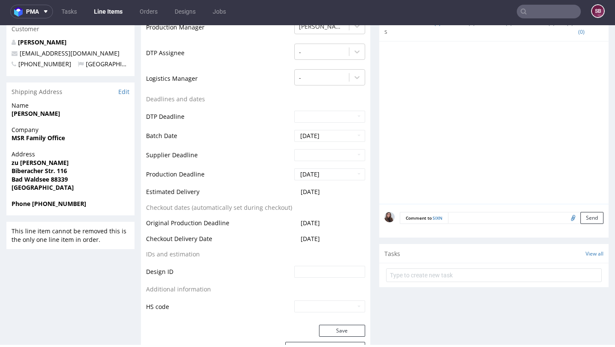
drag, startPoint x: 335, startPoint y: 190, endPoint x: 297, endPoint y: 190, distance: 37.6
click at [297, 190] on td "2025-10-20" at bounding box center [328, 195] width 73 height 16
copy span "2025-10-20"
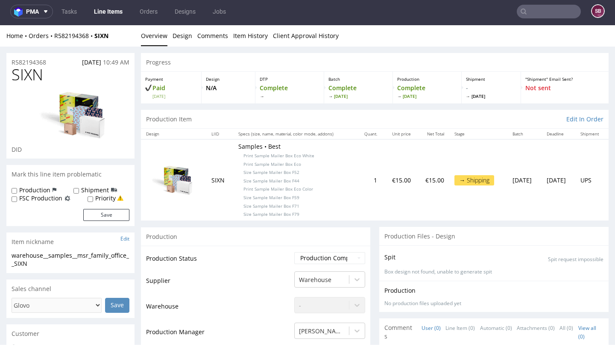
scroll to position [0, 0]
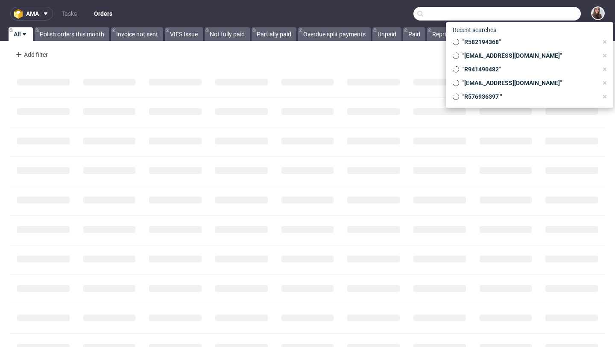
click at [545, 12] on input "text" at bounding box center [496, 14] width 167 height 14
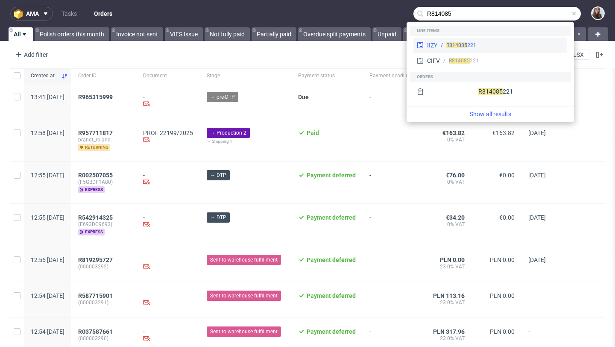
type input "R814085"
click at [507, 40] on div "IIZY R814085 221" at bounding box center [490, 45] width 154 height 15
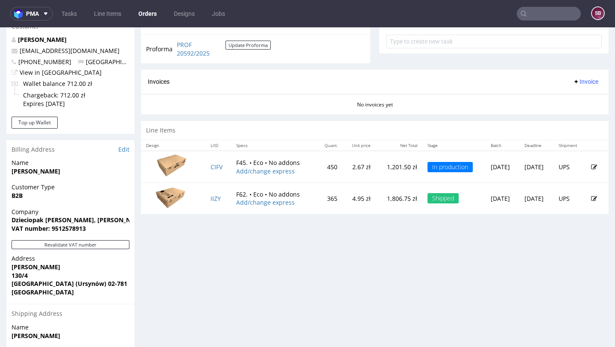
scroll to position [317, 0]
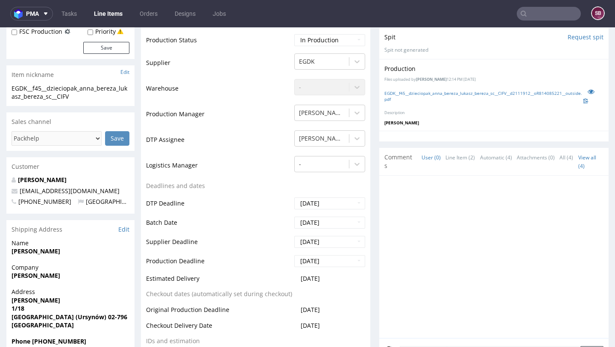
scroll to position [170, 0]
drag, startPoint x: 63, startPoint y: 200, endPoint x: 19, endPoint y: 197, distance: 44.1
click at [19, 197] on p "+48509407670 Poland" at bounding box center [71, 200] width 118 height 9
copy span "+48509407670"
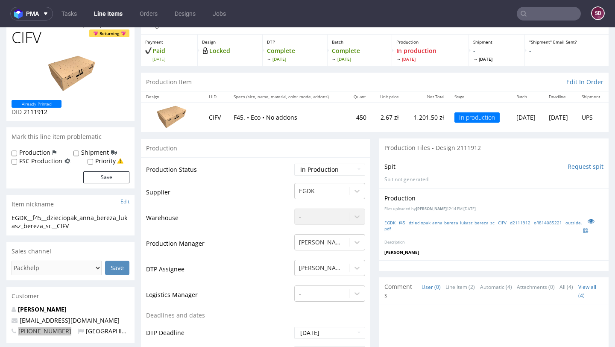
scroll to position [0, 0]
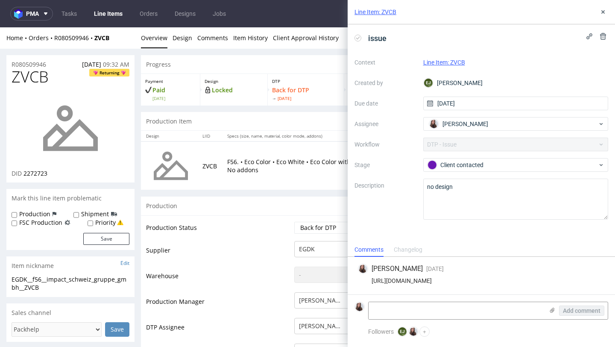
drag, startPoint x: 595, startPoint y: 284, endPoint x: 372, endPoint y: 279, distance: 223.8
click at [372, 279] on div "[PERSON_NAME] [DATE] [DATE] 13:36 [URL][DOMAIN_NAME]" at bounding box center [481, 276] width 254 height 38
copy div "[URL][DOMAIN_NAME]"
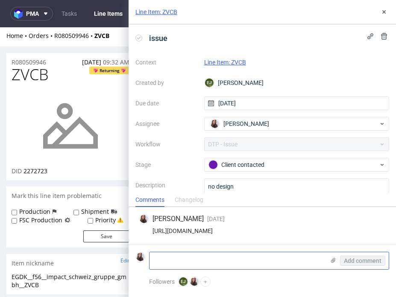
click at [332, 262] on icon at bounding box center [333, 260] width 7 height 7
click at [0, 0] on input "file" at bounding box center [0, 0] width 0 height 0
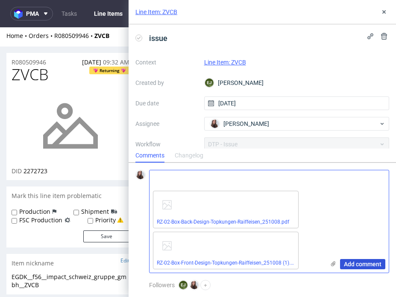
click at [363, 263] on span "Add comment" at bounding box center [363, 264] width 38 height 6
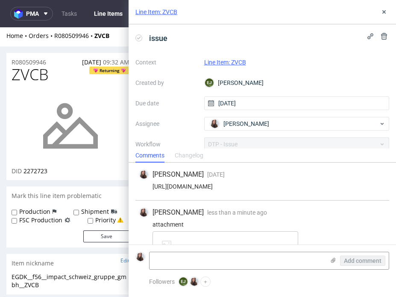
click at [228, 60] on link "Line Item: ZVCB" at bounding box center [225, 62] width 42 height 7
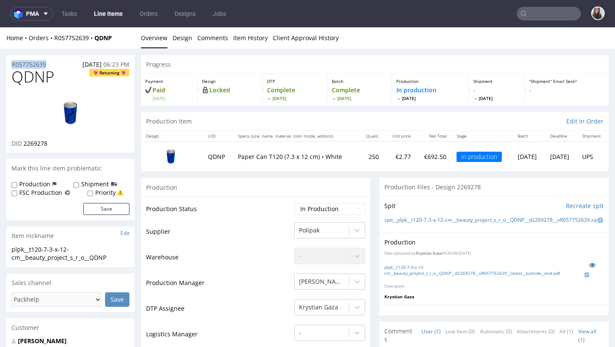
drag, startPoint x: 58, startPoint y: 63, endPoint x: 9, endPoint y: 62, distance: 48.3
click at [9, 62] on div "R057752639 [DATE] 06:23 PM" at bounding box center [70, 62] width 128 height 14
copy p "R057752639"
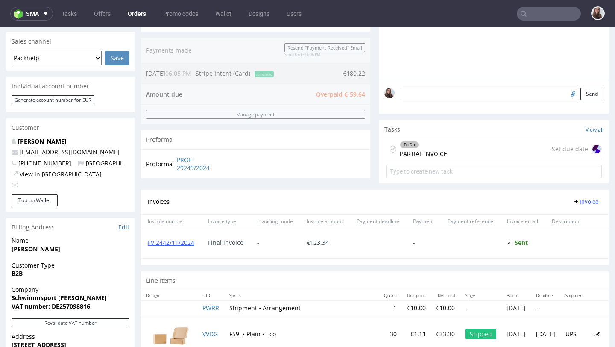
scroll to position [219, 0]
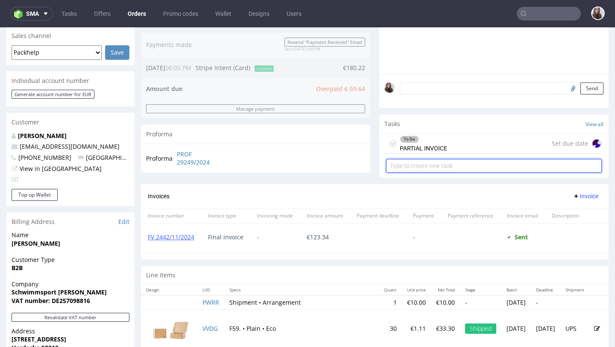
click at [422, 165] on input "text" at bounding box center [494, 166] width 216 height 14
type input "refund"
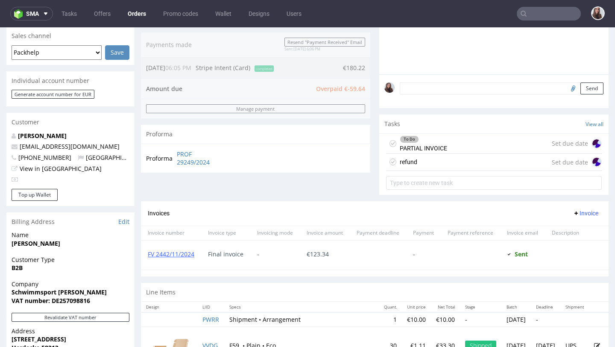
click at [419, 159] on div "refund Set due date" at bounding box center [494, 162] width 216 height 17
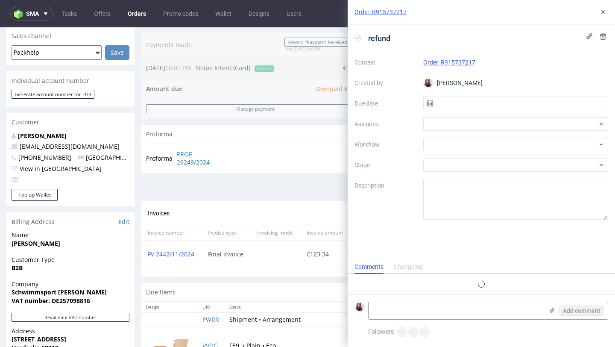
scroll to position [7, 0]
click at [474, 100] on input "text" at bounding box center [515, 104] width 185 height 14
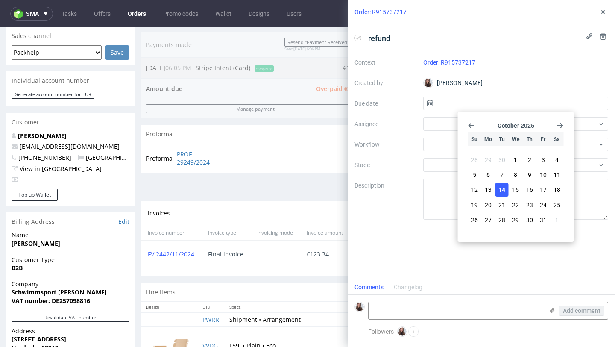
click at [503, 192] on span "14" at bounding box center [501, 189] width 7 height 9
type input "[DATE]"
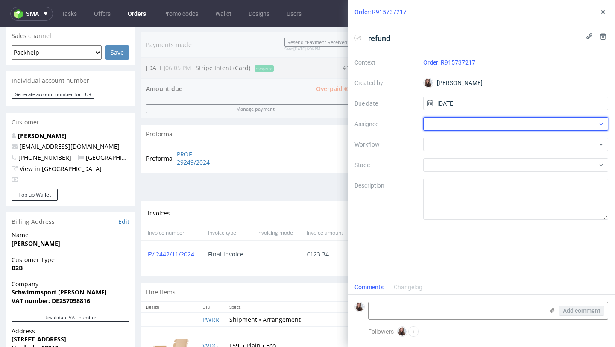
click at [459, 123] on div at bounding box center [515, 124] width 185 height 14
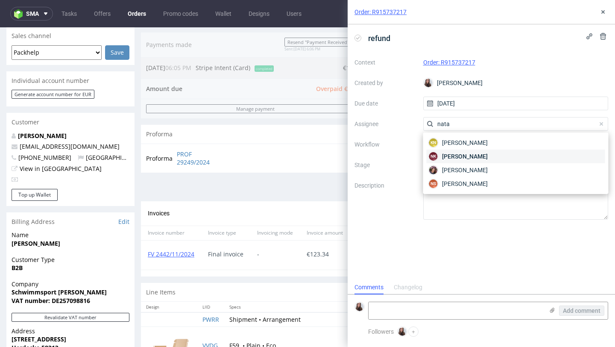
type input "nata"
click at [468, 154] on span "Natalia Kaczorowska" at bounding box center [465, 156] width 46 height 9
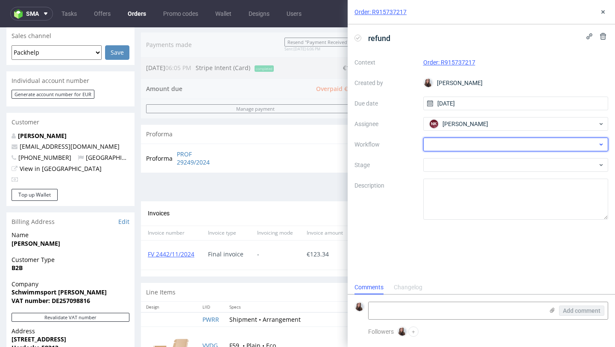
click at [445, 140] on div at bounding box center [515, 145] width 185 height 14
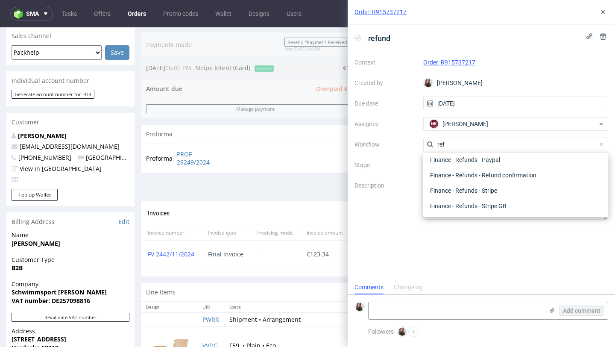
scroll to position [46, 0]
type input "refun"
click at [478, 184] on div "Finance - Refunds - Stripe" at bounding box center [516, 190] width 179 height 15
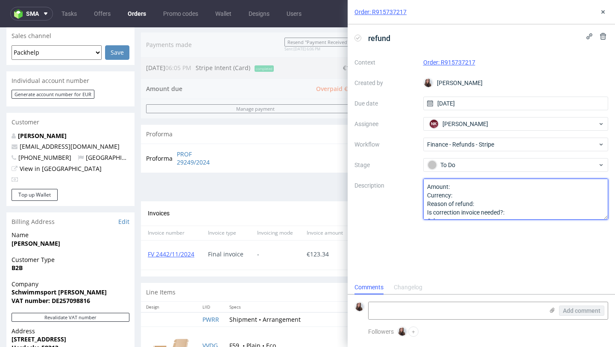
click at [462, 189] on textarea "Amount: Currency: Reason of refund: Is correction invoice needed?: Other:" at bounding box center [515, 199] width 185 height 41
click at [471, 193] on textarea "Amount: Currency: Reason of refund: Is correction invoice needed?: Other:" at bounding box center [515, 199] width 185 height 41
click at [484, 196] on textarea "Amount: Currency: Reason of refund: Is correction invoice needed?: Other:" at bounding box center [515, 199] width 185 height 41
click at [485, 200] on textarea "Amount: Currency: Reason of refund: Is correction invoice needed?: Other:" at bounding box center [515, 199] width 185 height 41
click at [515, 214] on textarea "Amount: Currency: Reason of refund: Is correction invoice needed?: Other:" at bounding box center [515, 199] width 185 height 41
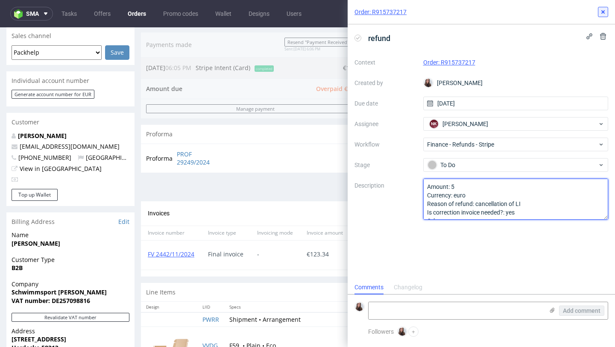
type textarea "Amount: 5 Currency: euro Reason of refund: cancellation of LI Is correction inv…"
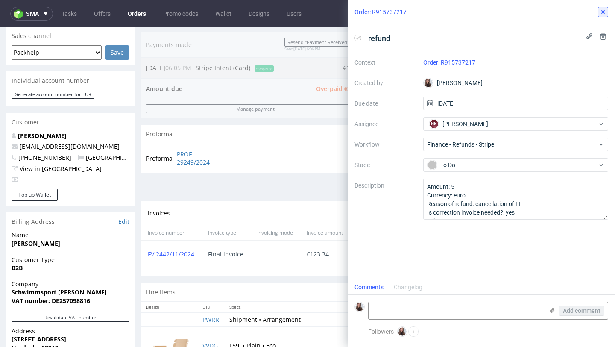
click at [600, 12] on icon at bounding box center [603, 12] width 7 height 7
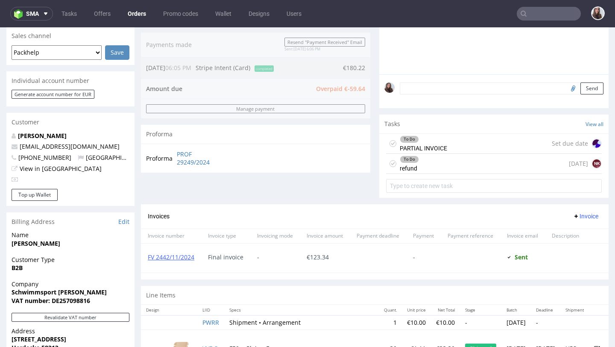
click at [446, 163] on div "To Do refund today NK" at bounding box center [494, 164] width 216 height 20
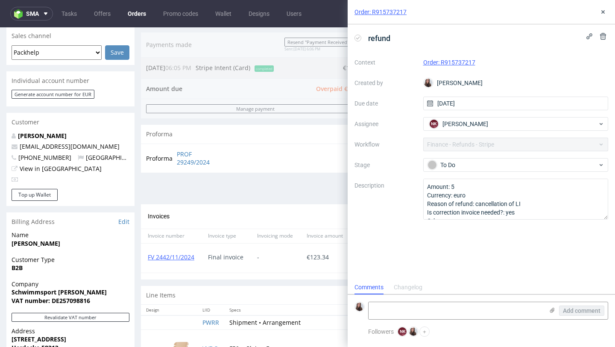
scroll to position [7, 0]
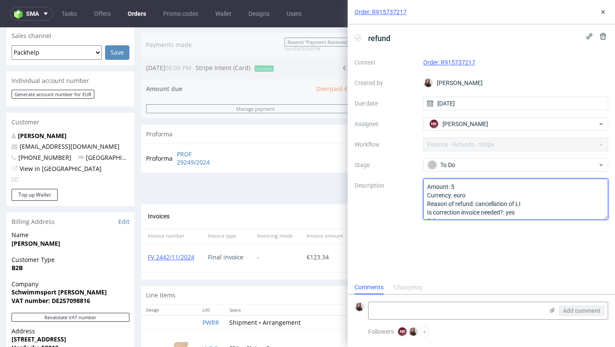
click at [469, 190] on textarea "Amount: 5 Currency: euro Reason of refund: cancellation of LI Is correction inv…" at bounding box center [515, 199] width 185 height 41
type textarea "Amount: 59,64 Currency: euro Reason of refund: cancellation of LI Is correction…"
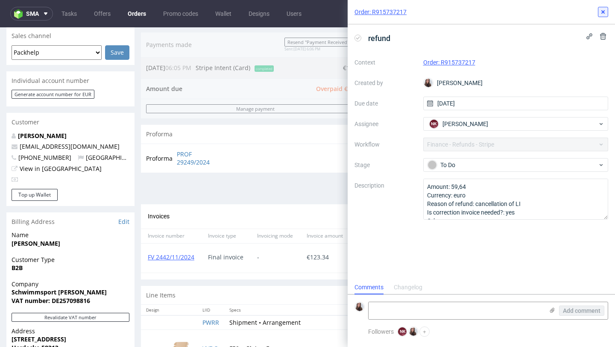
click at [606, 9] on icon at bounding box center [603, 12] width 7 height 7
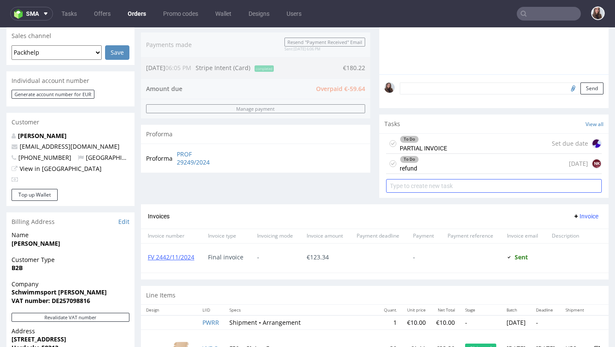
click at [446, 186] on input "text" at bounding box center [494, 186] width 216 height 14
type input "invoice correction"
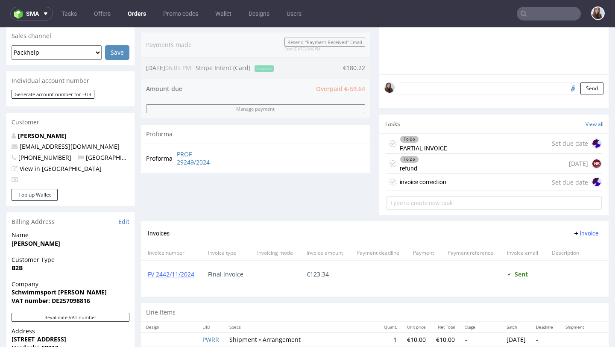
click at [423, 181] on div "invoice correction" at bounding box center [423, 182] width 47 height 10
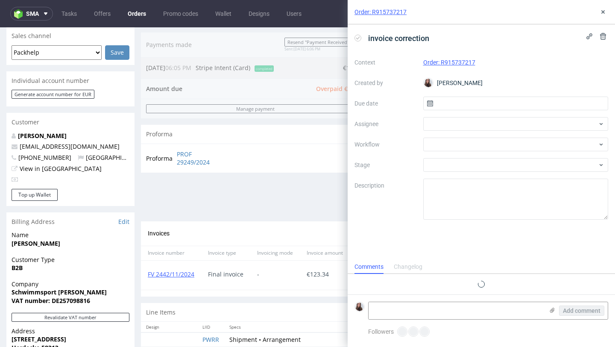
scroll to position [7, 0]
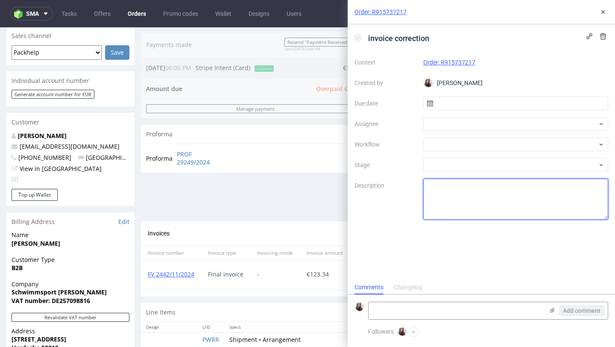
click at [455, 189] on textarea at bounding box center [515, 199] width 185 height 41
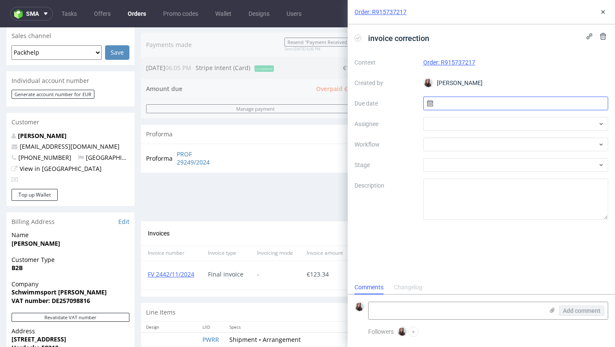
click at [480, 103] on input "text" at bounding box center [515, 104] width 185 height 14
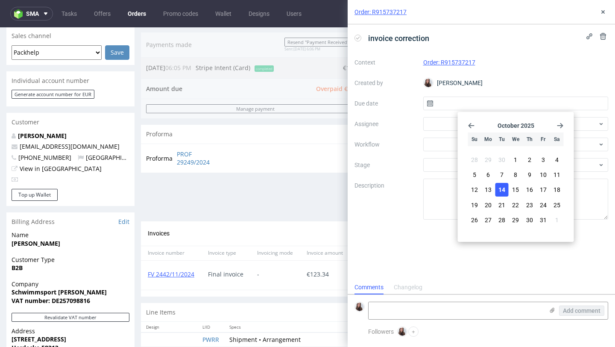
click at [500, 190] on span "14" at bounding box center [501, 189] width 7 height 9
type input "14/10/2025"
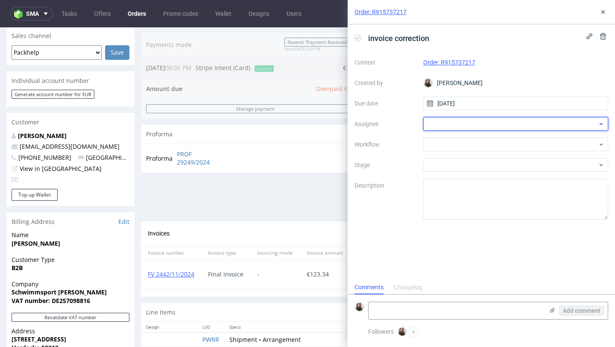
click at [457, 121] on div at bounding box center [515, 124] width 185 height 14
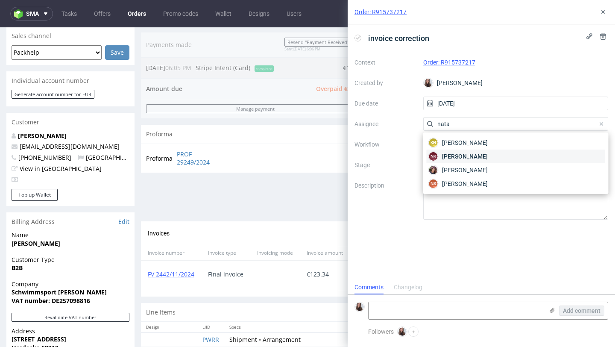
type input "nata"
click at [457, 155] on span "Natalia Kaczorowska" at bounding box center [465, 156] width 46 height 9
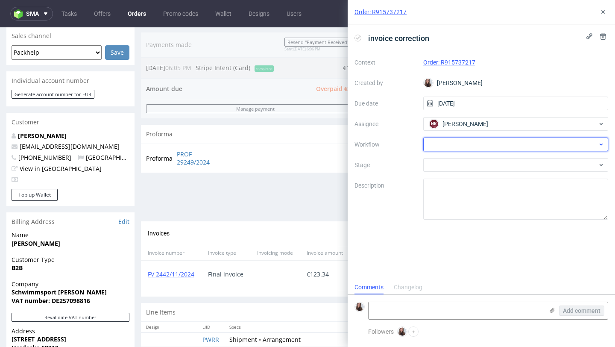
click at [445, 146] on div at bounding box center [515, 145] width 185 height 14
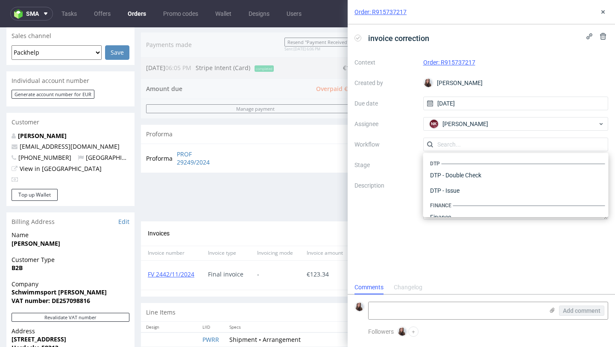
scroll to position [525, 0]
type input "i"
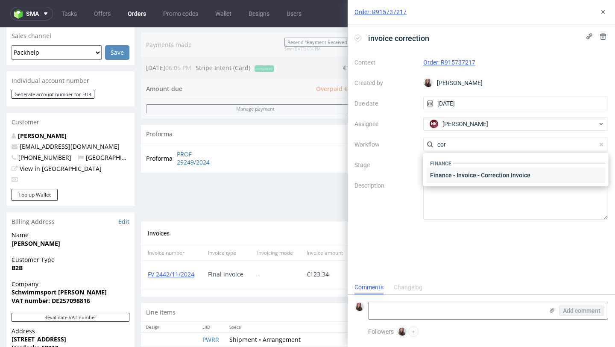
type input "cor"
click at [459, 174] on div "Finance - Invoice - Correction Invoice" at bounding box center [516, 174] width 179 height 15
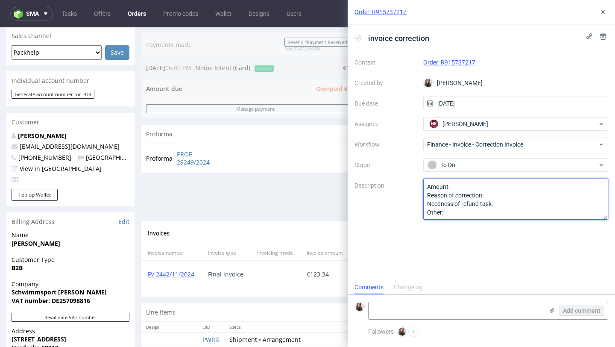
click at [459, 184] on textarea "Amount: Reason of correction: Needness of refund task: Other:" at bounding box center [515, 199] width 185 height 41
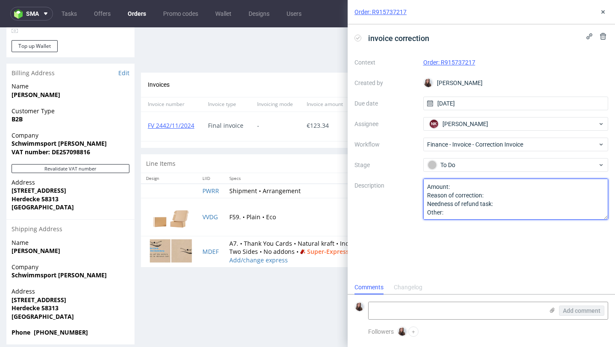
scroll to position [370, 0]
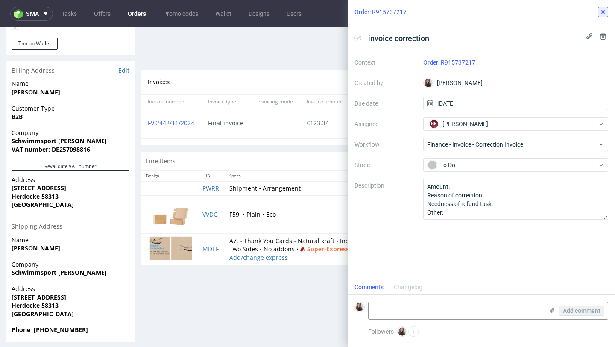
click at [599, 15] on button at bounding box center [603, 12] width 10 height 10
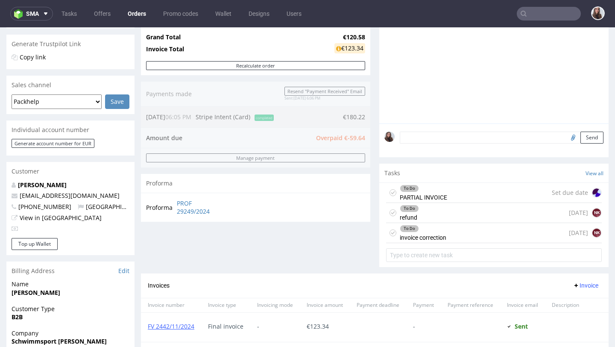
scroll to position [168, 0]
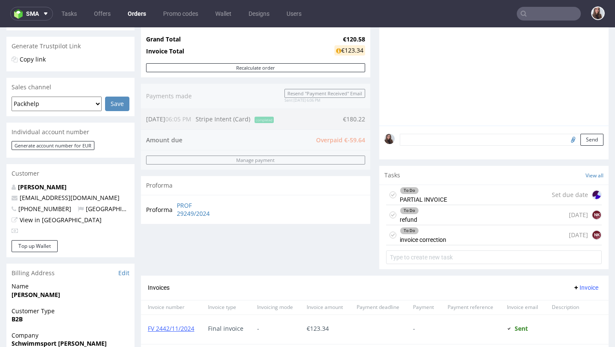
drag, startPoint x: 336, startPoint y: 117, endPoint x: 367, endPoint y: 117, distance: 30.7
click at [367, 117] on div "Progress Payment Owed €-59.64 Payment “Received” Email - Line Items 2 DTP - Pro…" at bounding box center [375, 181] width 468 height 589
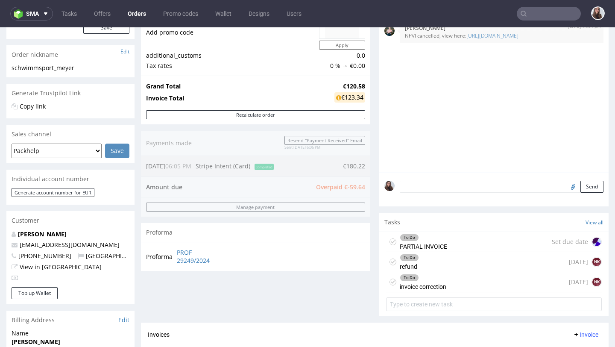
scroll to position [120, 0]
drag, startPoint x: 362, startPoint y: 98, endPoint x: 325, endPoint y: 97, distance: 36.7
click at [325, 97] on div "Grand Total €120.58 Invoice Total €123.34" at bounding box center [255, 93] width 229 height 35
copy tbody "Grand Total €120.58 Invoice Total"
click at [454, 279] on div "To Do invoice correction today NK" at bounding box center [494, 282] width 216 height 20
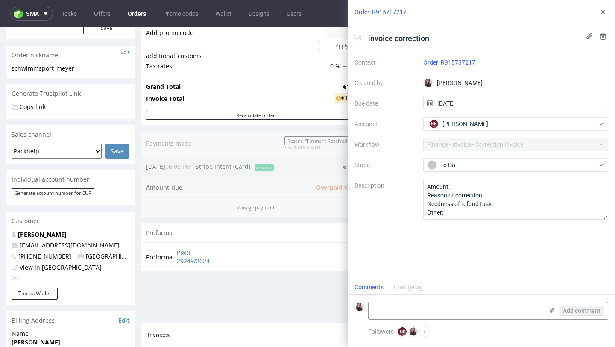
scroll to position [7, 0]
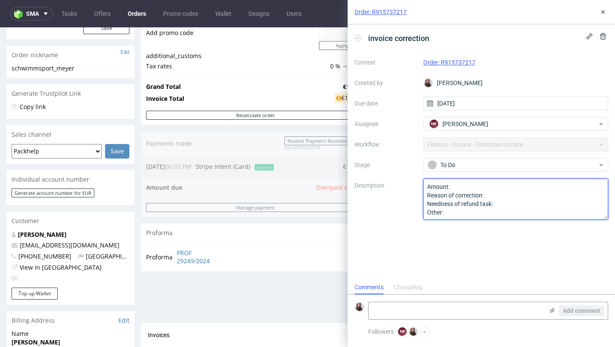
click at [479, 184] on textarea "Amount: Reason of correction: Needness of refund task: Other:" at bounding box center [515, 199] width 185 height 41
paste textarea "€123.34"
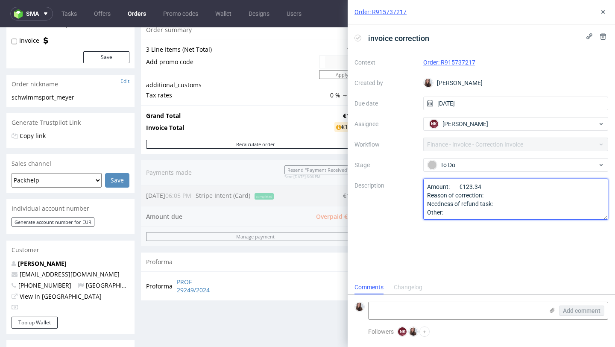
scroll to position [94, 0]
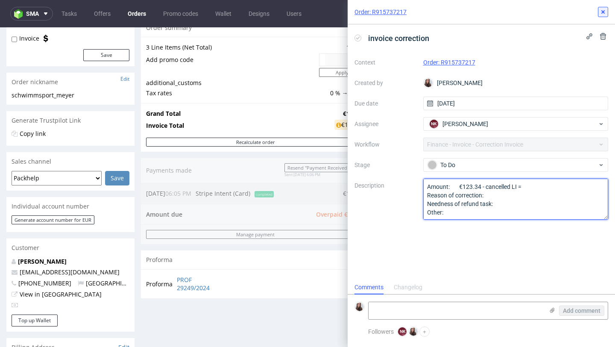
type textarea "Amount: €123.34 - cancelled LI = Reason of correction: Needness of refund task:…"
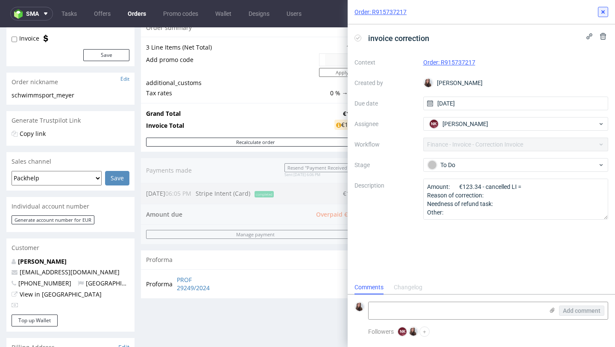
click at [604, 11] on use at bounding box center [602, 11] width 3 height 3
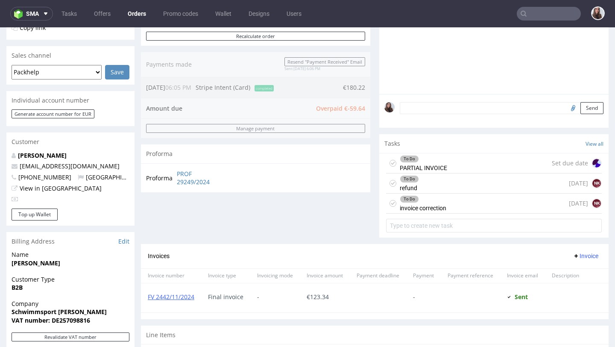
scroll to position [201, 0]
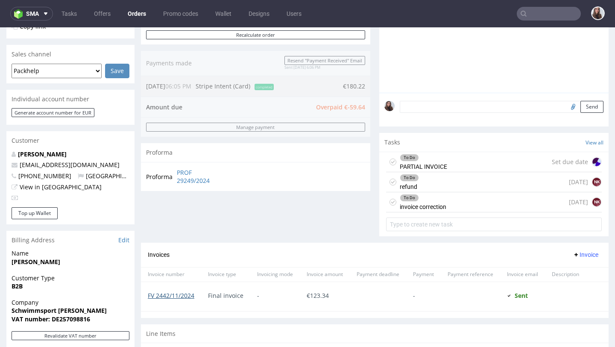
click at [183, 297] on link "FV 2442/11/2024" at bounding box center [171, 295] width 47 height 8
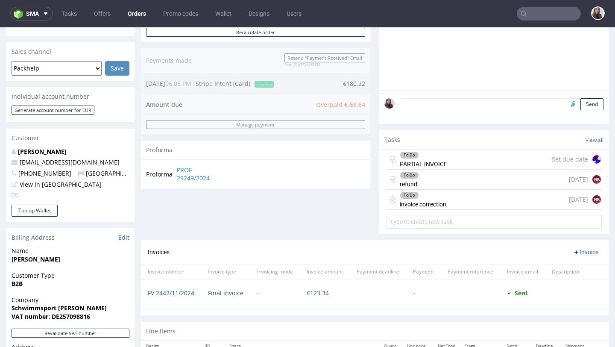
scroll to position [206, 0]
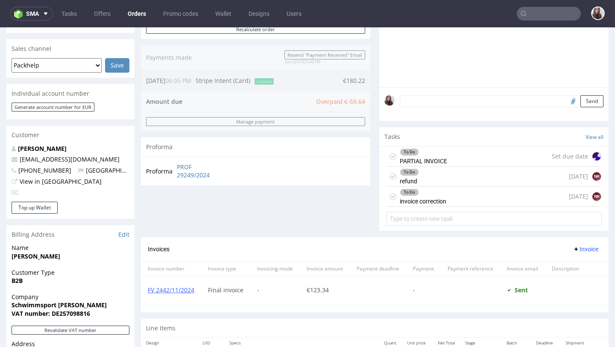
click at [447, 196] on div "To Do invoice correction today NK" at bounding box center [494, 197] width 216 height 20
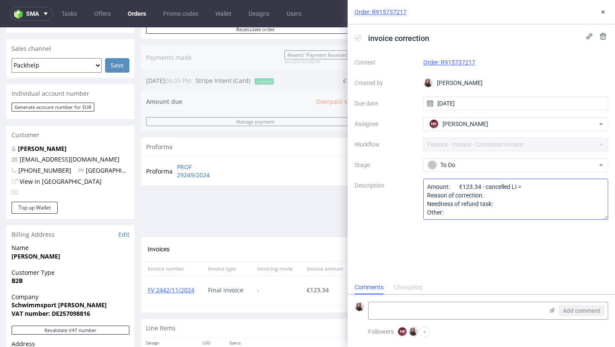
scroll to position [7, 0]
click at [523, 189] on textarea "Amount: €123.34 - cancelled LI = Reason of correction: Needness of refund task:…" at bounding box center [515, 199] width 185 height 41
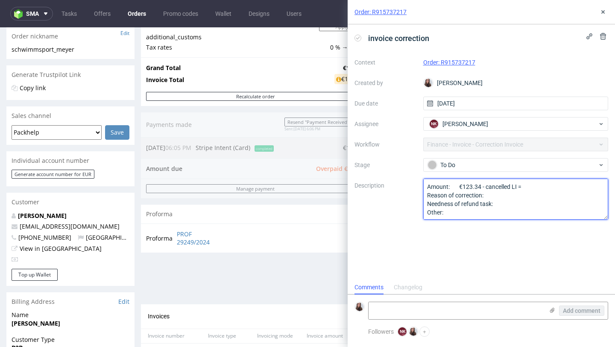
scroll to position [141, 0]
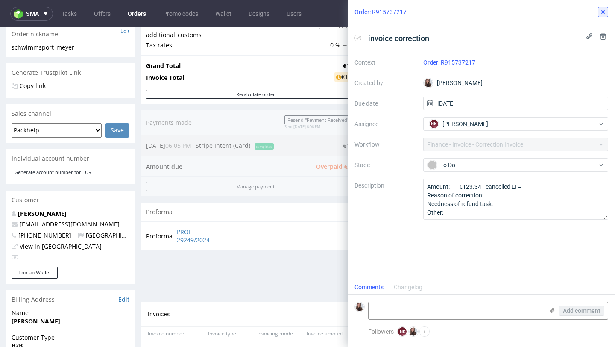
click at [604, 17] on button at bounding box center [603, 12] width 10 height 10
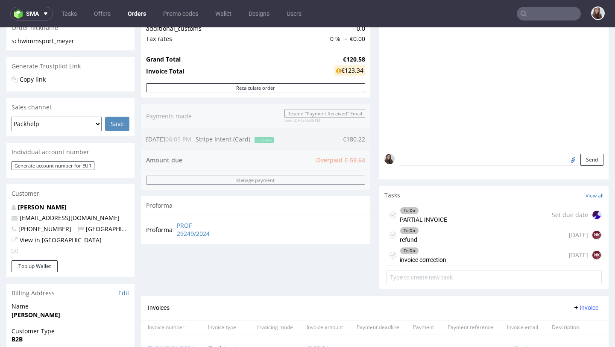
scroll to position [151, 0]
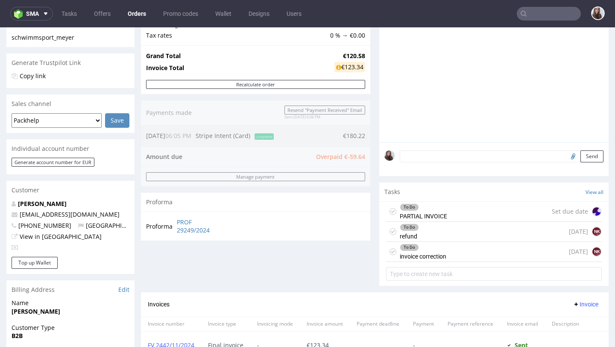
click at [460, 253] on div "To Do invoice correction today NK" at bounding box center [494, 252] width 216 height 20
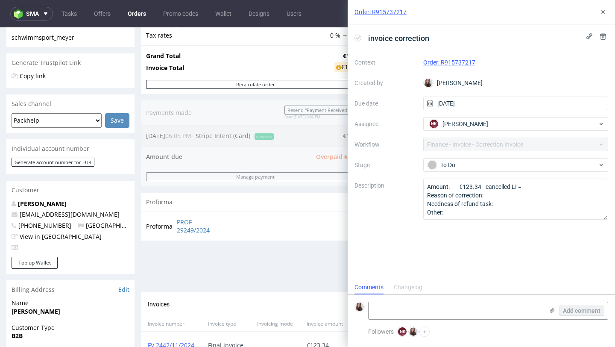
scroll to position [7, 0]
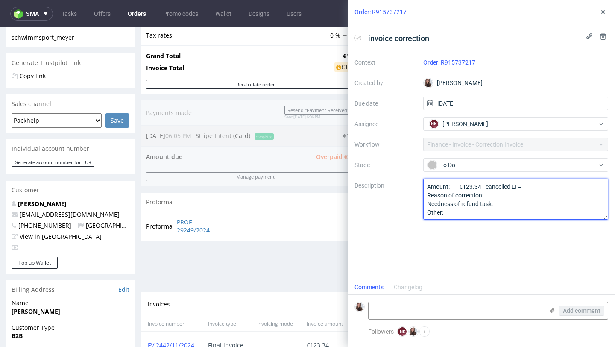
click at [513, 195] on textarea "Amount: €123.34 - cancelled LI = Reason of correction: Needness of refund task:…" at bounding box center [515, 199] width 185 height 41
click at [515, 202] on textarea "Amount: €123.34 - cancelled LI = Reason of correction: Needness of refund task:…" at bounding box center [515, 199] width 185 height 41
click at [541, 184] on textarea "Amount: €123.34 - cancelled LI = Reason of correction: Needness of refund task:…" at bounding box center [515, 199] width 185 height 41
type textarea "Amount: €123.34 - cancelled LI = Reason of correction: cancellation of LI Needn…"
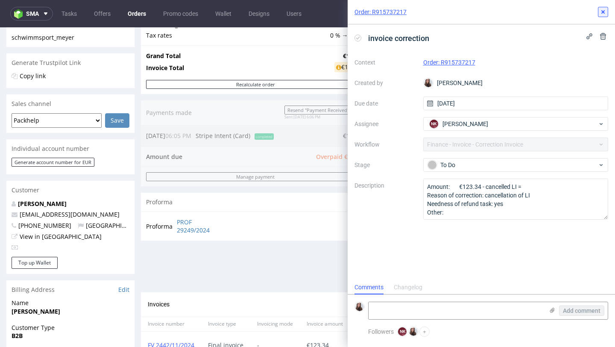
click at [605, 12] on icon at bounding box center [603, 12] width 7 height 7
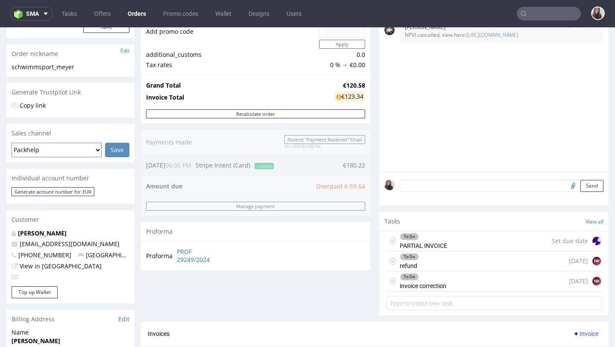
scroll to position [123, 0]
click at [445, 287] on div "To Do invoice correction today NK" at bounding box center [494, 280] width 216 height 20
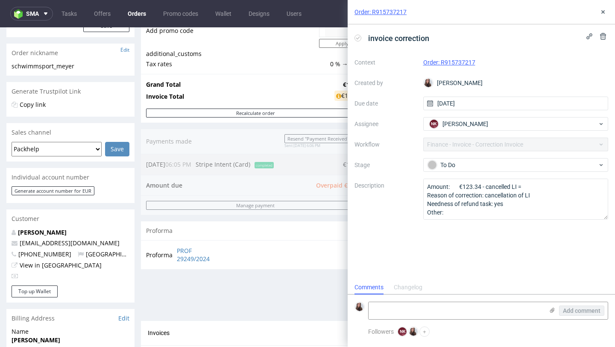
scroll to position [7, 0]
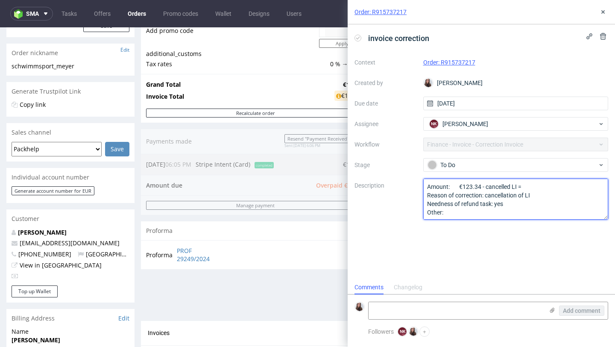
drag, startPoint x: 475, startPoint y: 186, endPoint x: 456, endPoint y: 184, distance: 19.3
click at [456, 184] on textarea "Amount: €123.34 - cancelled LI = Reason of correction: cancellation of LI Needn…" at bounding box center [515, 199] width 185 height 41
click at [521, 186] on textarea "Amount: €123.34 - cancelled LI = Reason of correction: cancellation of LI Needn…" at bounding box center [515, 199] width 185 height 41
click at [507, 184] on textarea "Amount: €123.34 - cancelled LI = Reason of correction: cancellation of LI Needn…" at bounding box center [515, 199] width 185 height 41
click at [475, 185] on textarea "Amount: €123.34 - cancelled LI = Reason of correction: cancellation of LI Needn…" at bounding box center [515, 199] width 185 height 41
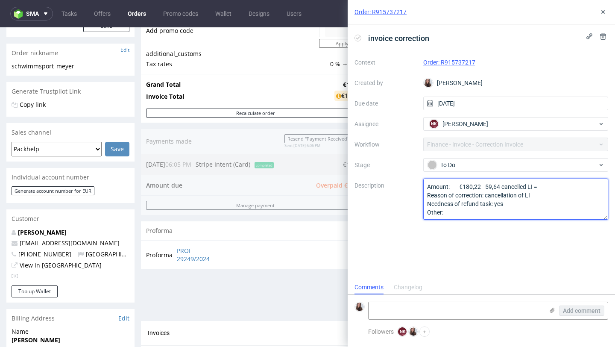
click at [549, 187] on textarea "Amount: €123.34 - cancelled LI = Reason of correction: cancellation of LI Needn…" at bounding box center [515, 199] width 185 height 41
type textarea "Amount: €180,22 - 59,64 cancelled LI = 120,58 Reason of correction: cancellatio…"
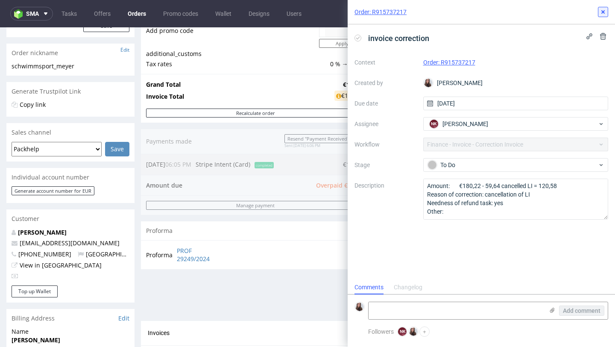
click at [604, 10] on use at bounding box center [602, 11] width 3 height 3
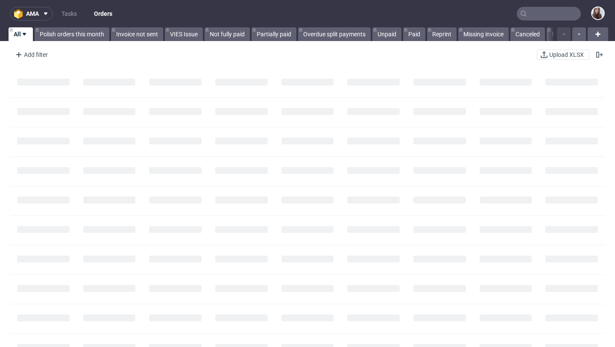
click at [547, 16] on input "text" at bounding box center [549, 14] width 64 height 14
click at [541, 12] on input "text" at bounding box center [549, 14] width 64 height 14
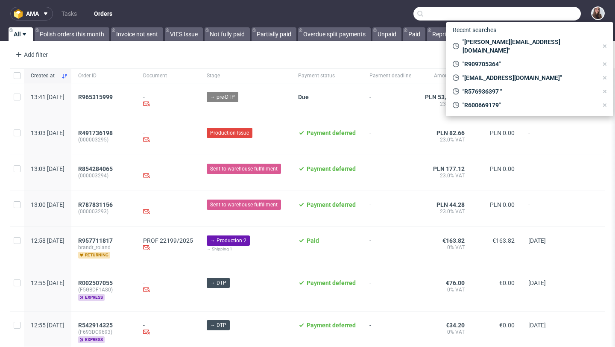
click at [529, 15] on input "text" at bounding box center [496, 14] width 167 height 14
click at [511, 12] on input "text" at bounding box center [496, 14] width 167 height 14
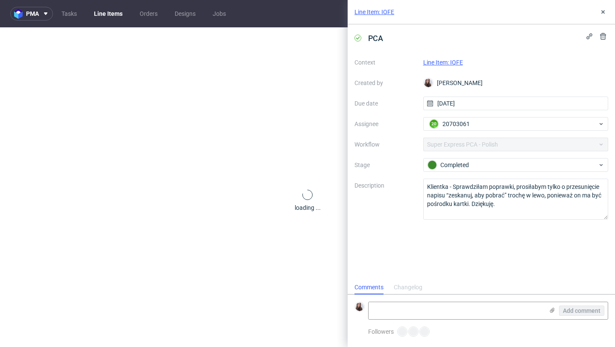
scroll to position [7, 0]
click at [603, 14] on icon at bounding box center [603, 12] width 7 height 7
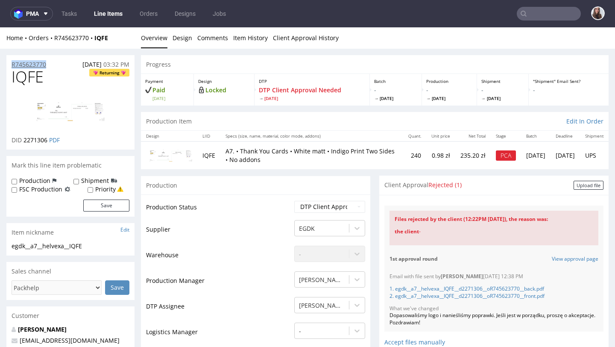
drag, startPoint x: 54, startPoint y: 63, endPoint x: 11, endPoint y: 64, distance: 42.7
click at [11, 64] on div "R745623770 [DATE] 03:32 PM" at bounding box center [70, 62] width 128 height 14
copy p "R745623770"
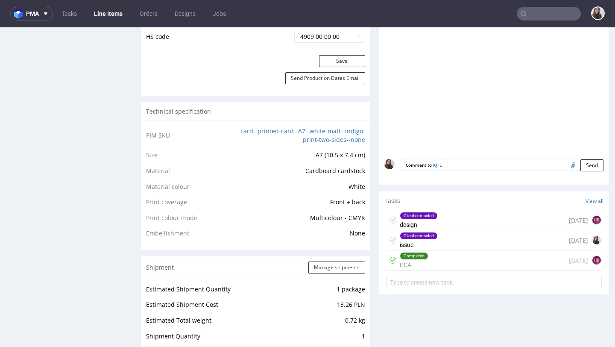
scroll to position [536, 0]
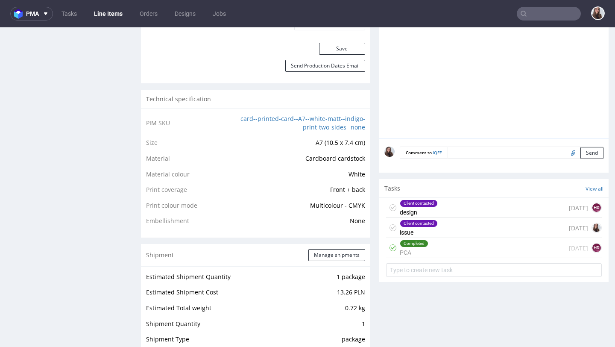
click at [445, 251] on div "Completed PCA [DATE] HD" at bounding box center [494, 248] width 216 height 20
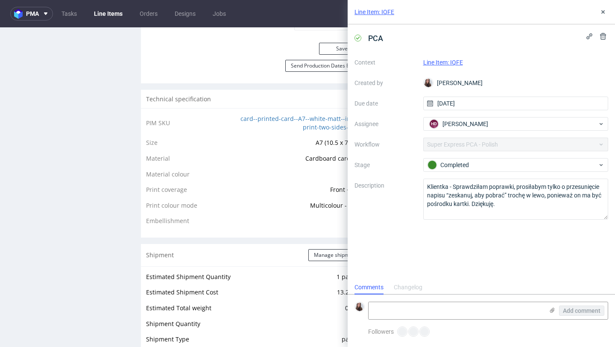
scroll to position [7, 0]
click at [603, 12] on use at bounding box center [602, 11] width 3 height 3
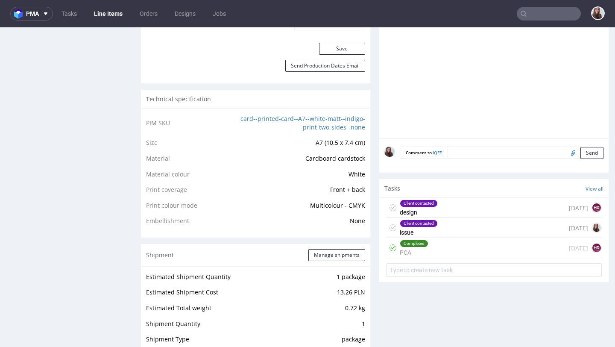
click at [468, 220] on div "Client contacted issue [DATE]" at bounding box center [494, 228] width 216 height 20
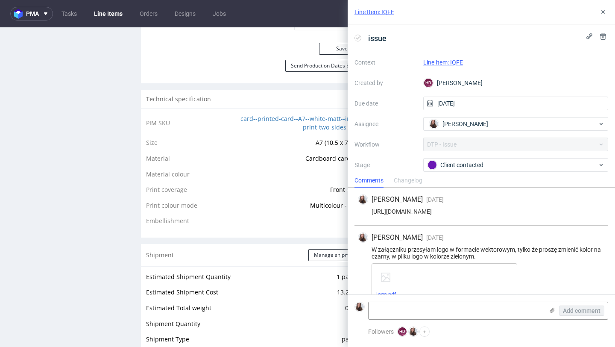
drag, startPoint x: 592, startPoint y: 210, endPoint x: 372, endPoint y: 211, distance: 220.8
click at [372, 211] on div "[URL][DOMAIN_NAME]" at bounding box center [481, 211] width 247 height 7
copy div "[URL][DOMAIN_NAME]"
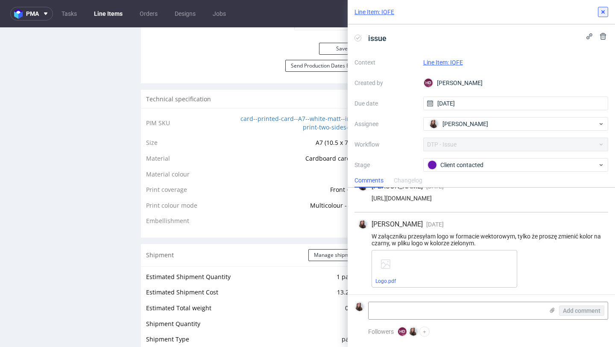
click at [603, 11] on use at bounding box center [602, 11] width 3 height 3
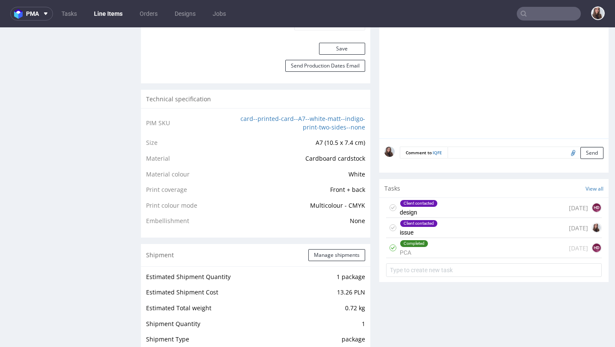
click at [454, 246] on div "Completed PCA [DATE] HD" at bounding box center [494, 248] width 216 height 20
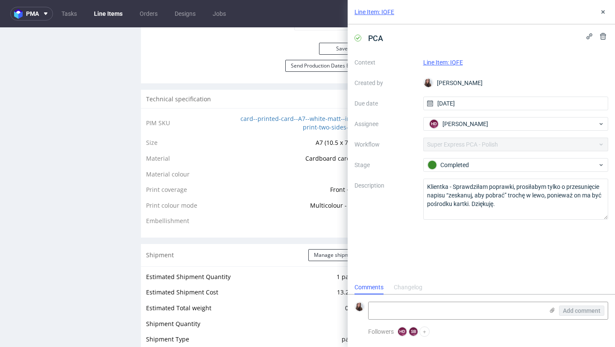
scroll to position [7, 0]
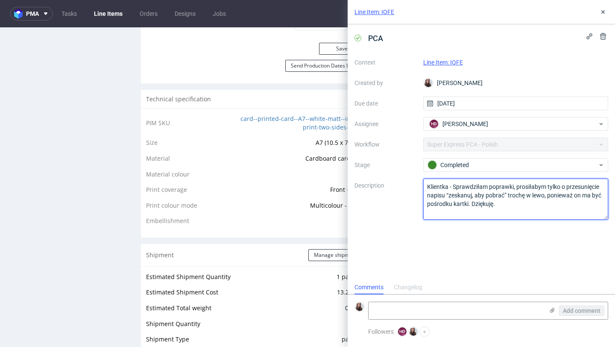
drag, startPoint x: 507, startPoint y: 195, endPoint x: 447, endPoint y: 192, distance: 60.3
click at [447, 192] on textarea "Klientka - Sprawdziłam poprawki, prosiłabym tylko o przesunięcie napisu “zeskan…" at bounding box center [515, 199] width 185 height 41
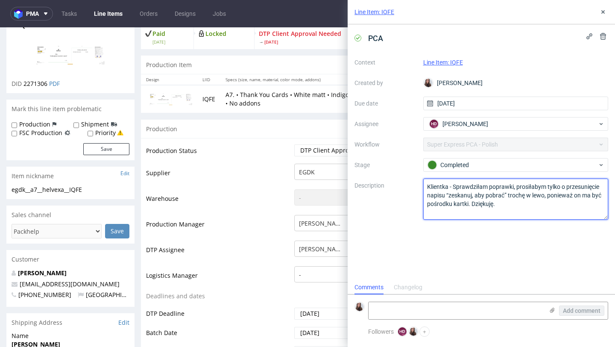
scroll to position [64, 0]
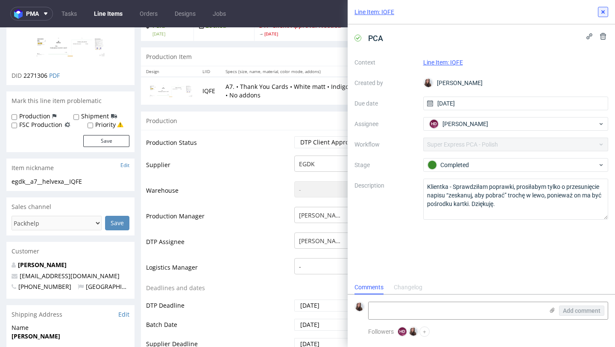
click at [601, 16] on button at bounding box center [603, 12] width 10 height 10
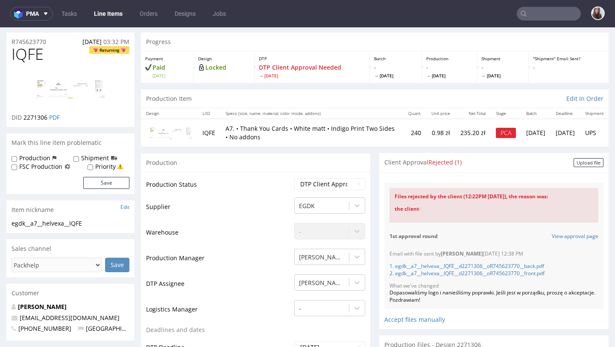
scroll to position [6, 0]
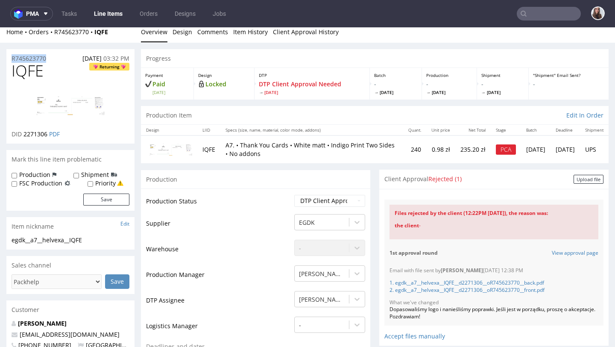
drag, startPoint x: 62, startPoint y: 58, endPoint x: 0, endPoint y: 58, distance: 62.3
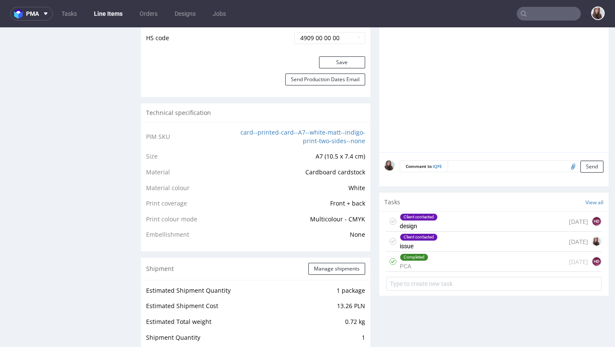
scroll to position [529, 0]
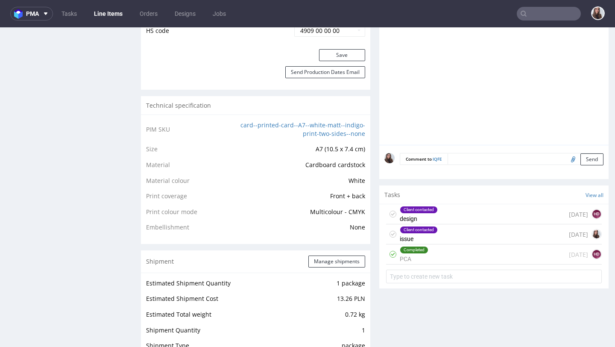
click at [427, 249] on div "Completed PCA 1 day ago HD" at bounding box center [494, 254] width 216 height 20
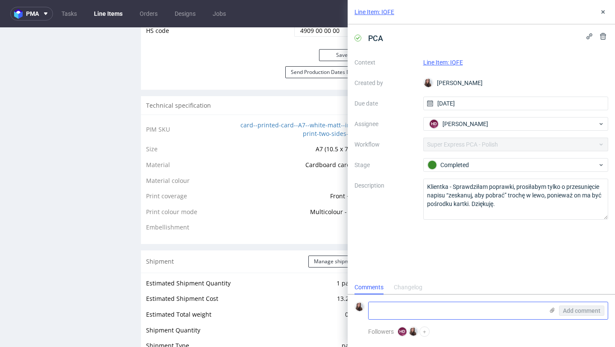
scroll to position [7, 0]
click at [421, 310] on textarea at bounding box center [456, 310] width 175 height 17
paste textarea "https://app-eu1.hubspot.com/contacts/25600958/record/0-5/248420921550/"
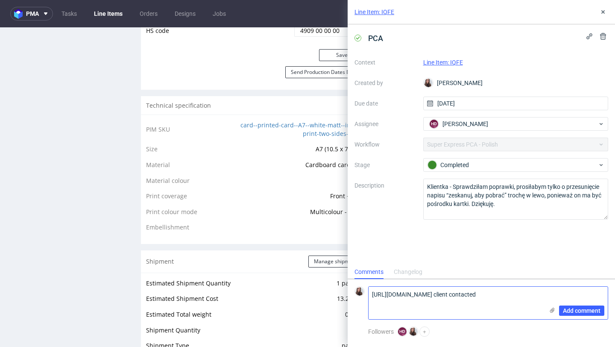
type textarea "https://app-eu1.hubspot.com/contacts/25600958/record/0-5/248420921550/ client c…"
click at [571, 301] on div "Add comment" at bounding box center [576, 303] width 64 height 32
click at [574, 309] on span "Add comment" at bounding box center [582, 310] width 38 height 6
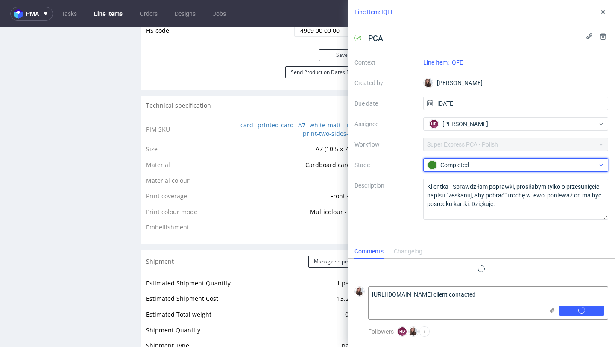
click at [474, 164] on div "Completed" at bounding box center [512, 164] width 170 height 9
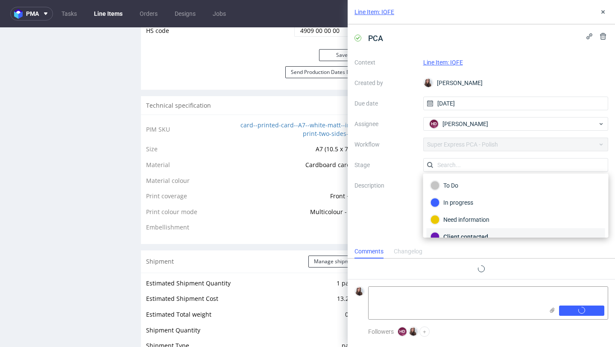
scroll to position [45, 0]
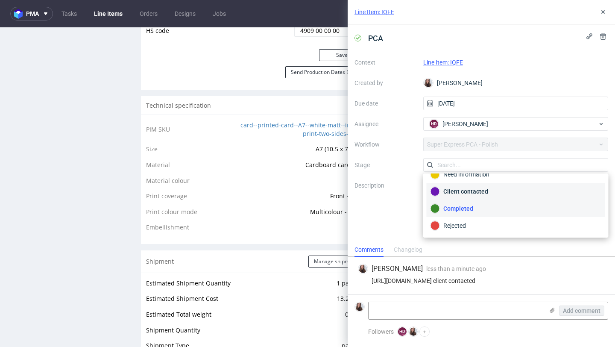
click at [481, 190] on div "Client contacted" at bounding box center [515, 191] width 171 height 9
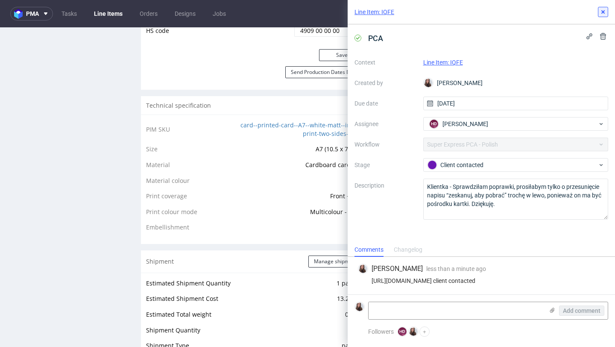
click at [603, 9] on icon at bounding box center [603, 12] width 7 height 7
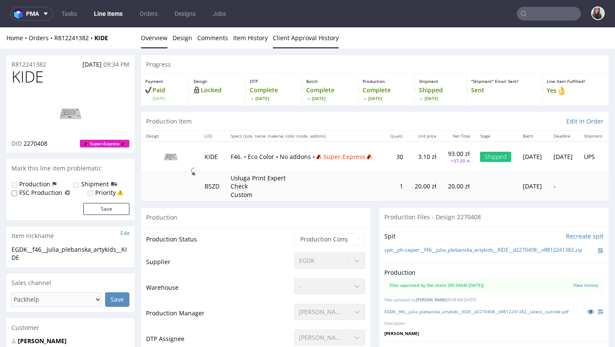
click at [287, 41] on link "Client Approval History" at bounding box center [306, 37] width 66 height 21
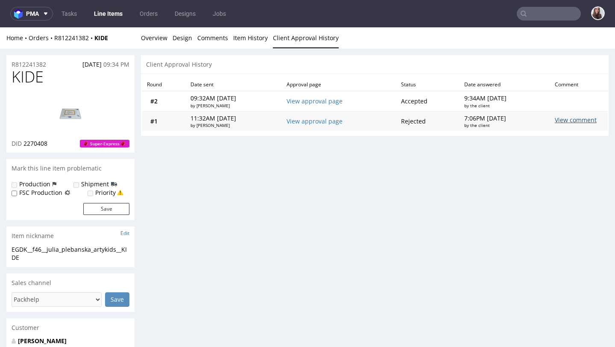
click at [565, 120] on div "View comment" at bounding box center [560, 121] width 10 height 10
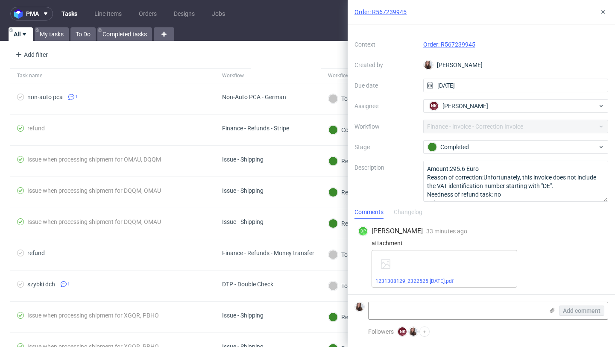
scroll to position [21, 0]
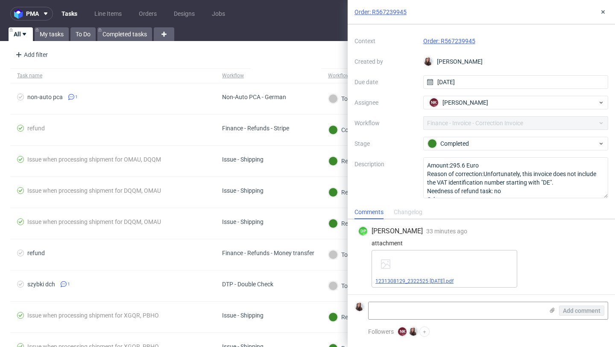
click at [433, 278] on link "1231308129_2322525 [DATE].pdf" at bounding box center [414, 281] width 78 height 6
click at [450, 39] on link "Order: R567239945" at bounding box center [449, 41] width 52 height 7
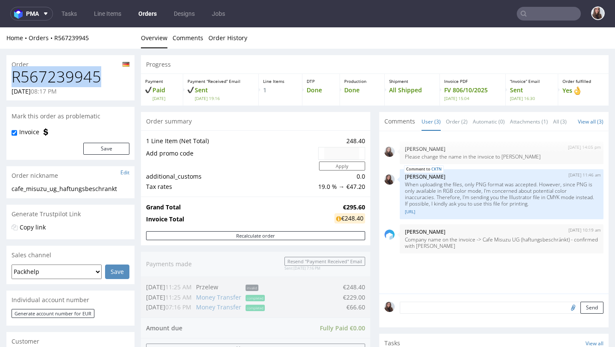
drag, startPoint x: 116, startPoint y: 84, endPoint x: 12, endPoint y: 83, distance: 104.2
click at [12, 83] on h1 "R567239945" at bounding box center [71, 76] width 118 height 17
copy h1 "R567239945"
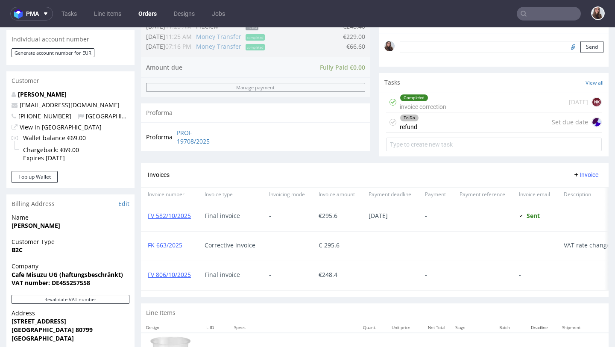
scroll to position [347, 0]
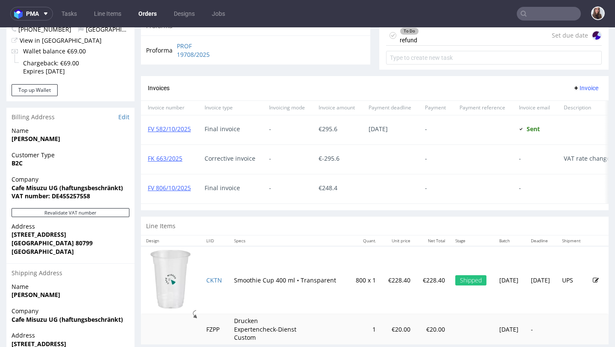
click at [439, 46] on div "To Do refund Set due date" at bounding box center [494, 36] width 216 height 20
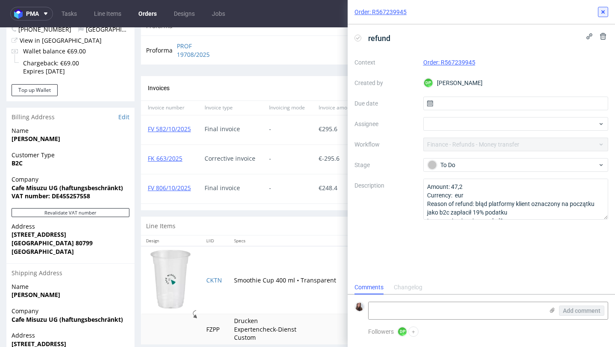
click at [604, 9] on icon at bounding box center [603, 12] width 7 height 7
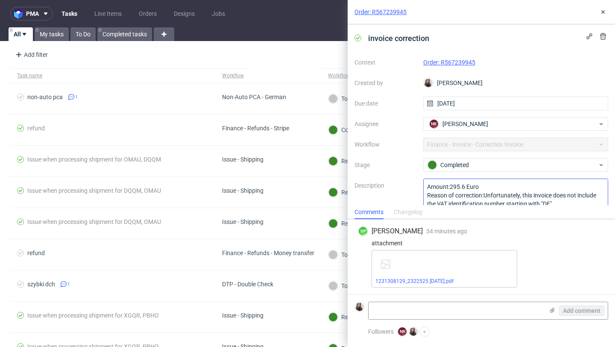
scroll to position [9, 0]
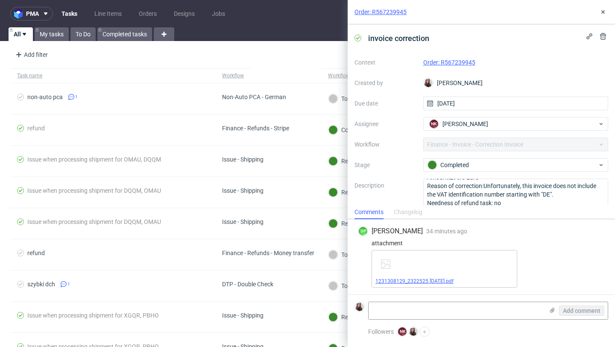
click at [432, 281] on link "1231308129_2322525 14.10.2025.pdf" at bounding box center [414, 281] width 78 height 6
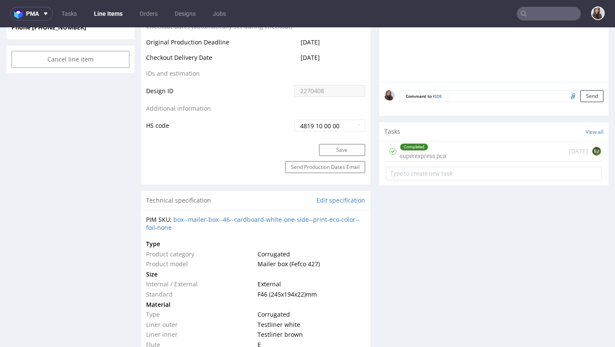
scroll to position [470, 0]
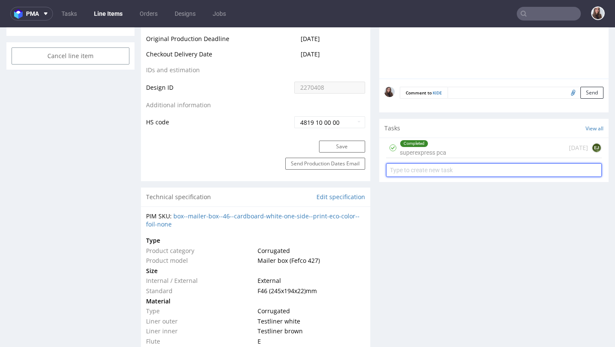
click at [448, 177] on input "text" at bounding box center [494, 170] width 216 height 14
type input "refund"
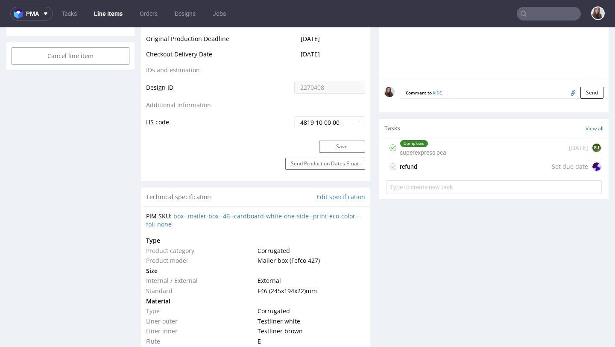
click at [413, 172] on div "refund" at bounding box center [409, 166] width 18 height 10
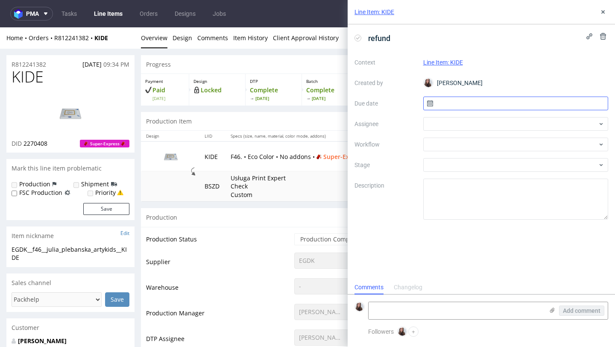
click at [439, 105] on input "text" at bounding box center [515, 104] width 185 height 14
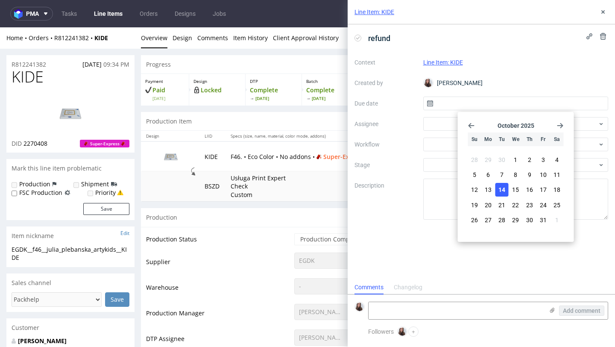
click at [500, 188] on span "14" at bounding box center [501, 189] width 7 height 9
type input "14/10/2025"
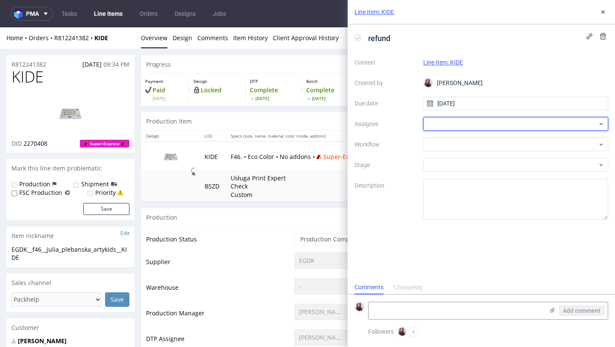
click at [446, 125] on div at bounding box center [515, 124] width 185 height 14
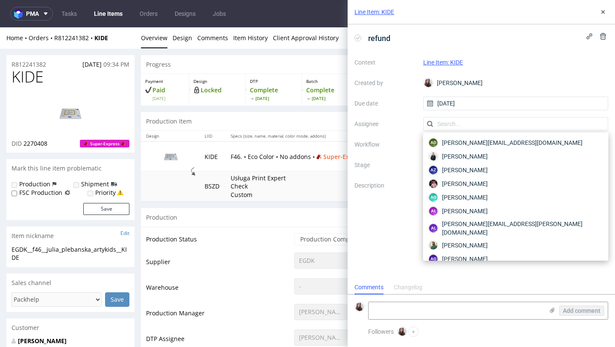
type input "a"
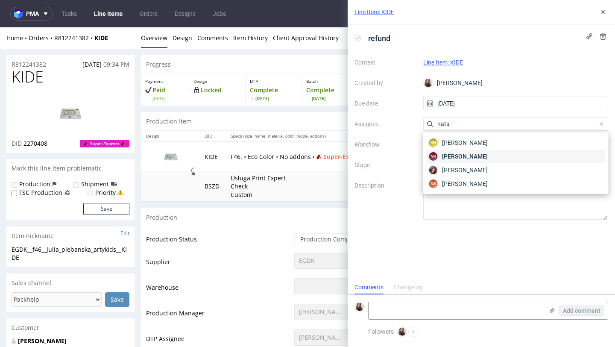
type input "nata"
click at [468, 154] on span "[PERSON_NAME]" at bounding box center [465, 156] width 46 height 9
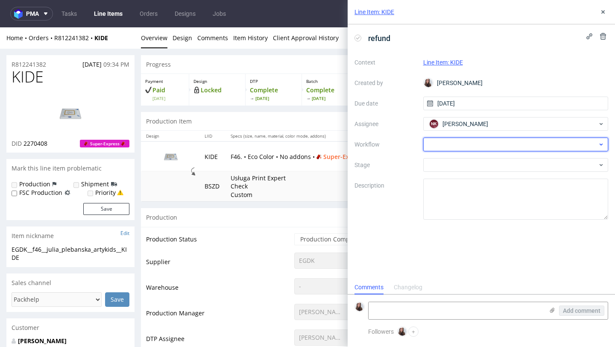
click at [456, 141] on div at bounding box center [515, 145] width 185 height 14
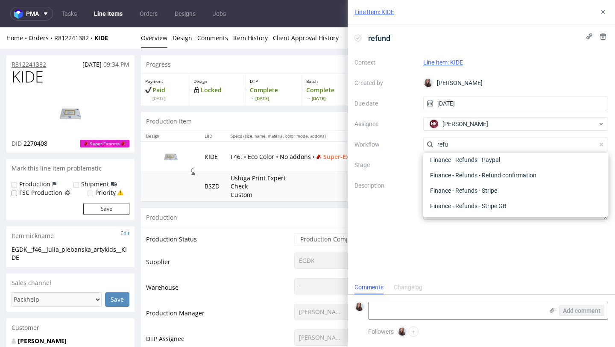
type input "refu"
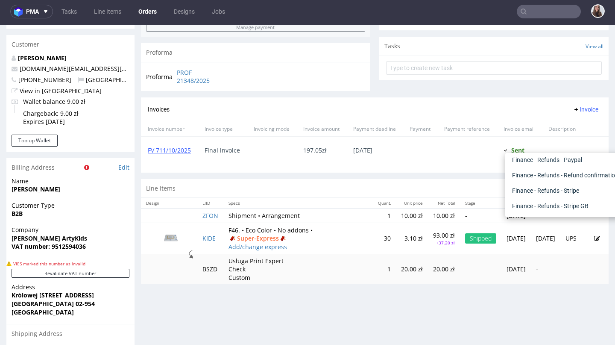
scroll to position [233, 0]
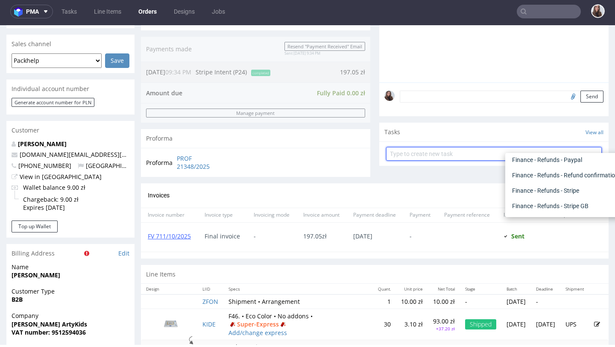
click at [417, 160] on input "text" at bounding box center [494, 154] width 216 height 14
type input "refund"
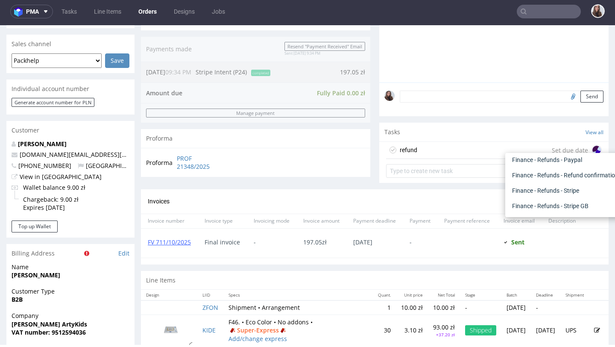
click at [407, 155] on div "refund" at bounding box center [409, 150] width 18 height 10
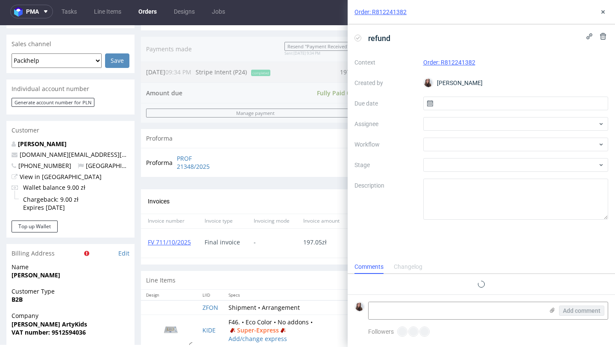
scroll to position [7, 0]
click at [458, 104] on input "text" at bounding box center [515, 104] width 185 height 14
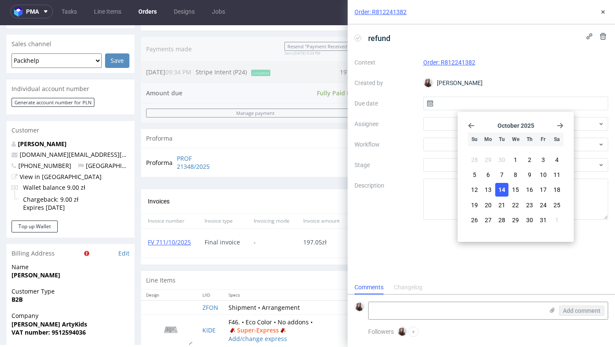
click at [502, 189] on span "14" at bounding box center [501, 189] width 7 height 9
type input "[DATE]"
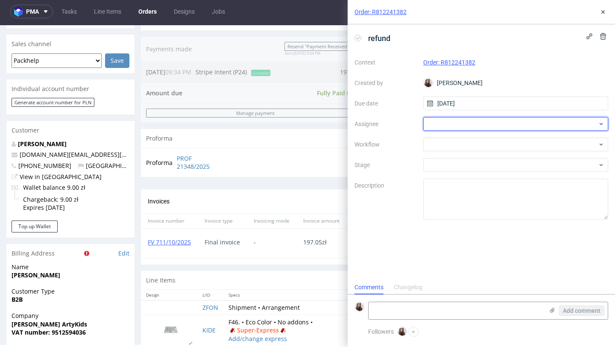
click at [462, 119] on div at bounding box center [515, 124] width 185 height 14
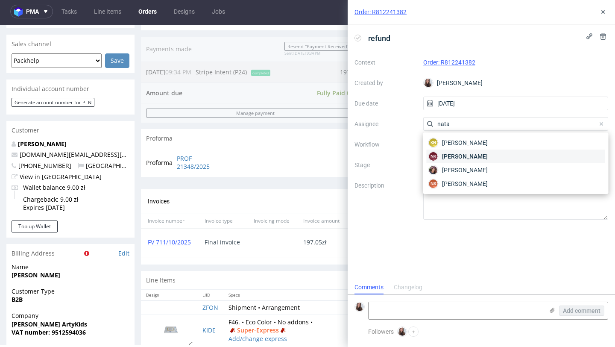
type input "nata"
click at [469, 156] on span "[PERSON_NAME]" at bounding box center [465, 156] width 46 height 9
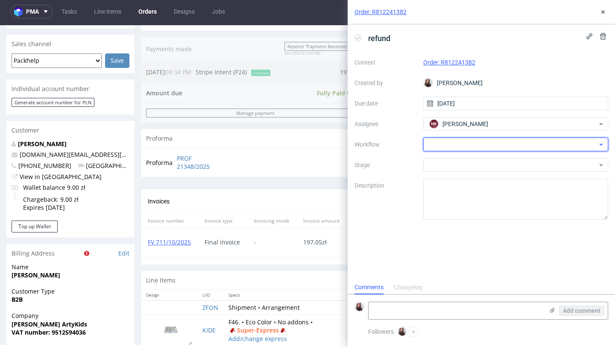
click at [449, 143] on div at bounding box center [515, 145] width 185 height 14
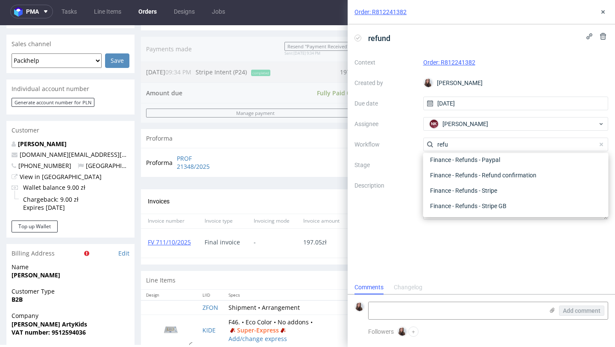
scroll to position [46, 0]
type input "refun"
click at [462, 186] on div "Finance - Refunds - Stripe" at bounding box center [516, 190] width 179 height 15
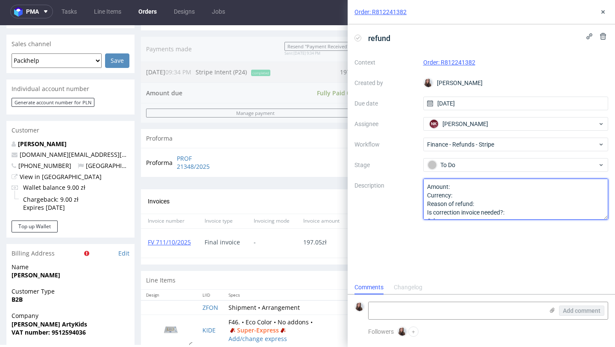
click at [461, 185] on textarea "Amount: Currency: Reason of refund: Is correction invoice needed?: Other:" at bounding box center [515, 199] width 185 height 41
click at [466, 194] on textarea "Amount: Currency: Reason of refund: Is correction invoice needed?: Other:" at bounding box center [515, 199] width 185 height 41
type textarea "Amount: Currency: PLN Reason of refund: Is correction invoice needed?: Other:"
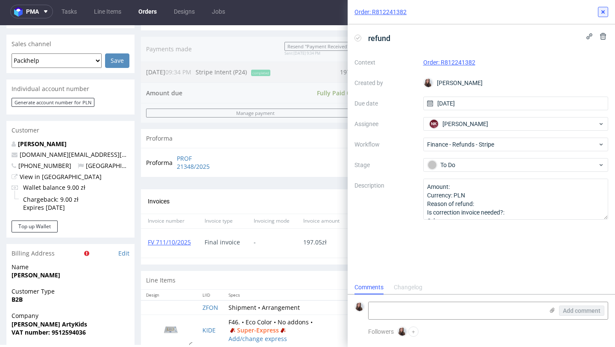
click at [602, 16] on button at bounding box center [603, 12] width 10 height 10
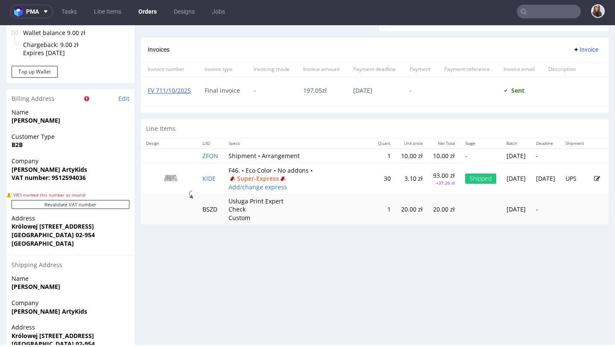
scroll to position [398, 0]
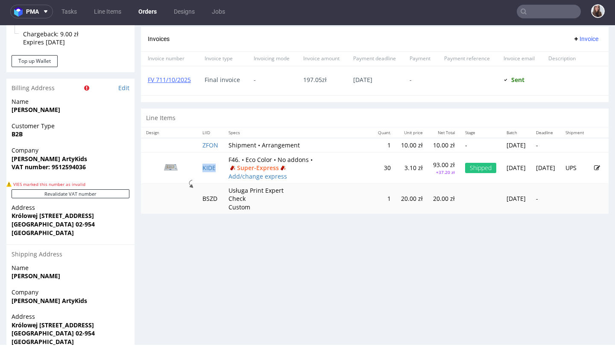
click at [213, 180] on td "KIDE" at bounding box center [210, 167] width 26 height 31
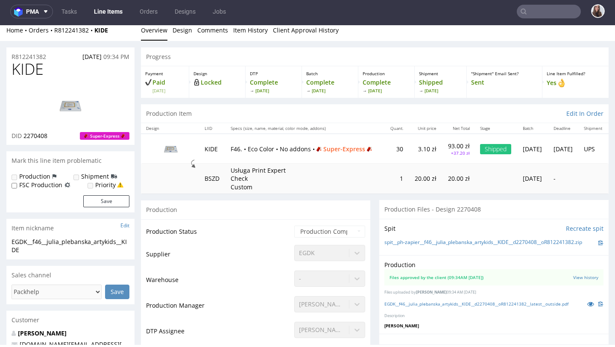
scroll to position [3, 0]
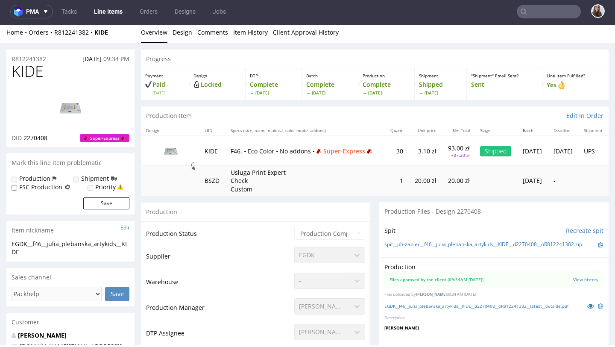
click at [209, 148] on td "KIDE" at bounding box center [212, 150] width 26 height 29
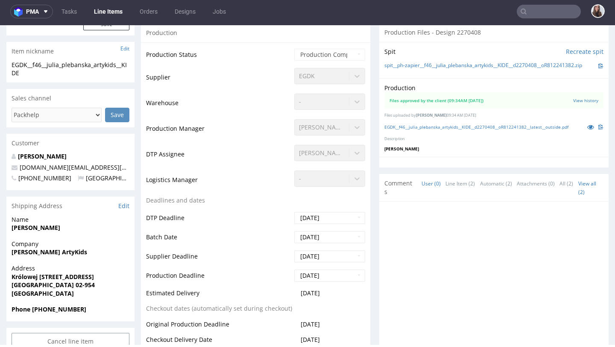
scroll to position [0, 0]
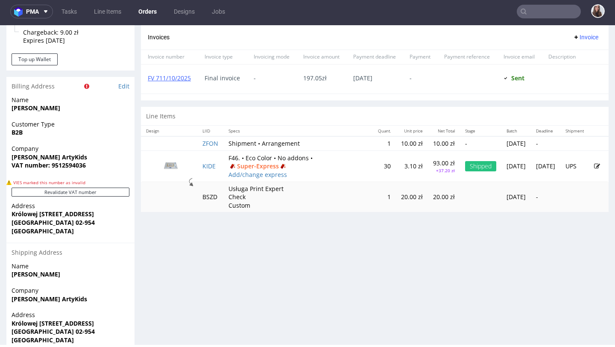
scroll to position [400, 0]
click at [173, 82] on link "FV 711/10/2025" at bounding box center [169, 77] width 43 height 8
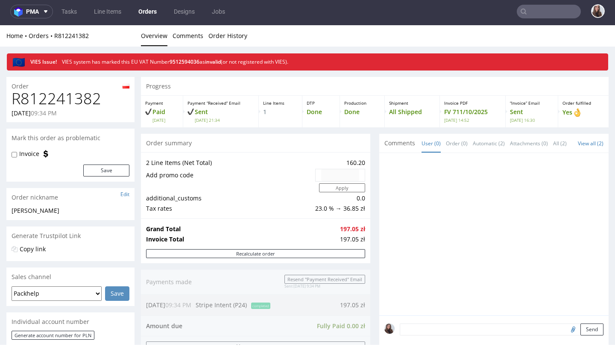
scroll to position [0, 0]
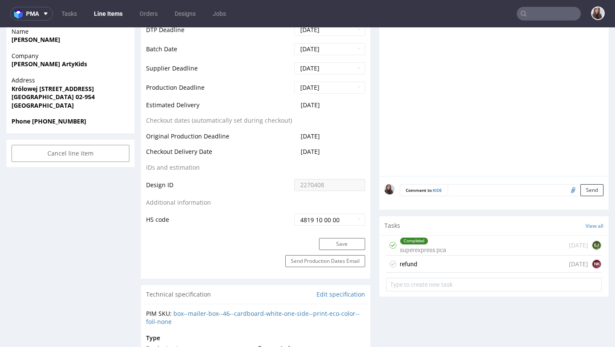
scroll to position [406, 0]
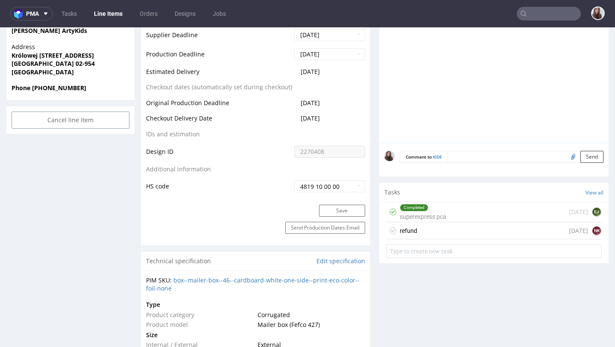
click at [434, 239] on div "refund today NK" at bounding box center [494, 230] width 216 height 17
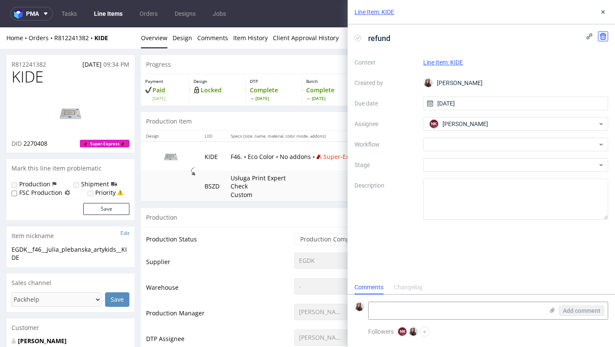
click at [601, 32] on button at bounding box center [603, 36] width 10 height 10
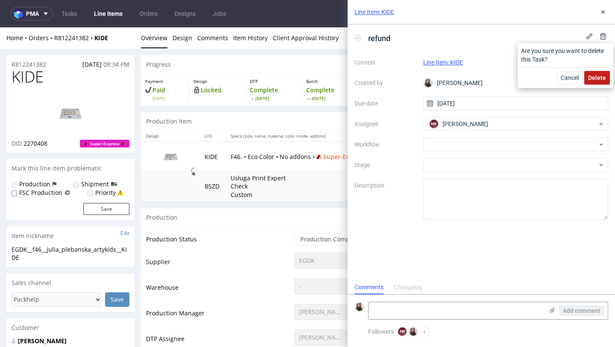
click at [592, 77] on span "Delete" at bounding box center [597, 78] width 18 height 6
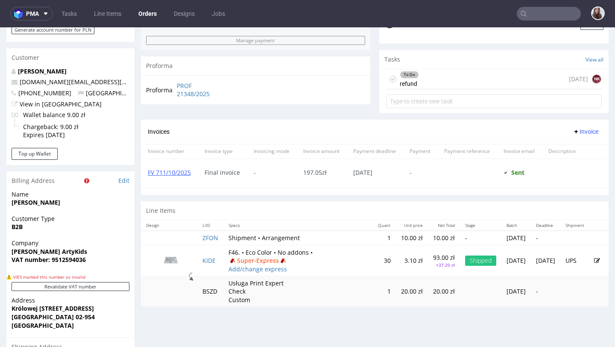
scroll to position [254, 0]
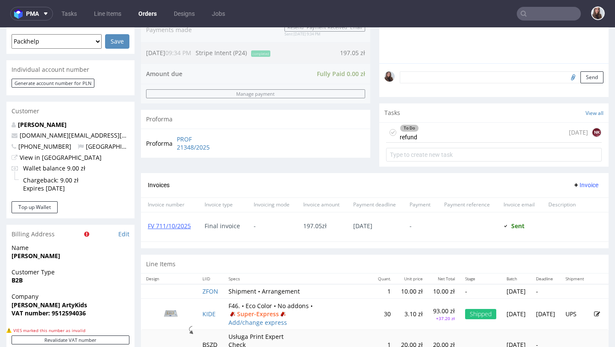
click at [424, 143] on div "To Do refund [DATE] NK" at bounding box center [494, 133] width 216 height 20
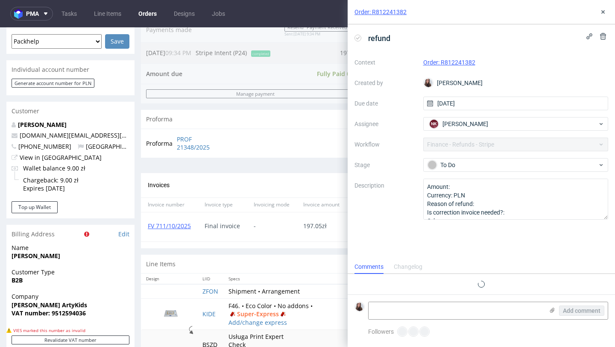
scroll to position [7, 0]
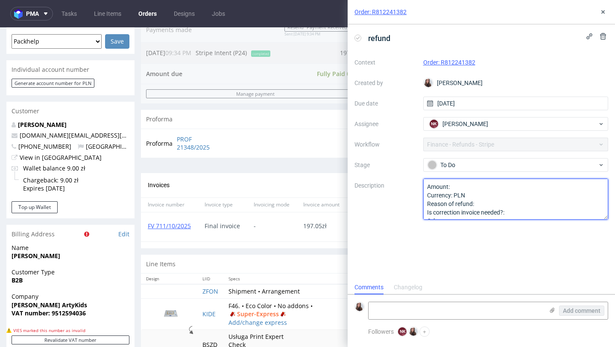
click at [471, 186] on textarea "Amount: Currency: PLN Reason of refund: Is correction invoice needed?: Other:" at bounding box center [515, 199] width 185 height 41
paste textarea "24,60"
paste textarea "45,76"
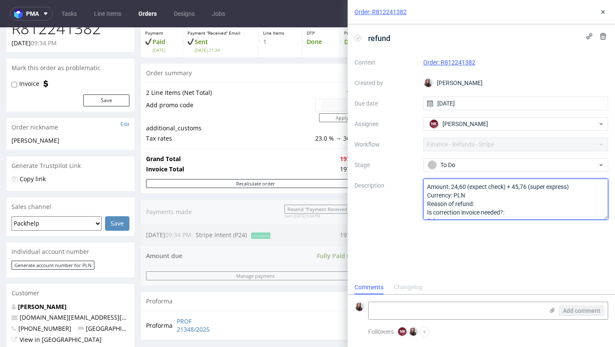
scroll to position [70, 0]
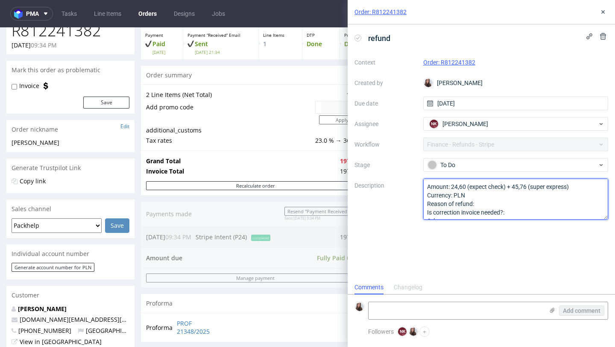
click at [541, 195] on textarea "Amount: 24,60 (expect check) + 45,76 (super express) Currency: PLN Reason of re…" at bounding box center [515, 199] width 185 height 41
click at [518, 202] on textarea "Amount: 24,60 (expect check) + 45,76 (super express) Currency: PLN Reason of re…" at bounding box center [515, 199] width 185 height 41
click at [483, 186] on textarea "Amount: 24,60 (expect check) + 45,76 (super express) Currency: PLN Reason of re…" at bounding box center [515, 199] width 185 height 41
click at [487, 185] on textarea "Amount: 24,60 (expect check) + 45,76 (super express) Currency: PLN Reason of re…" at bounding box center [515, 199] width 185 height 41
click at [579, 205] on textarea "Amount: 24,60 (expect check) + 45,76 (super express) Currency: PLN Reason of re…" at bounding box center [515, 199] width 185 height 41
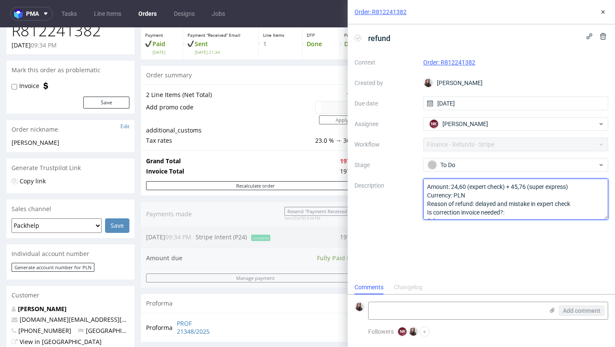
click at [548, 210] on textarea "Amount: 24,60 (expect check) + 45,76 (super express) Currency: PLN Reason of re…" at bounding box center [515, 199] width 185 height 41
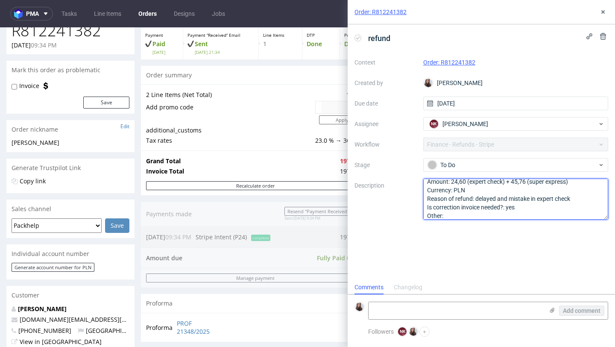
scroll to position [0, 0]
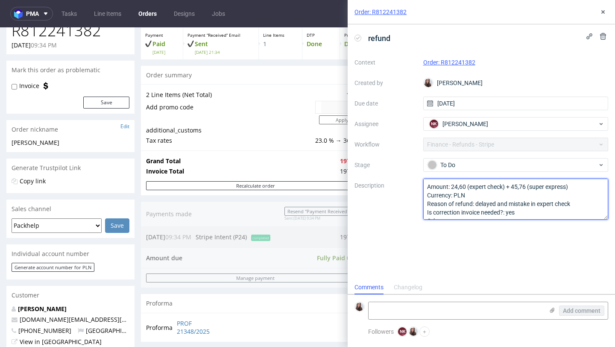
click at [498, 194] on textarea "Amount: 24,60 (expect check) + 45,76 (super express) Currency: PLN Reason of re…" at bounding box center [515, 199] width 185 height 41
click at [579, 187] on textarea "Amount: 24,60 (expect check) + 45,76 (super express) Currency: PLN Reason of re…" at bounding box center [515, 199] width 185 height 41
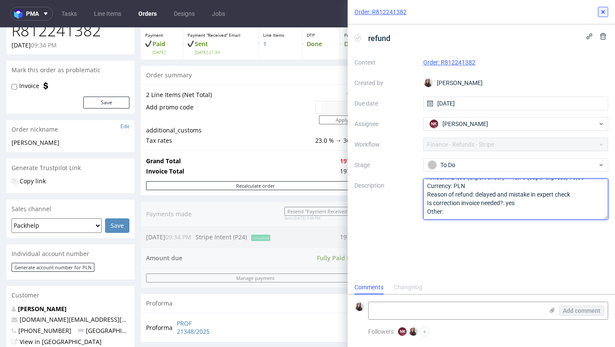
type textarea "Amount: 24,60 (expert check) + 45,76 (super express) 70,36 Currency: PLN Reason…"
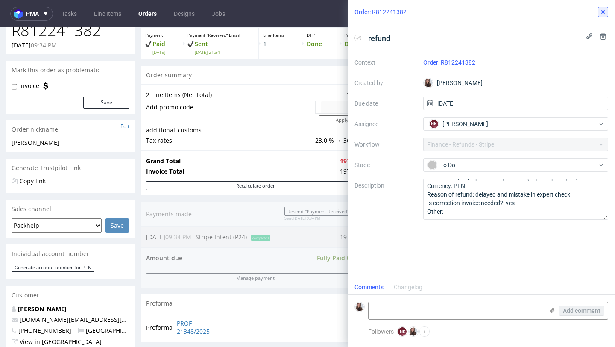
click at [603, 13] on icon at bounding box center [603, 12] width 7 height 7
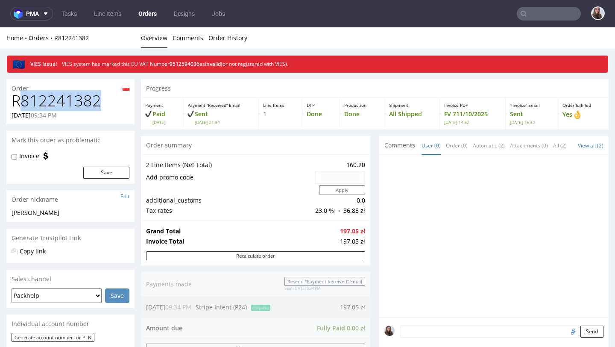
drag, startPoint x: 103, startPoint y: 99, endPoint x: 22, endPoint y: 100, distance: 81.1
click at [22, 100] on h1 "R812241382" at bounding box center [71, 100] width 118 height 17
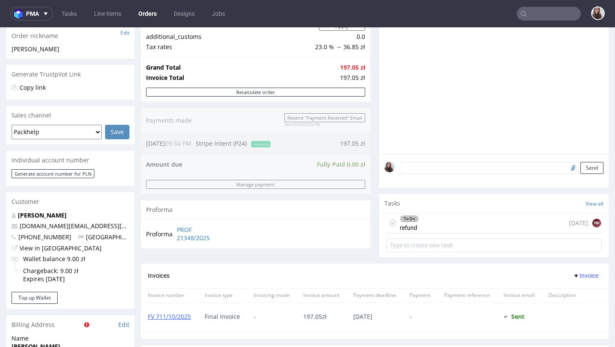
scroll to position [166, 0]
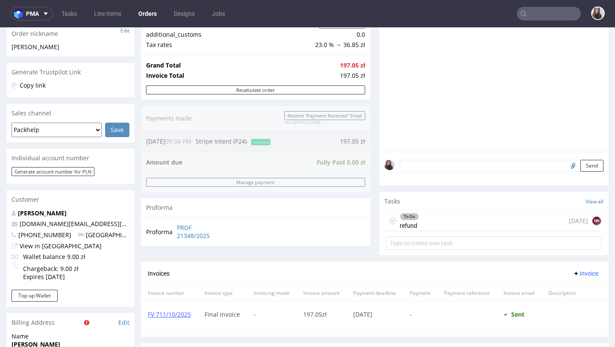
drag, startPoint x: 69, startPoint y: 213, endPoint x: 17, endPoint y: 213, distance: 51.7
click at [17, 213] on p "Julia Plebańska" at bounding box center [71, 213] width 118 height 9
copy link "Julia Plebańska"
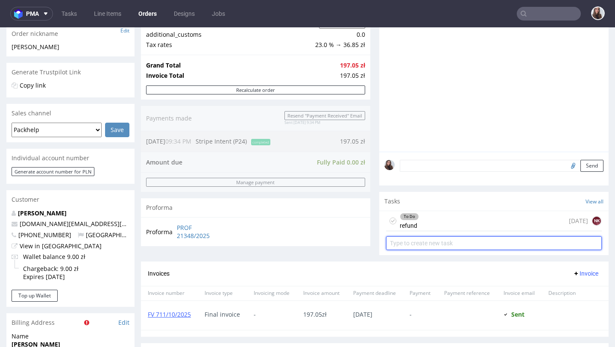
click at [426, 248] on input "text" at bounding box center [494, 243] width 216 height 14
type input "c"
type input "invoice correction"
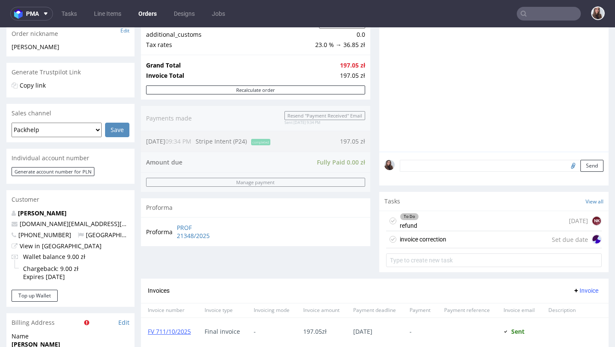
click at [443, 257] on div "To Do refund today NK invoice correction Set due date" at bounding box center [493, 240] width 229 height 59
click at [436, 244] on div "invoice correction" at bounding box center [423, 239] width 47 height 10
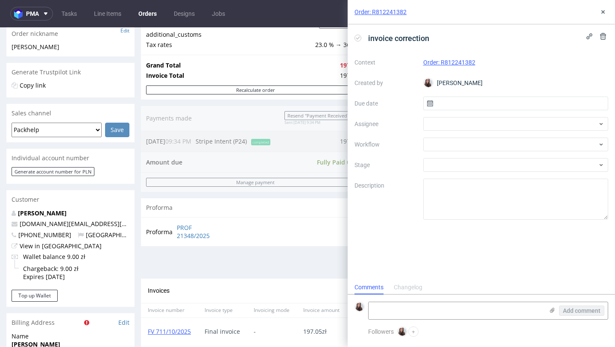
scroll to position [7, 0]
click at [497, 105] on input "text" at bounding box center [515, 104] width 185 height 14
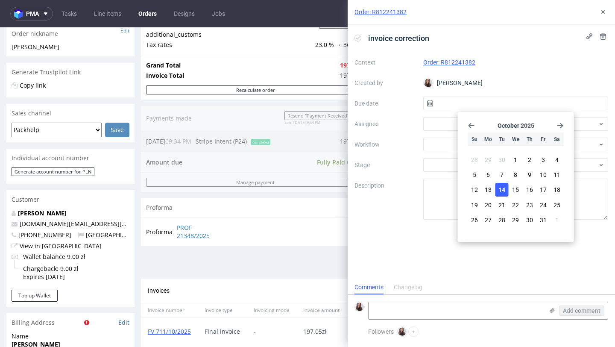
click at [501, 188] on span "14" at bounding box center [501, 189] width 7 height 9
type input "14/10/2025"
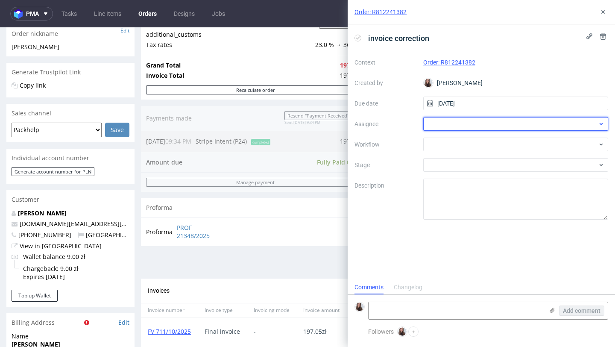
click at [471, 123] on div at bounding box center [515, 124] width 185 height 14
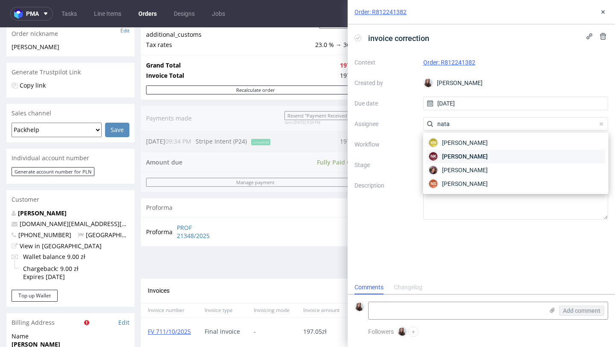
type input "nata"
click at [478, 158] on span "Natalia Kaczorowska" at bounding box center [465, 156] width 46 height 9
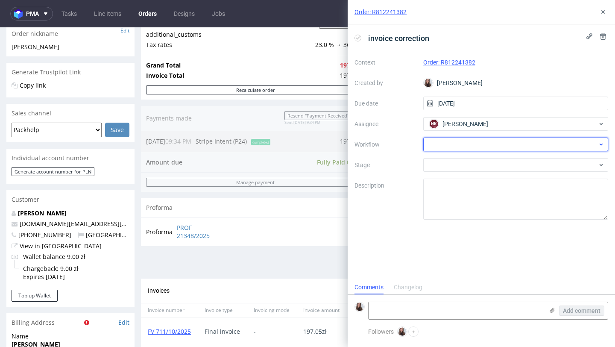
click at [459, 144] on div at bounding box center [515, 145] width 185 height 14
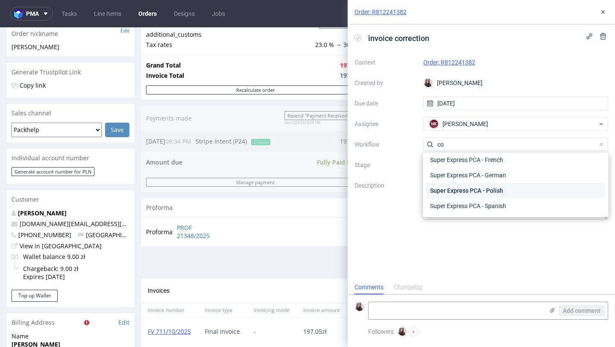
scroll to position [0, 0]
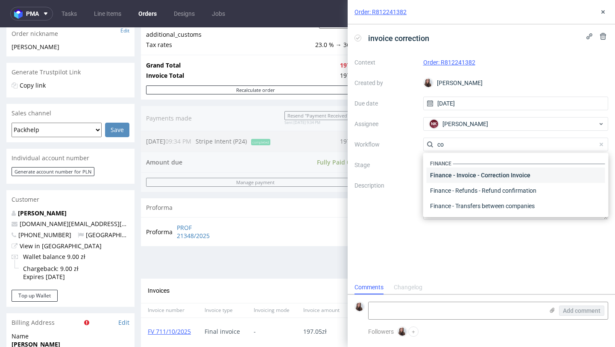
type input "co"
click at [475, 172] on div "Finance - Invoice - Correction Invoice" at bounding box center [516, 174] width 179 height 15
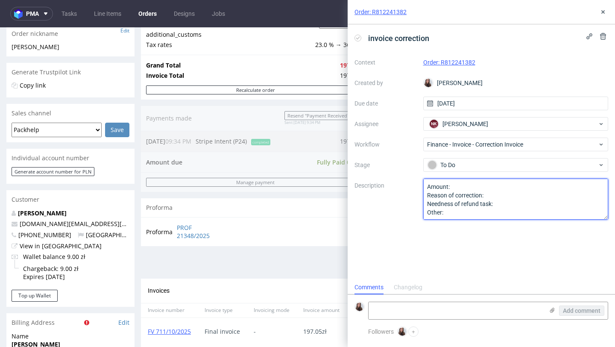
click at [464, 186] on textarea "Amount: Reason of correction: Needness of refund task: Other:" at bounding box center [515, 199] width 185 height 41
click at [499, 193] on textarea "Amount: Reason of correction: Needness of refund task: Other:" at bounding box center [515, 199] width 185 height 41
type textarea "Amount: Reason of correction: Needness of refund task: Other:"
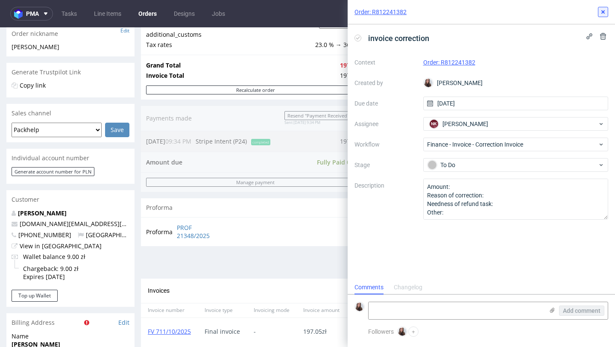
click at [606, 10] on icon at bounding box center [603, 12] width 7 height 7
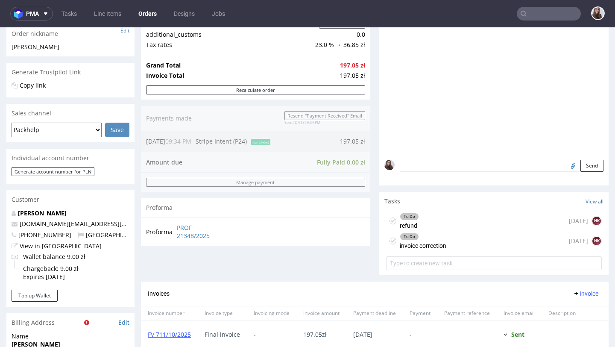
click at [437, 228] on div "To Do refund today NK" at bounding box center [494, 221] width 216 height 20
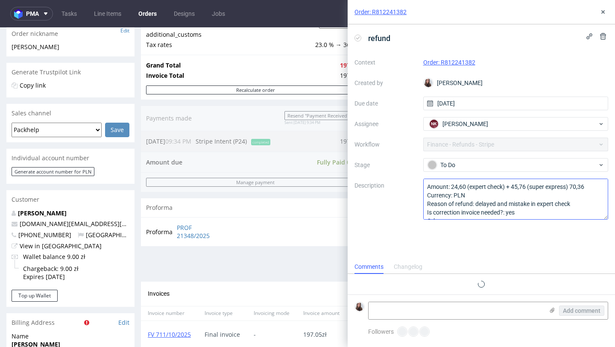
scroll to position [7, 0]
drag, startPoint x: 572, startPoint y: 205, endPoint x: 477, endPoint y: 200, distance: 95.8
click at [477, 200] on textarea "Amount: 24,60 (expert check) + 45,76 (super express) 70,36 Currency: PLN Reason…" at bounding box center [515, 199] width 185 height 41
click at [603, 11] on use at bounding box center [602, 11] width 3 height 3
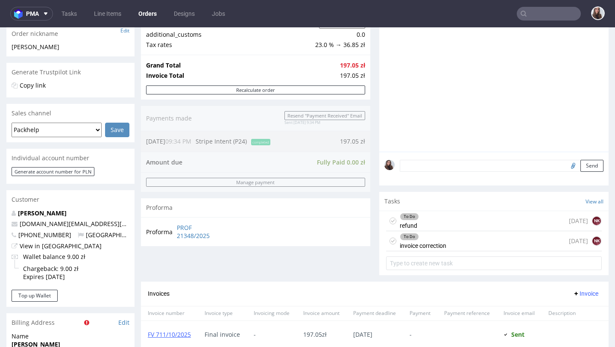
click at [476, 245] on div "To Do invoice correction today NK" at bounding box center [494, 241] width 216 height 20
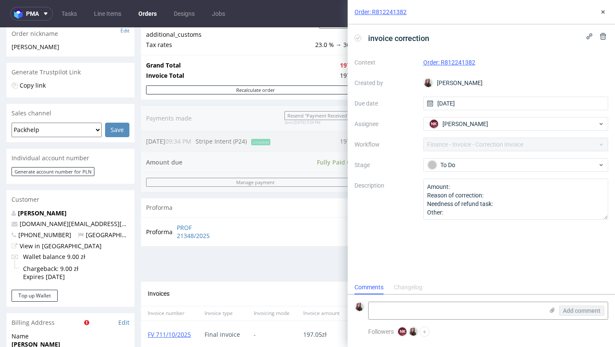
scroll to position [7, 0]
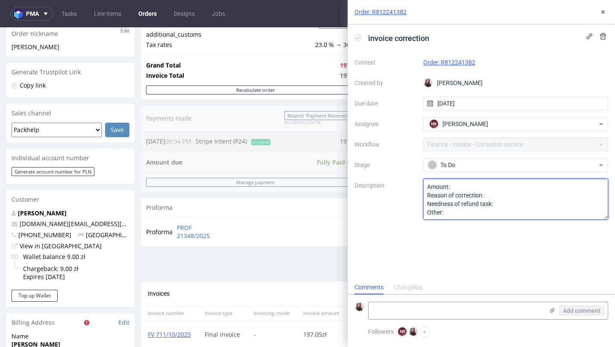
click at [501, 201] on textarea "Amount: Reason of correction: Needness of refund task: Other:" at bounding box center [515, 199] width 185 height 41
click at [495, 195] on textarea "Amount: Reason of correction: Needness of refund task: Other:" at bounding box center [515, 199] width 185 height 41
paste textarea "delayed and mistake in expert check"
click at [503, 205] on textarea "Amount: Reason of correction: Needness of refund task: Other:" at bounding box center [515, 199] width 185 height 41
click at [487, 185] on textarea "Amount: Reason of correction: Needness of refund task: Other:" at bounding box center [515, 199] width 185 height 41
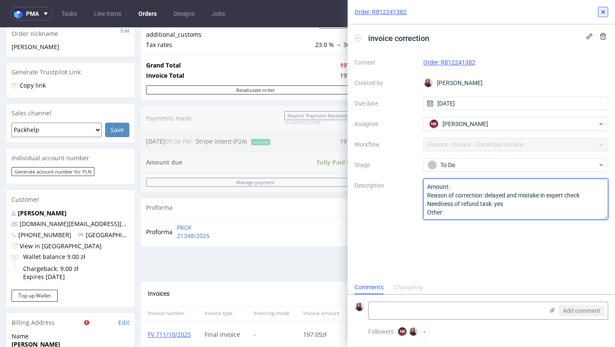
type textarea "Amount: Reason of correction: delayed and mistake in expert check Needness of r…"
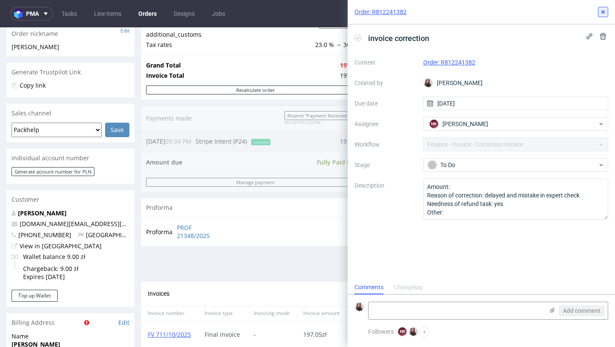
click at [603, 12] on use at bounding box center [602, 11] width 3 height 3
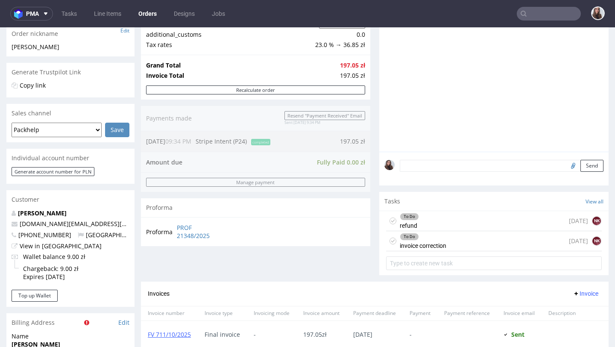
click at [458, 231] on div "To Do refund today NK" at bounding box center [494, 221] width 216 height 20
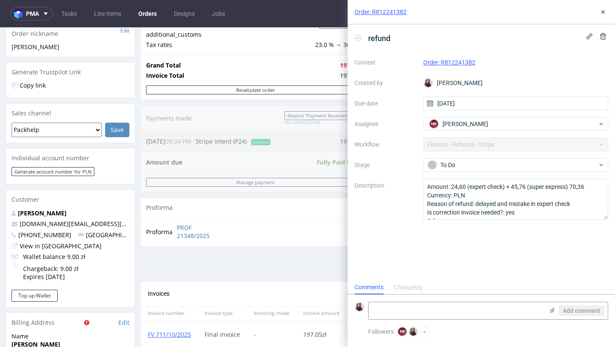
scroll to position [7, 0]
click at [605, 11] on icon at bounding box center [603, 12] width 7 height 7
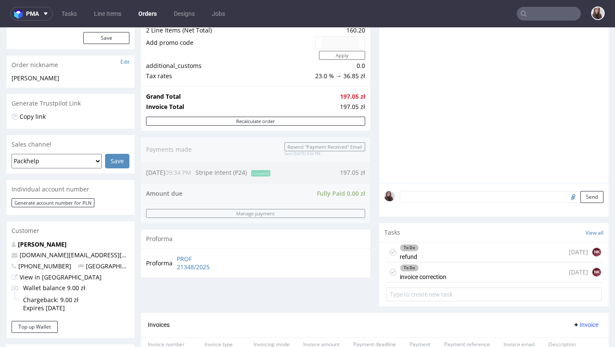
scroll to position [132, 0]
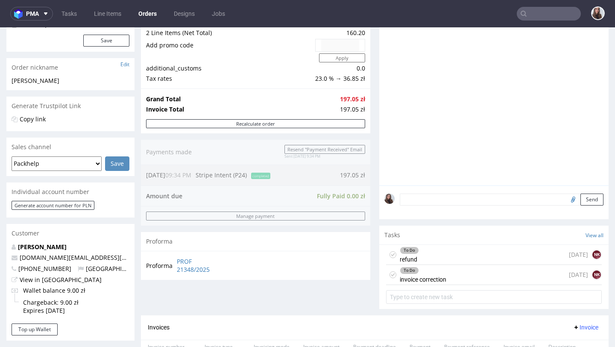
click at [466, 281] on div "To Do invoice correction today NK" at bounding box center [494, 275] width 216 height 20
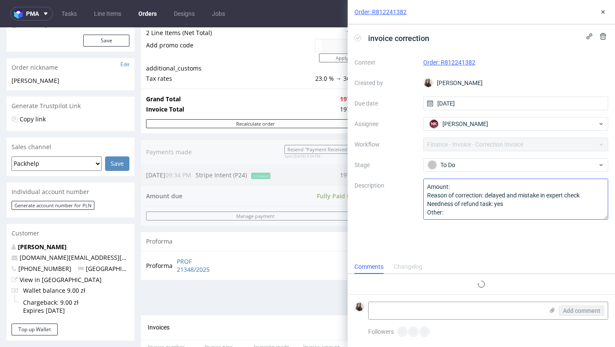
scroll to position [7, 0]
click at [503, 176] on div "Context Order: R812241382 Created by Sandra Beśka Due date 14/10/2025 Assignee …" at bounding box center [481, 138] width 254 height 164
click at [504, 185] on textarea "Amount: Reason of correction: delayed and mistake in expert check Needness of r…" at bounding box center [515, 199] width 185 height 41
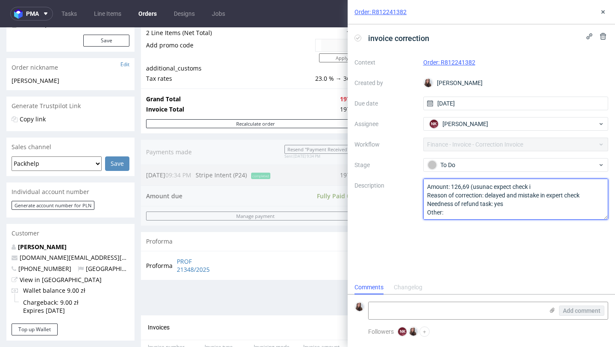
drag, startPoint x: 493, startPoint y: 186, endPoint x: 472, endPoint y: 185, distance: 20.9
click at [472, 185] on textarea "Amount: Reason of correction: delayed and mistake in expert check Needness of r…" at bounding box center [515, 199] width 185 height 41
click at [538, 188] on textarea "Amount: Reason of correction: delayed and mistake in expert check Needness of r…" at bounding box center [515, 199] width 185 height 41
type textarea "Amount: 126,69 (deleted expect check i super express) Reason of correction: del…"
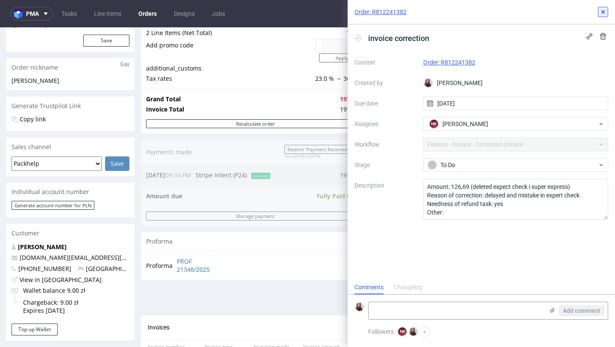
click at [605, 12] on icon at bounding box center [603, 12] width 7 height 7
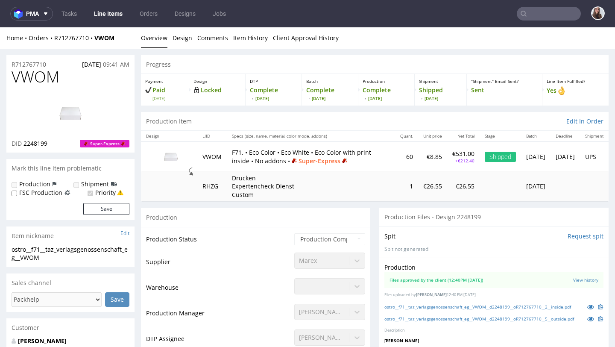
scroll to position [2, 0]
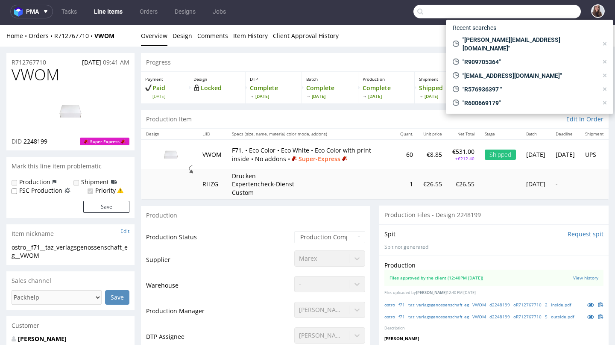
click at [526, 12] on input "text" at bounding box center [496, 12] width 167 height 14
paste input "R915737217"
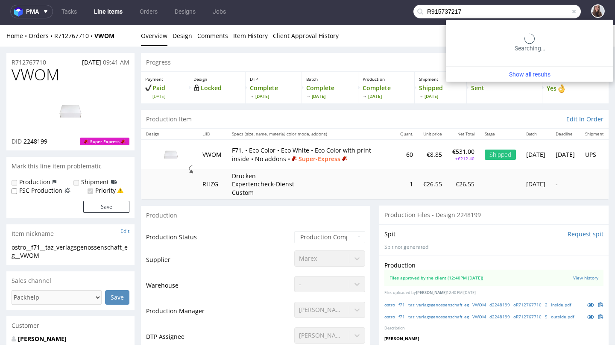
type input "R915737217"
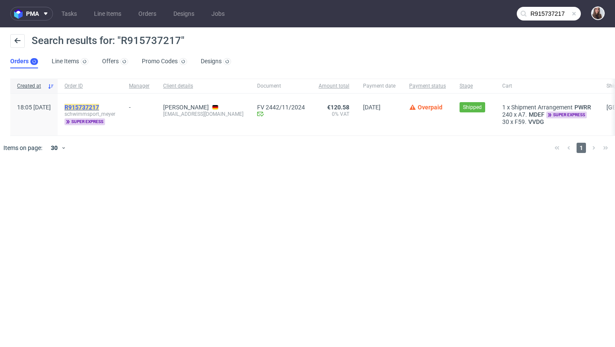
click at [99, 105] on mark "R915737217" at bounding box center [81, 107] width 35 height 7
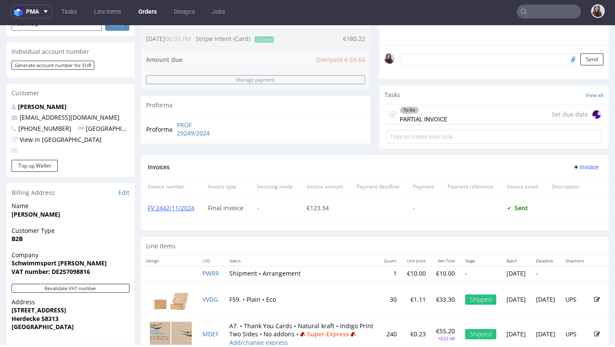
scroll to position [246, 0]
click at [426, 103] on div "Tasks View all" at bounding box center [493, 94] width 229 height 19
click at [430, 113] on div "To Do PARTIAL INVOICE" at bounding box center [423, 114] width 47 height 20
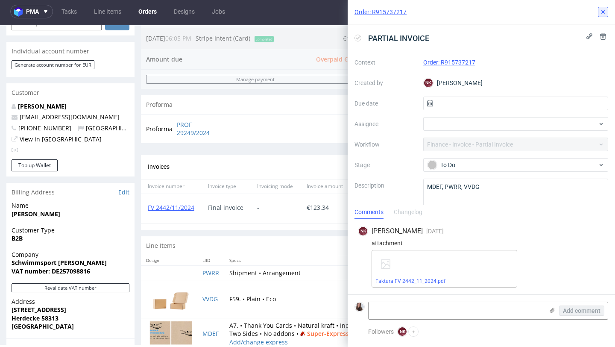
click at [605, 10] on icon at bounding box center [603, 12] width 7 height 7
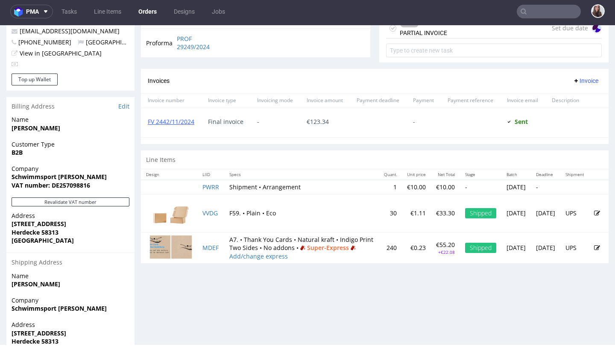
scroll to position [376, 0]
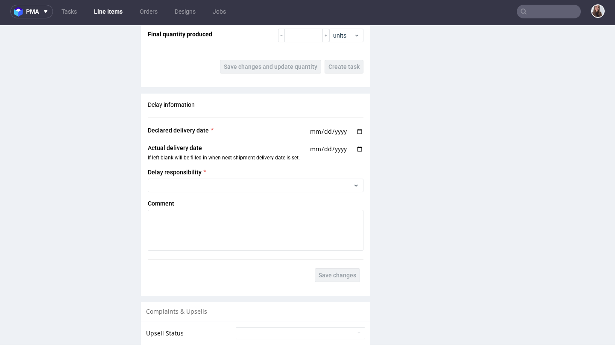
scroll to position [1256, 0]
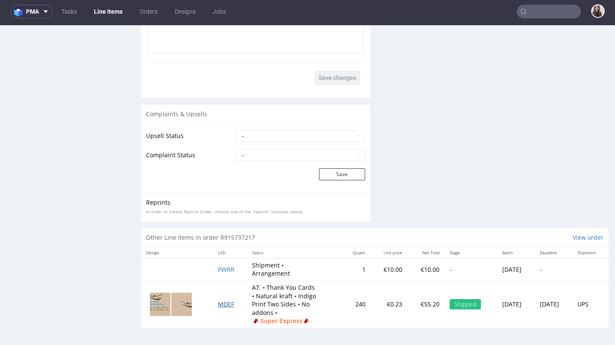
click at [218, 307] on span "MDEF" at bounding box center [226, 304] width 16 height 8
click at [222, 303] on span "MDEF" at bounding box center [226, 304] width 16 height 8
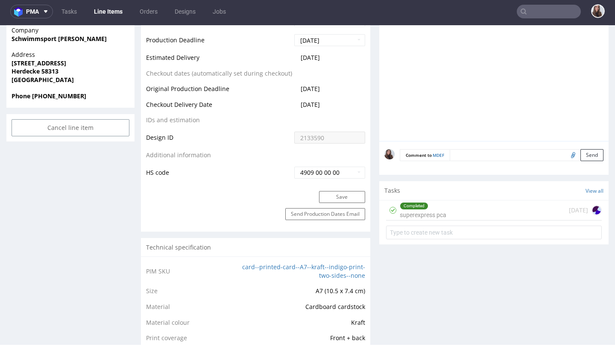
scroll to position [395, 0]
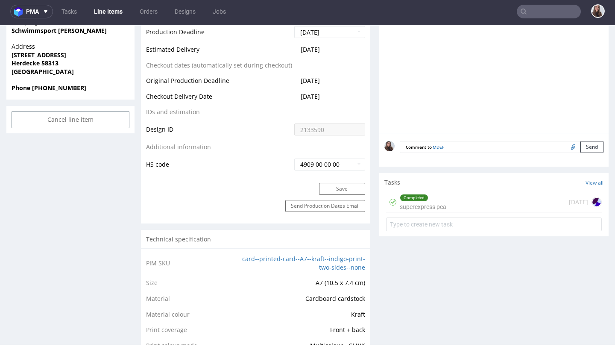
click at [419, 202] on div "Completed superexpress pca" at bounding box center [423, 202] width 47 height 20
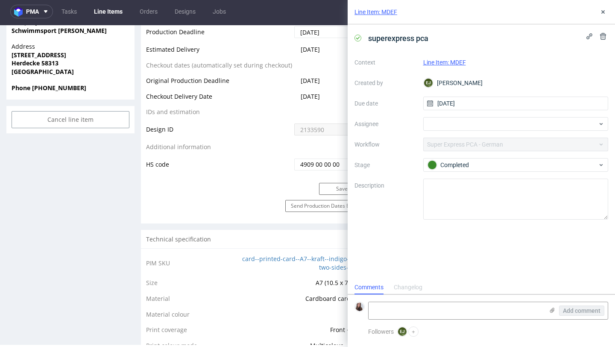
scroll to position [7, 0]
click at [601, 13] on icon at bounding box center [603, 12] width 7 height 7
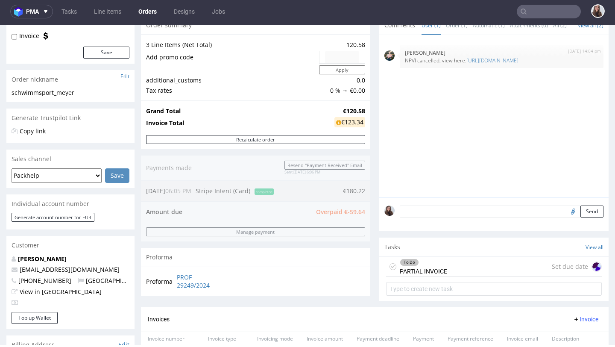
scroll to position [95, 0]
click at [472, 63] on link "[URL][DOMAIN_NAME]" at bounding box center [492, 59] width 52 height 7
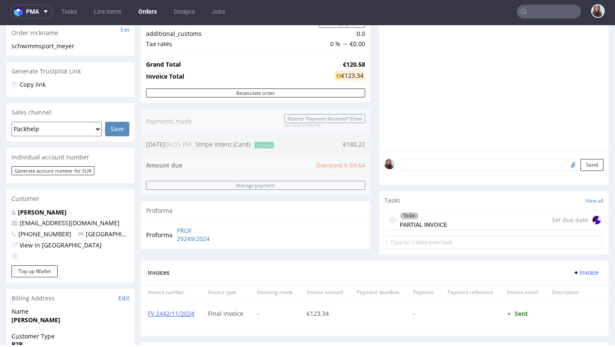
scroll to position [0, 0]
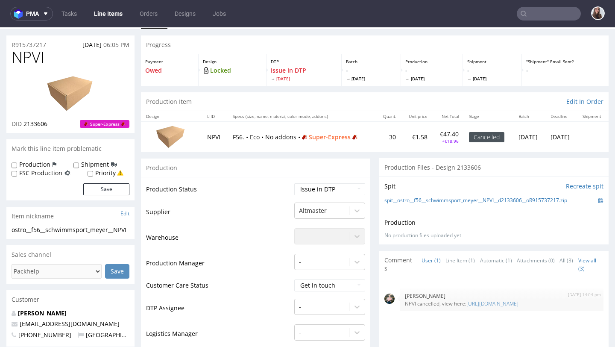
scroll to position [12, 0]
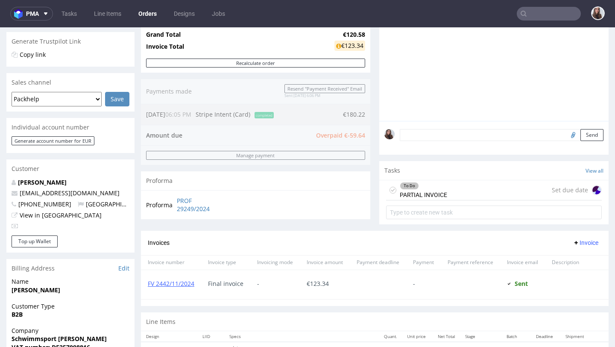
scroll to position [174, 0]
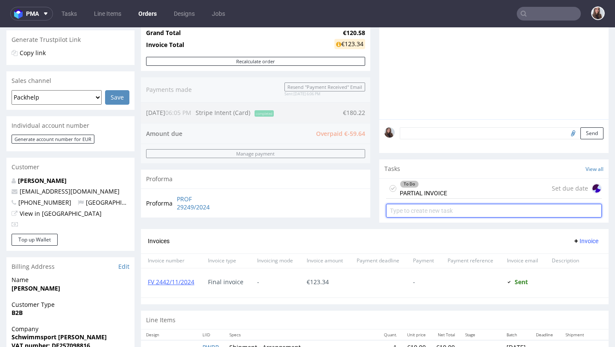
click at [440, 211] on input "text" at bounding box center [494, 211] width 216 height 14
type input "refund"
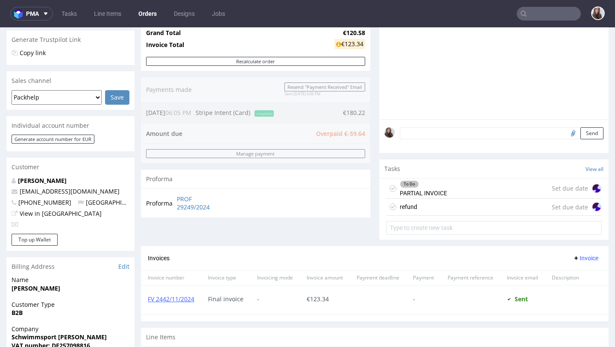
click at [433, 208] on div "refund Set due date" at bounding box center [494, 207] width 216 height 17
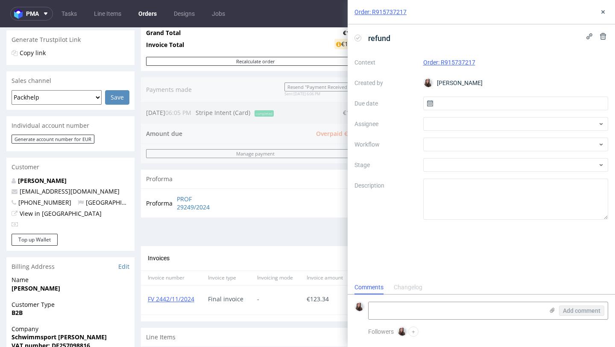
scroll to position [7, 0]
click at [480, 97] on input "text" at bounding box center [515, 104] width 185 height 14
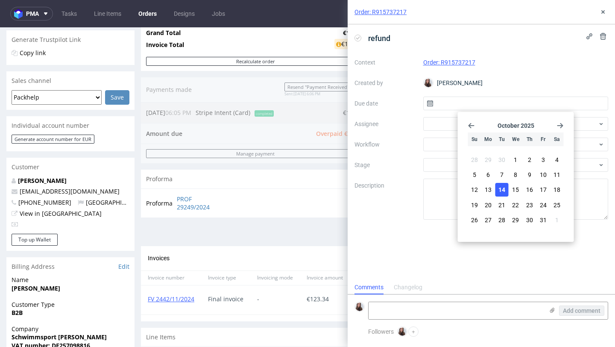
click at [503, 185] on span "14" at bounding box center [501, 189] width 7 height 9
type input "[DATE]"
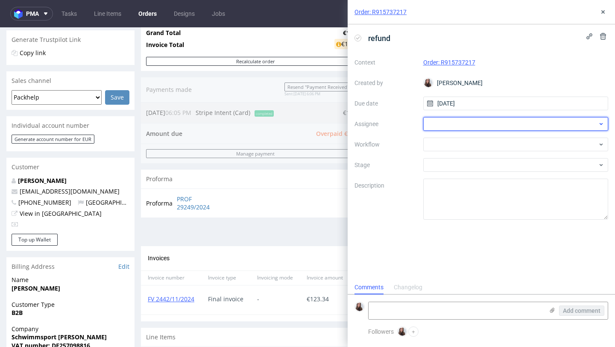
click at [476, 126] on div at bounding box center [515, 124] width 185 height 14
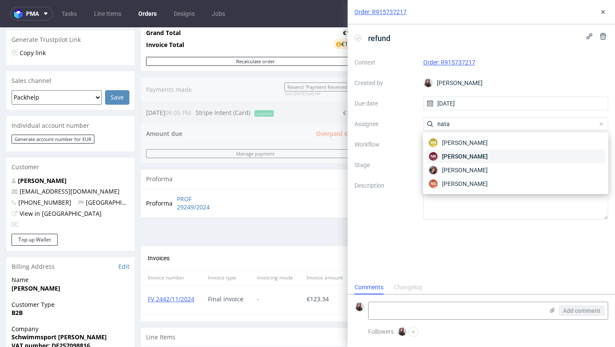
type input "nata"
click at [486, 157] on span "[PERSON_NAME]" at bounding box center [465, 156] width 46 height 9
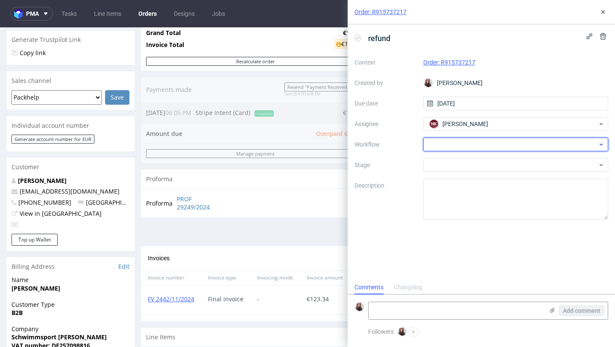
click at [453, 146] on div at bounding box center [515, 145] width 185 height 14
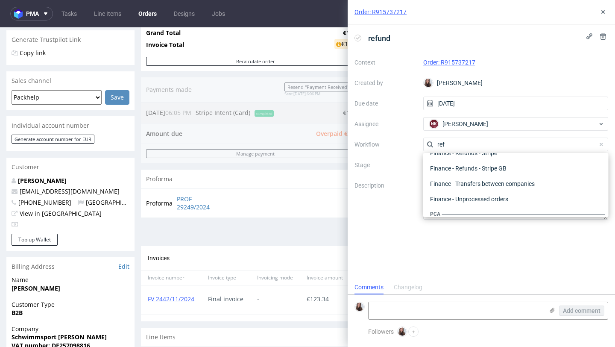
scroll to position [46, 0]
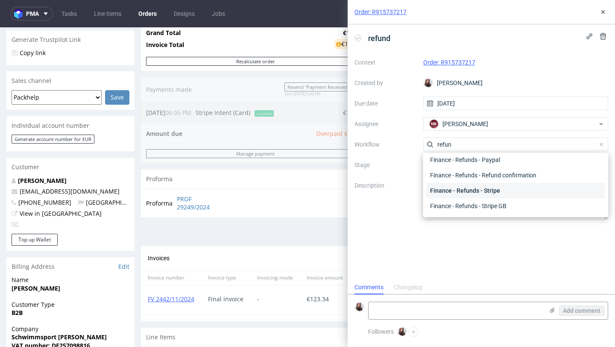
type input "refun"
click at [465, 185] on div "Finance - Refunds - Stripe" at bounding box center [516, 190] width 179 height 15
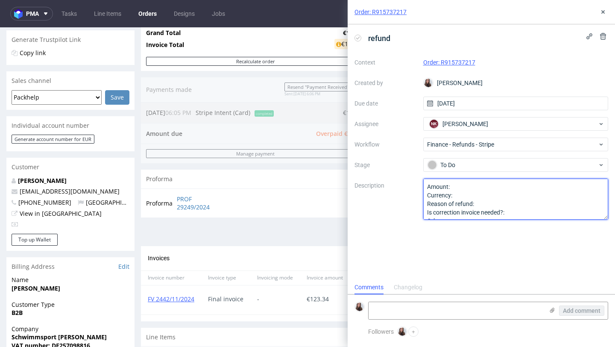
click at [462, 189] on textarea "Amount: Currency: Reason of refund: Is correction invoice needed?: Other:" at bounding box center [515, 199] width 185 height 41
click at [463, 199] on textarea "Amount: Currency: Reason of refund: Is correction invoice needed?: Other:" at bounding box center [515, 199] width 185 height 41
click at [479, 202] on textarea "Amount: Currency: Reason of refund: Is correction invoice needed?: Other:" at bounding box center [515, 199] width 185 height 41
click at [514, 211] on textarea "Amount: Currency: Reason of refund: Is correction invoice needed?: Other:" at bounding box center [515, 199] width 185 height 41
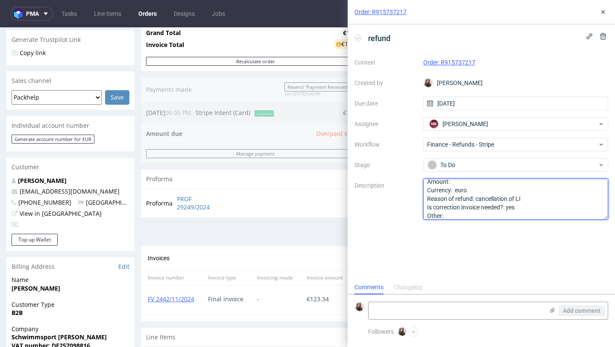
click at [474, 181] on textarea "Amount: Currency: Reason of refund: Is correction invoice needed?: Other:" at bounding box center [515, 199] width 185 height 41
type textarea "Amount: Currency: euro Reason of refund: cancellation of LI Is correction invoi…"
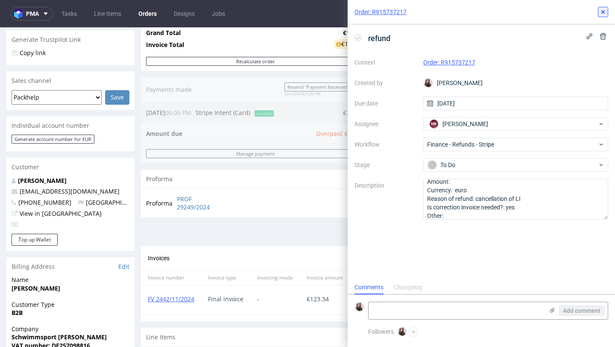
click at [603, 10] on icon at bounding box center [603, 12] width 7 height 7
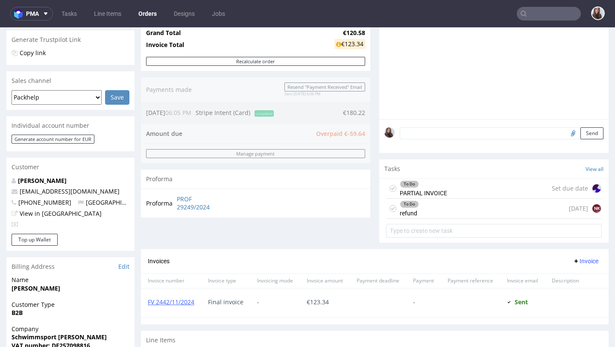
click at [447, 207] on div "To Do refund [DATE] NK" at bounding box center [494, 209] width 216 height 20
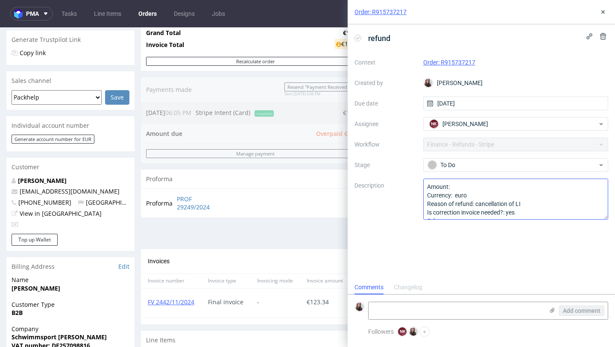
scroll to position [7, 0]
click at [466, 186] on textarea "Amount: Currency: euro Reason of refund: cancellation of LI Is correction invoi…" at bounding box center [515, 199] width 185 height 41
type textarea "Amount: 59,64 Currency: euro Reason of refund: cancellation of LI Is correction…"
click at [602, 12] on use at bounding box center [602, 11] width 3 height 3
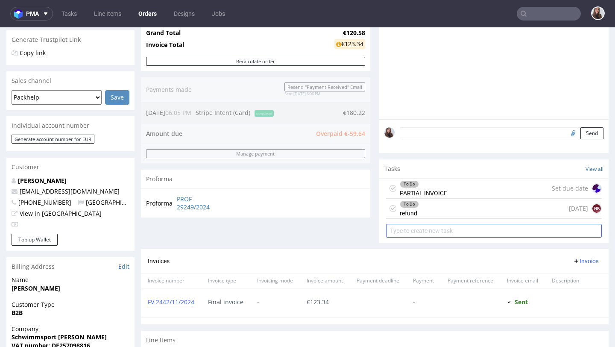
click at [460, 232] on input "text" at bounding box center [494, 231] width 216 height 14
type input "correction invoice"
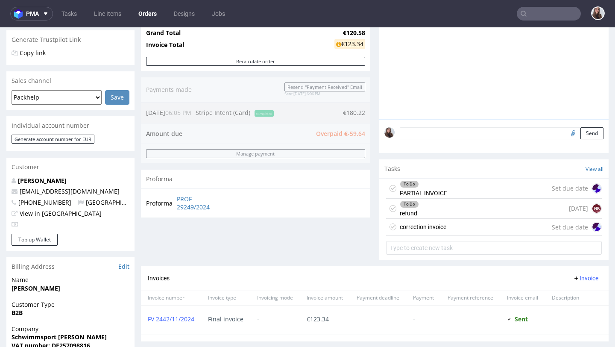
click at [465, 229] on div "correction invoice Set due date" at bounding box center [494, 227] width 216 height 17
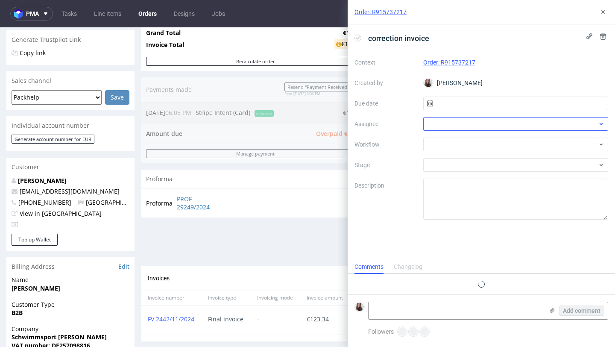
scroll to position [7, 0]
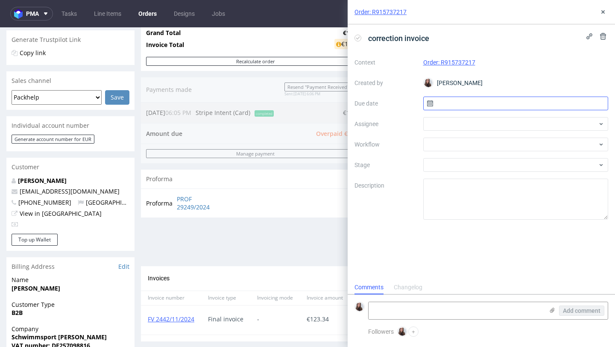
click at [467, 105] on input "text" at bounding box center [515, 104] width 185 height 14
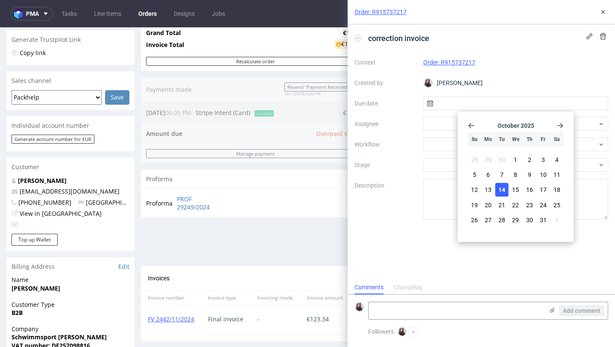
click at [501, 184] on button "14" at bounding box center [501, 190] width 13 height 14
type input "14/10/2025"
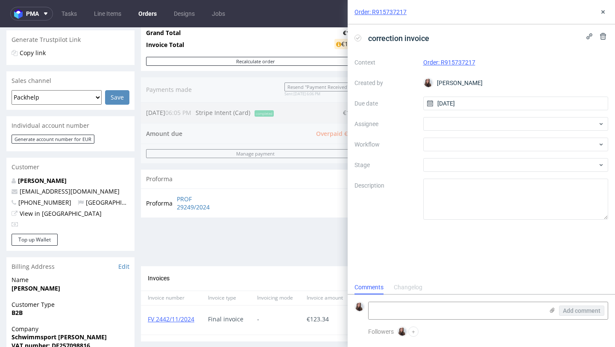
click at [471, 115] on div "Context Order: R915737217 Created by Sandra Beśka Due date 14/10/2025 Assignee …" at bounding box center [481, 138] width 254 height 164
click at [472, 120] on div at bounding box center [515, 124] width 185 height 14
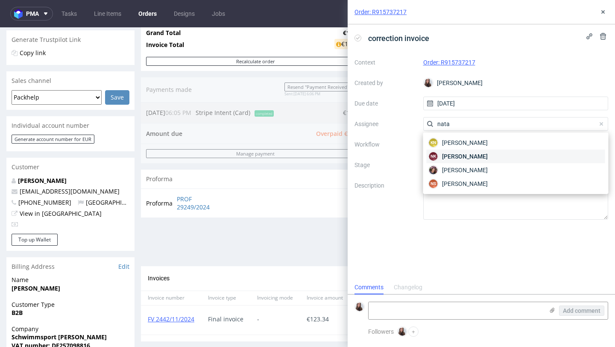
type input "nata"
click at [479, 153] on span "Natalia Kaczorowska" at bounding box center [465, 156] width 46 height 9
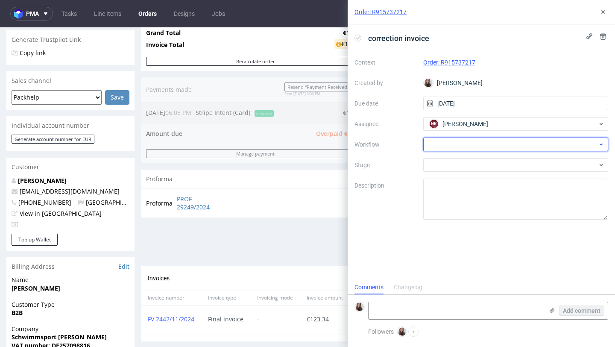
click at [465, 144] on div at bounding box center [515, 145] width 185 height 14
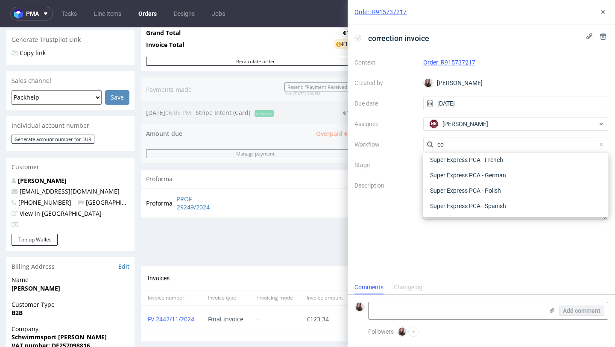
scroll to position [0, 0]
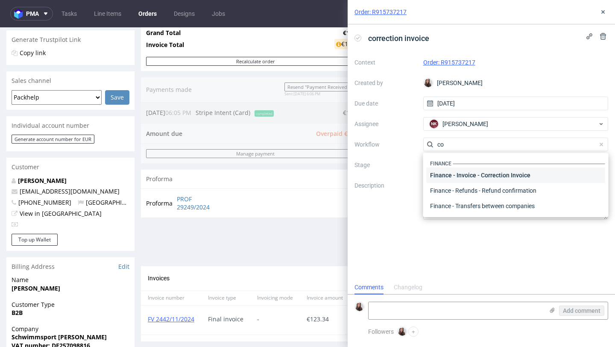
type input "co"
click at [466, 177] on div "Finance - Invoice - Correction Invoice" at bounding box center [516, 174] width 179 height 15
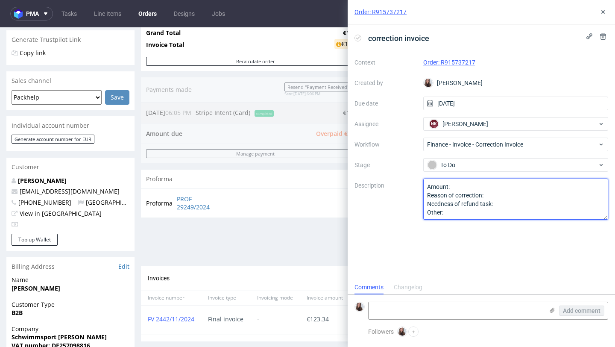
click at [460, 186] on textarea "Amount: Reason of correction: Needness of refund task: Other:" at bounding box center [515, 199] width 185 height 41
click at [498, 197] on textarea "Amount: Reason of correction: Needness of refund task: Other:" at bounding box center [515, 199] width 185 height 41
click at [504, 195] on textarea "Amount: Reason of correction: Needness of refund task: Other:" at bounding box center [515, 199] width 185 height 41
click at [509, 206] on textarea "Amount: Reason of correction: Needness of refund task: Other:" at bounding box center [515, 199] width 185 height 41
type textarea "Amount: Reason of correction: cancellation of LI Needness of refund task: yes O…"
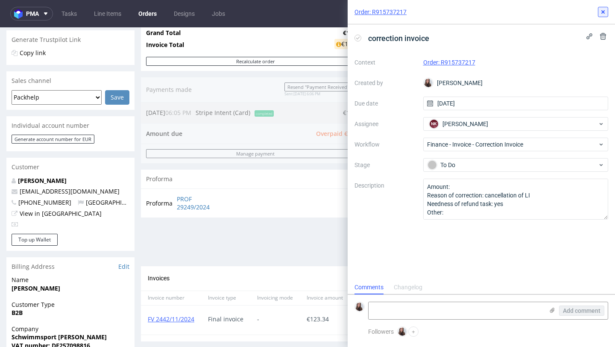
click at [603, 11] on use at bounding box center [602, 11] width 3 height 3
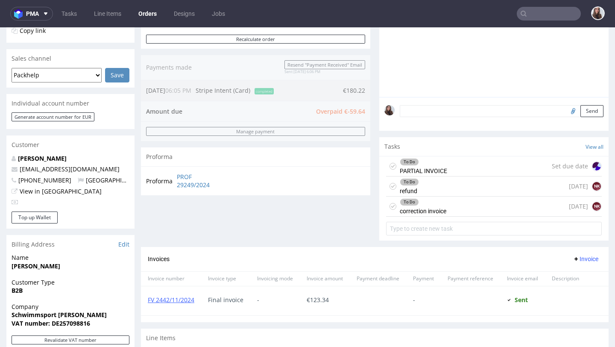
scroll to position [213, 0]
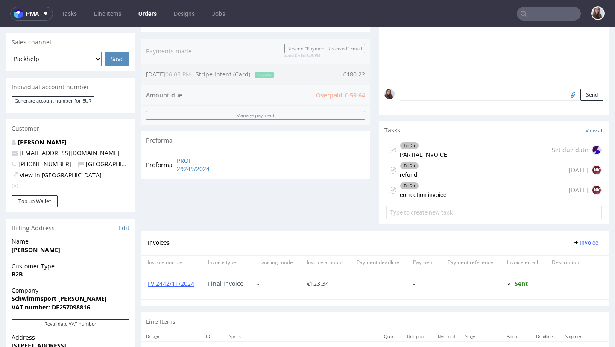
click at [436, 190] on div "To Do correction invoice" at bounding box center [423, 190] width 47 height 20
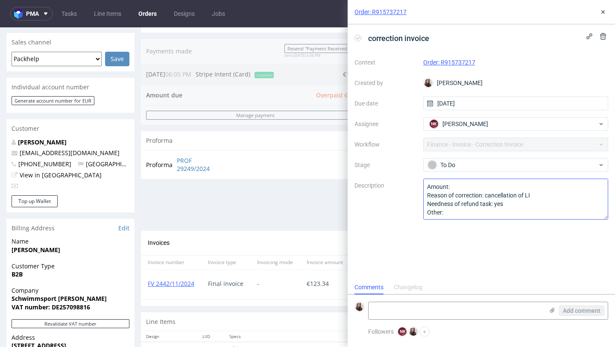
scroll to position [7, 0]
click at [460, 187] on textarea "Amount: Reason of correction: cancellation of LI Needness of refund task: yes O…" at bounding box center [515, 199] width 185 height 41
click at [603, 11] on use at bounding box center [602, 11] width 3 height 3
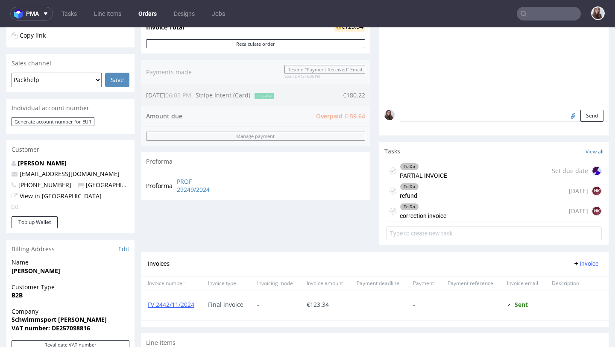
scroll to position [191, 0]
click at [417, 205] on div "To Do" at bounding box center [423, 207] width 46 height 7
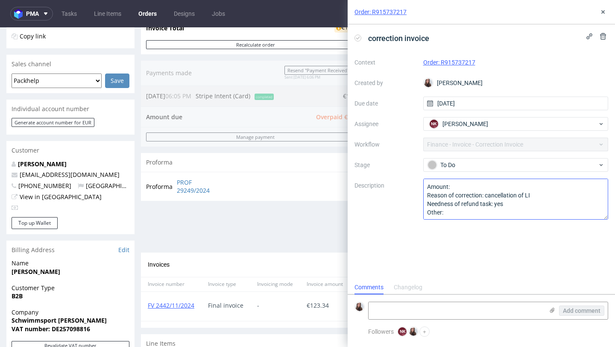
scroll to position [7, 0]
click at [603, 35] on use at bounding box center [603, 36] width 6 height 7
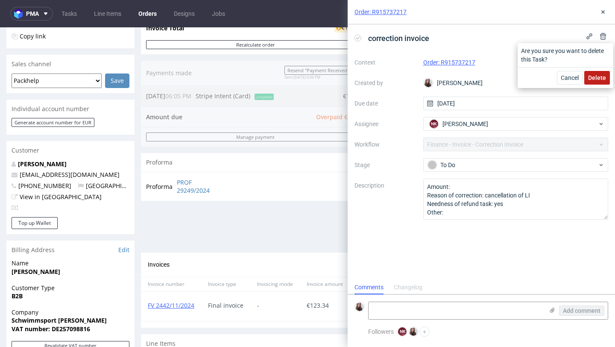
click at [592, 72] on button "Delete" at bounding box center [597, 78] width 26 height 14
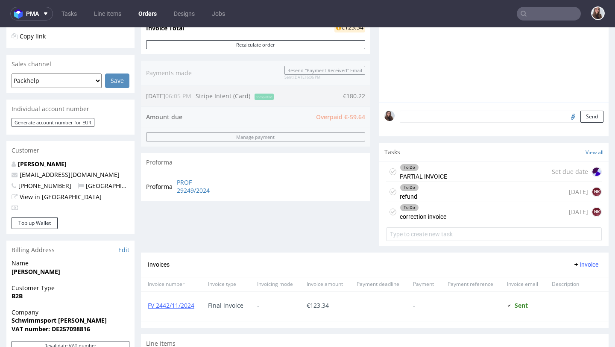
click at [448, 194] on div "To Do refund today NK" at bounding box center [494, 192] width 216 height 20
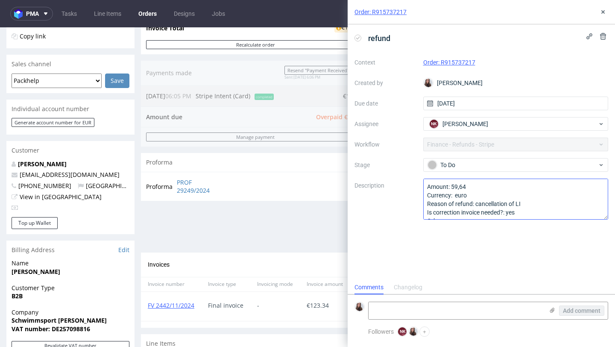
scroll to position [7, 0]
click at [523, 210] on textarea "Amount: 59,64 Currency: euro Reason of refund: cancellation of LI Is correction…" at bounding box center [515, 199] width 185 height 41
type textarea "Amount: 59,64 Currency: euro Reason of refund: cancellation of LI Is correction…"
click at [236, 226] on div "Order summary 3 Line Items (Net Total) 120.58 Add promo code Apply additional_c…" at bounding box center [255, 86] width 229 height 331
click at [604, 10] on icon at bounding box center [603, 12] width 7 height 7
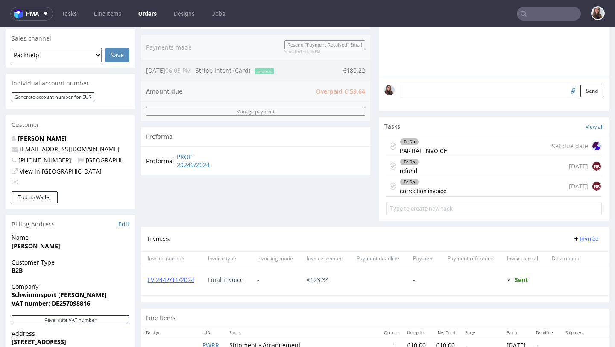
scroll to position [212, 0]
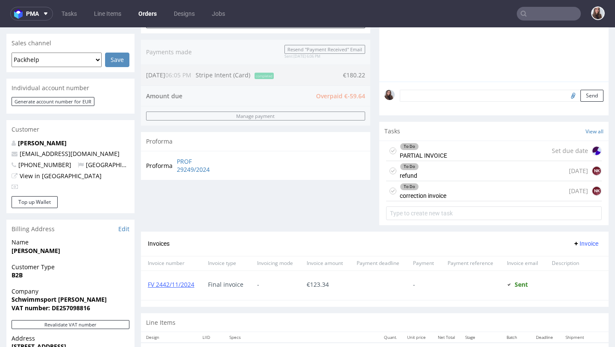
click at [478, 188] on div "To Do correction invoice today NK" at bounding box center [494, 191] width 216 height 20
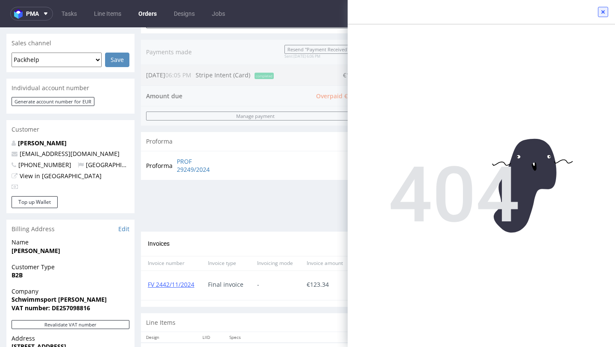
click at [599, 14] on button at bounding box center [603, 12] width 10 height 10
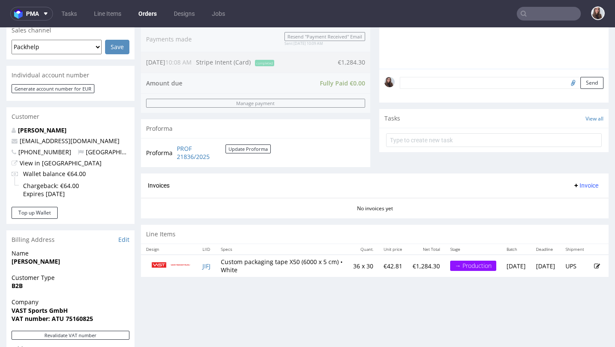
scroll to position [225, 0]
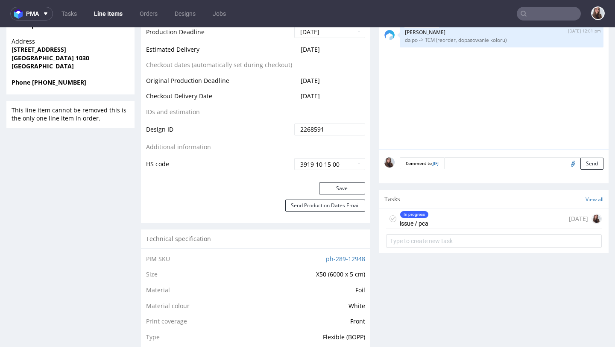
scroll to position [394, 0]
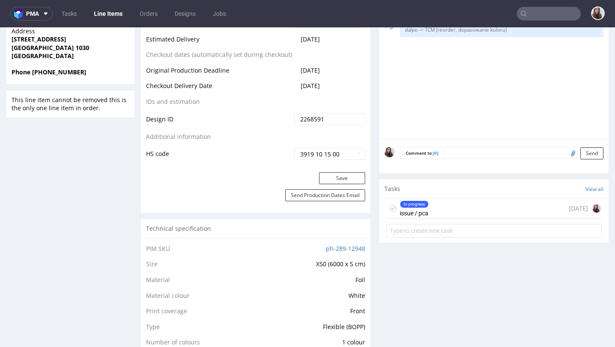
click at [422, 216] on div "In progress issue / pca" at bounding box center [414, 209] width 29 height 20
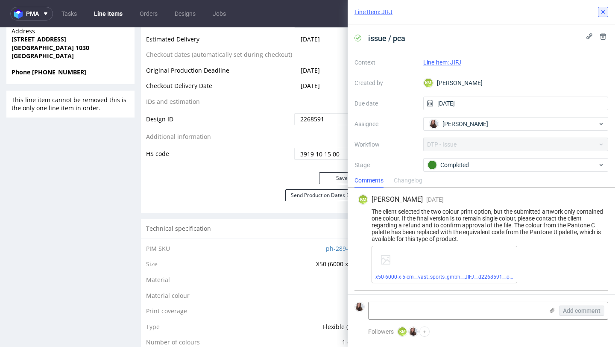
click at [606, 13] on icon at bounding box center [603, 12] width 7 height 7
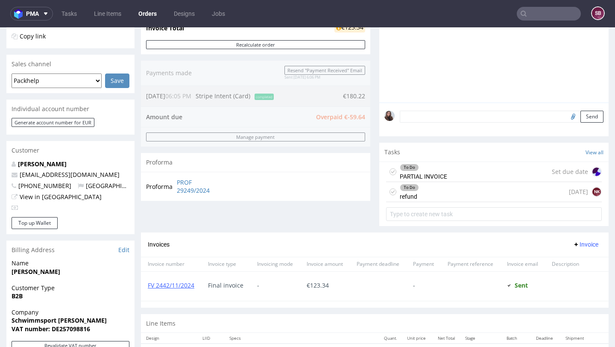
scroll to position [194, 0]
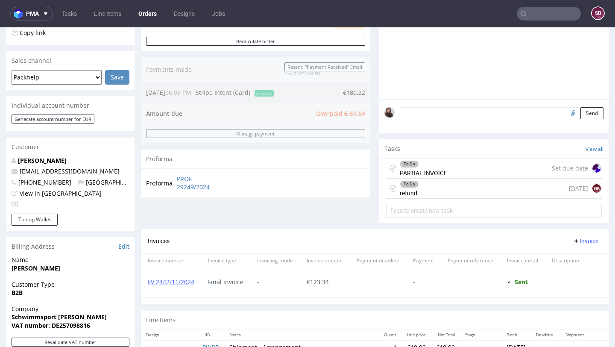
click at [546, 10] on input "text" at bounding box center [549, 14] width 64 height 14
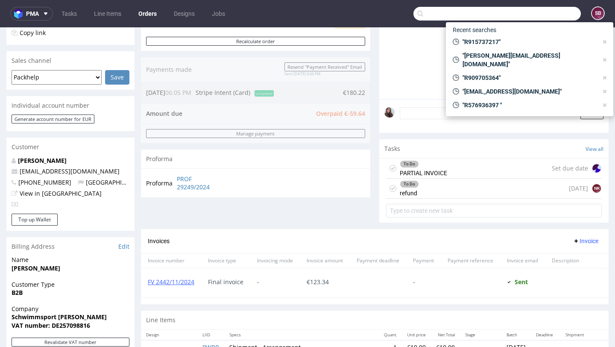
paste input "R783676646"
type input "R783676646"
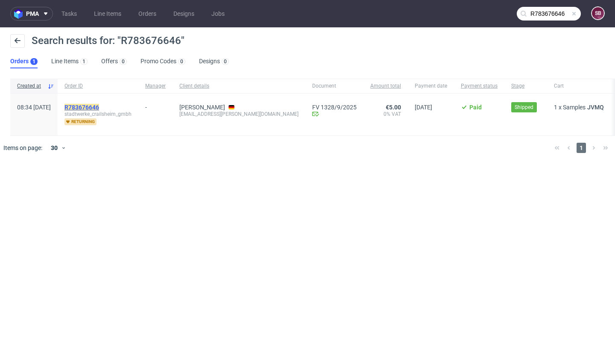
click at [99, 105] on mark "R783676646" at bounding box center [81, 107] width 35 height 7
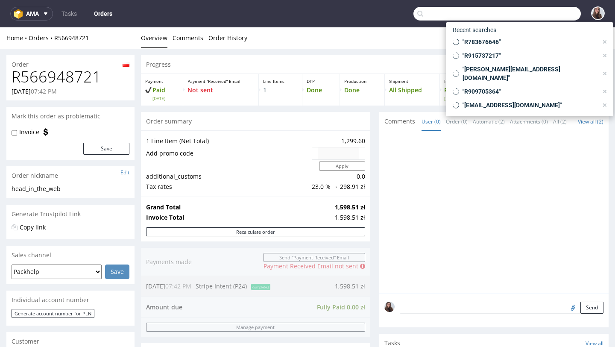
click at [532, 9] on input "text" at bounding box center [496, 14] width 167 height 14
paste input "R479543233"
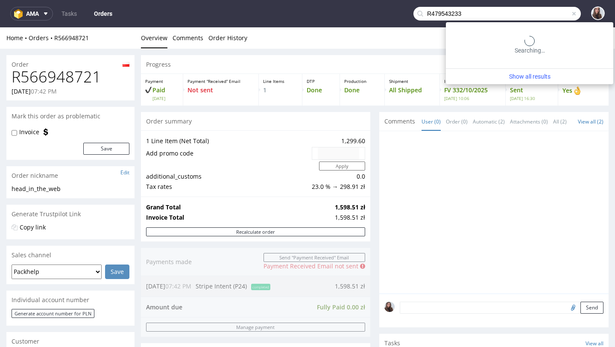
type input "R479543233"
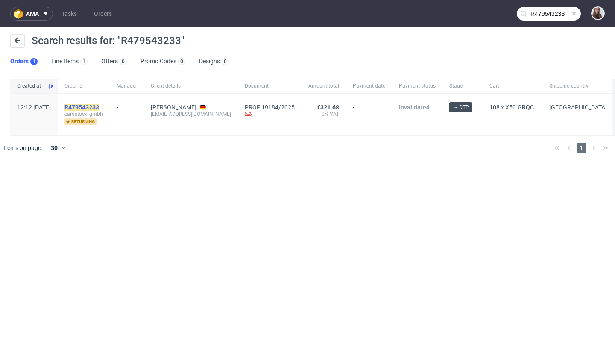
click at [99, 106] on mark "R479543233" at bounding box center [81, 107] width 35 height 7
